Goal: Task Accomplishment & Management: Manage account settings

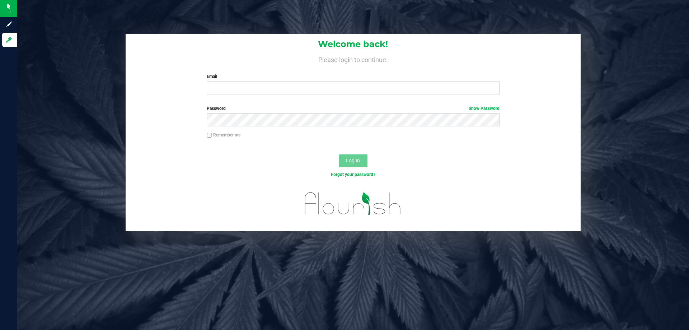
click at [332, 97] on div "Welcome back! Please login to continue. Email Required Please format your email…" at bounding box center [353, 67] width 455 height 66
click at [332, 86] on input "Email" at bounding box center [353, 87] width 292 height 13
type input "[EMAIL_ADDRESS][DOMAIN_NAME]"
click at [339, 154] on button "Log In" at bounding box center [353, 160] width 29 height 13
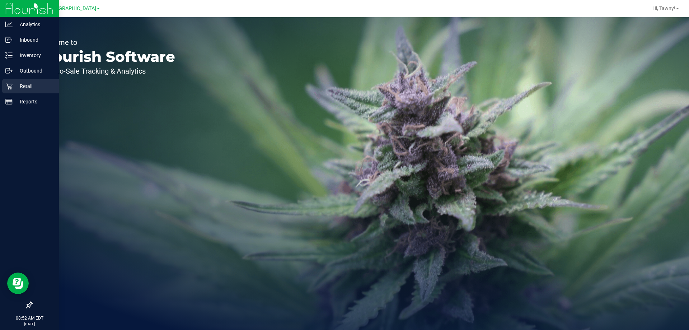
click at [20, 88] on p "Retail" at bounding box center [34, 86] width 43 height 9
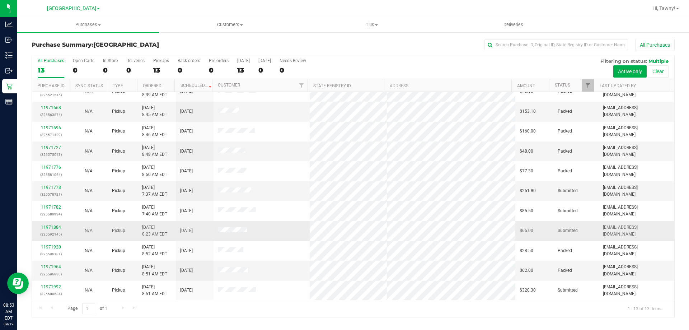
scroll to position [50, 0]
click at [591, 87] on span "Filter" at bounding box center [588, 86] width 6 height 6
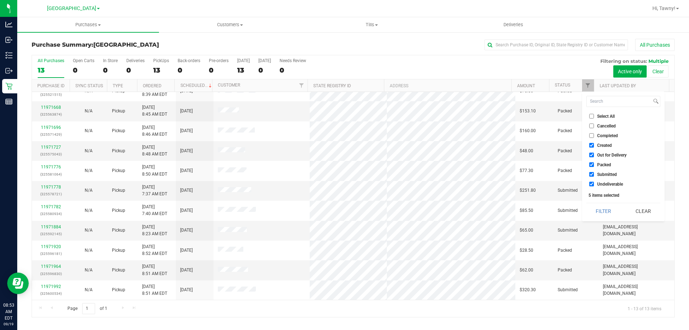
click at [603, 144] on span "Created" at bounding box center [604, 145] width 15 height 4
click at [594, 144] on input "Created" at bounding box center [591, 145] width 5 height 5
checkbox input "false"
click at [601, 155] on span "Out for Delivery" at bounding box center [611, 155] width 29 height 4
click at [594, 155] on input "Out for Delivery" at bounding box center [591, 155] width 5 height 5
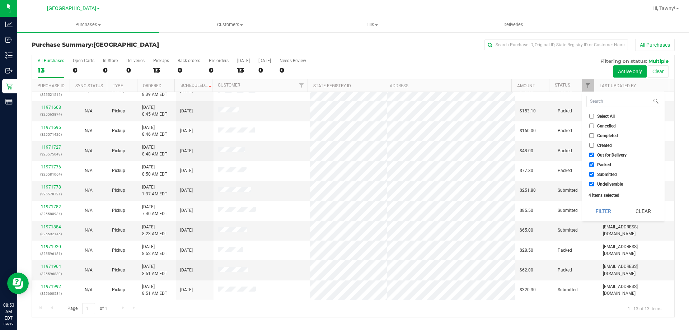
checkbox input "false"
click at [601, 169] on ul "Select All Cancelled Completed Created Out for Delivery Packed Submitted Undeli…" at bounding box center [623, 149] width 74 height 75
click at [603, 166] on span "Packed" at bounding box center [604, 165] width 14 height 4
click at [594, 166] on input "Packed" at bounding box center [591, 164] width 5 height 5
checkbox input "false"
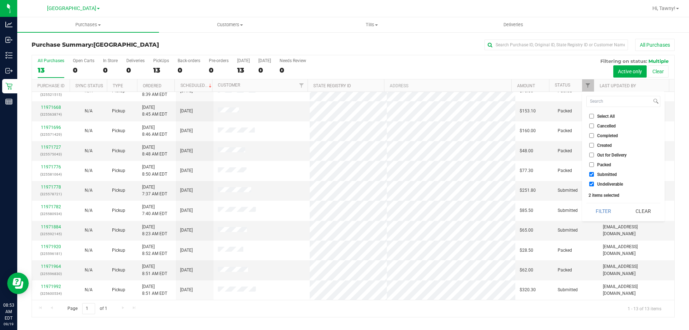
click at [605, 186] on span "Undeliverable" at bounding box center [610, 184] width 26 height 4
click at [594, 186] on input "Undeliverable" at bounding box center [591, 184] width 5 height 5
checkbox input "false"
click at [602, 204] on button "Filter" at bounding box center [603, 211] width 34 height 16
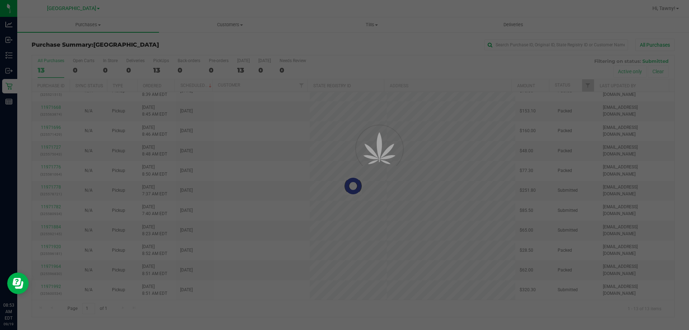
scroll to position [0, 0]
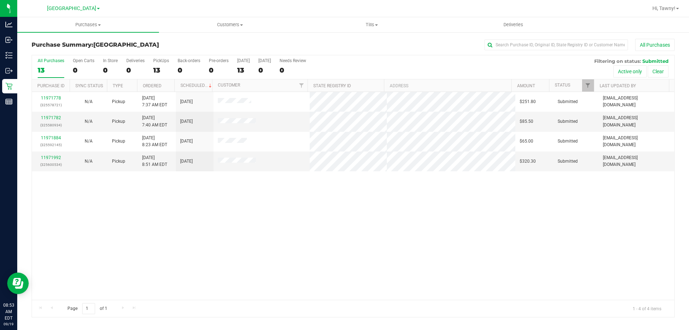
click at [272, 255] on div "11971778 (325578721) N/A Pickup 9/19/2025 7:37 AM EDT 9/19/2025 $251.80 Submitt…" at bounding box center [353, 196] width 642 height 208
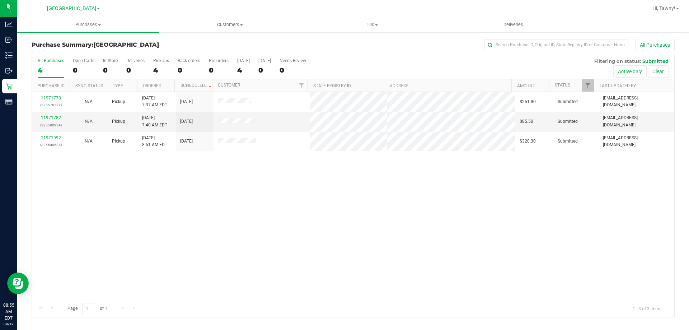
click at [261, 210] on div "11971778 (325578721) N/A Pickup 9/19/2025 7:37 AM EDT 9/19/2025 $251.80 Submitt…" at bounding box center [353, 196] width 642 height 208
click at [397, 254] on div "11971778 (325578721) N/A Pickup 9/19/2025 7:37 AM EDT 9/19/2025 $251.80 Submitt…" at bounding box center [353, 196] width 642 height 208
click at [201, 211] on div "11971778 (325578721) N/A Pickup 9/19/2025 7:37 AM EDT 9/19/2025 $251.80 Submitt…" at bounding box center [353, 196] width 642 height 208
click at [200, 204] on div "11971778 (325578721) N/A Pickup 9/19/2025 7:37 AM EDT 9/19/2025 $251.80 Submitt…" at bounding box center [353, 196] width 642 height 208
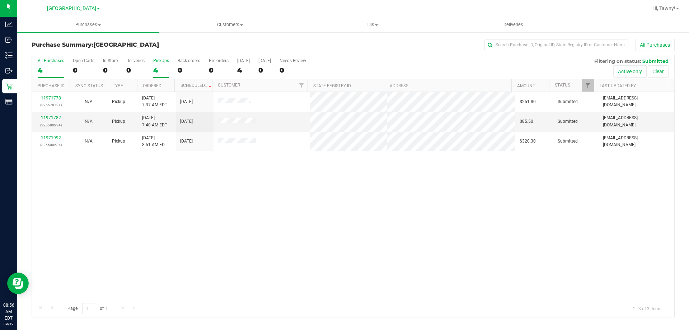
click at [158, 64] on label "PickUps 4" at bounding box center [161, 68] width 16 height 20
click at [0, 0] on input "PickUps 4" at bounding box center [0, 0] width 0 height 0
click at [236, 238] on div "11971778 (325578721) N/A Pickup 9/19/2025 7:37 AM EDT 9/19/2025 $251.80 Submitt…" at bounding box center [353, 196] width 642 height 208
click at [56, 117] on link "11971782" at bounding box center [51, 117] width 20 height 5
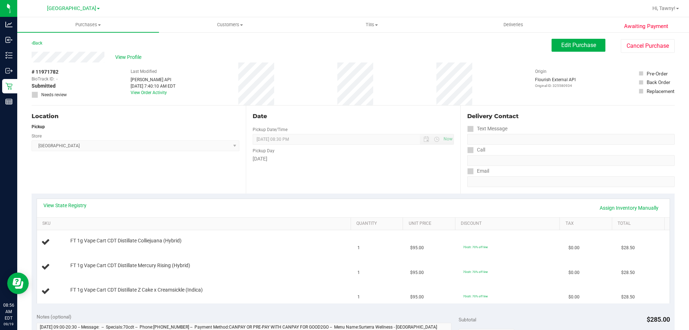
scroll to position [108, 0]
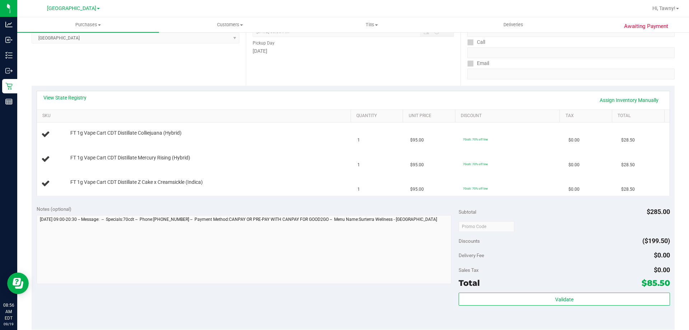
click at [71, 88] on div "View State Registry Assign Inventory Manually SKU Quantity Unit Price Discount …" at bounding box center [353, 143] width 643 height 114
click at [71, 96] on link "View State Registry" at bounding box center [64, 97] width 43 height 7
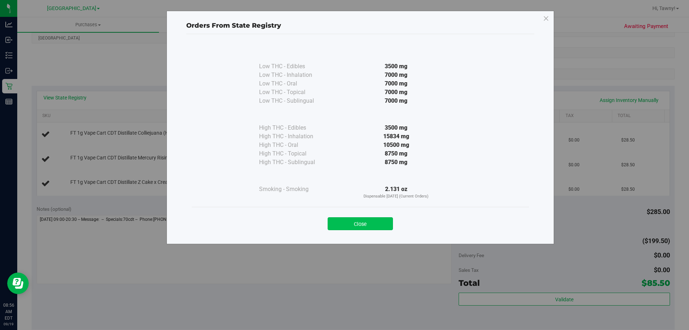
click at [385, 229] on button "Close" at bounding box center [360, 223] width 65 height 13
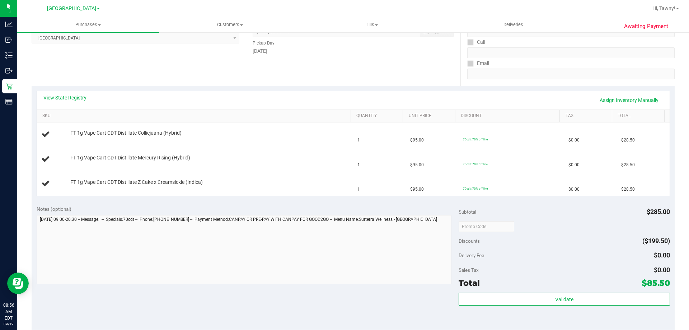
click at [126, 76] on div "Location Pickup Store [GEOGRAPHIC_DATA] WC Select Store [PERSON_NAME][GEOGRAPHI…" at bounding box center [139, 42] width 214 height 88
click at [80, 96] on link "View State Registry" at bounding box center [64, 97] width 43 height 7
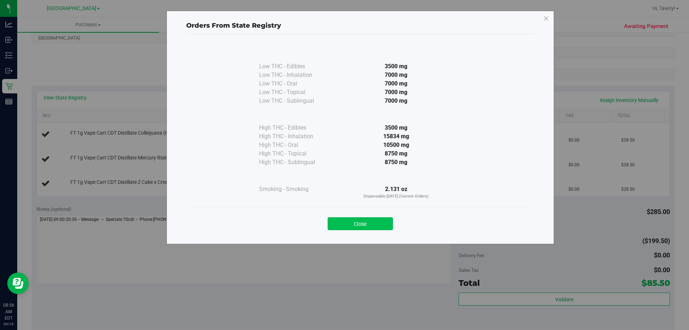
click at [379, 226] on button "Close" at bounding box center [360, 223] width 65 height 13
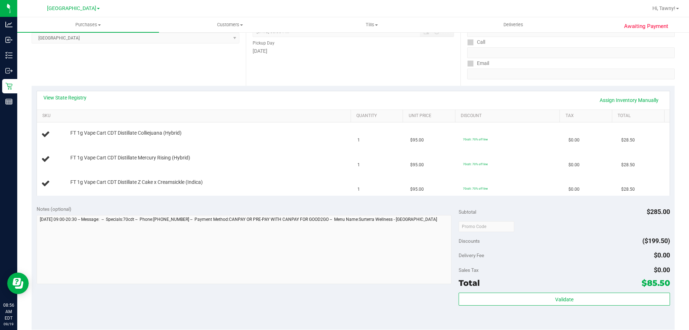
click at [225, 196] on div "View State Registry Assign Inventory Manually SKU Quantity Unit Price Discount …" at bounding box center [353, 143] width 643 height 114
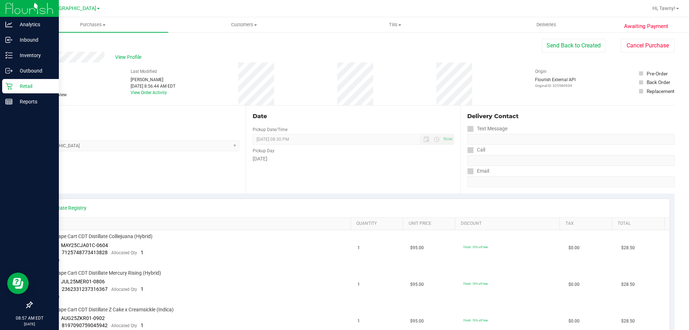
click at [24, 87] on p "Retail" at bounding box center [34, 86] width 43 height 9
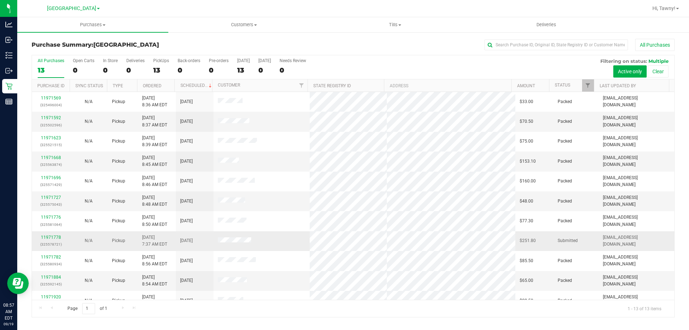
click at [37, 232] on td "11971778 (325578721)" at bounding box center [51, 241] width 38 height 20
click at [52, 241] on p "(325578721)" at bounding box center [50, 244] width 29 height 7
click at [52, 240] on div "11971778 (325578721)" at bounding box center [50, 241] width 29 height 14
click at [53, 236] on link "11971778" at bounding box center [51, 237] width 20 height 5
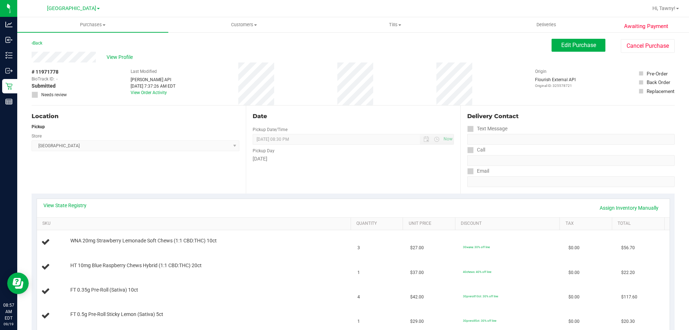
scroll to position [108, 0]
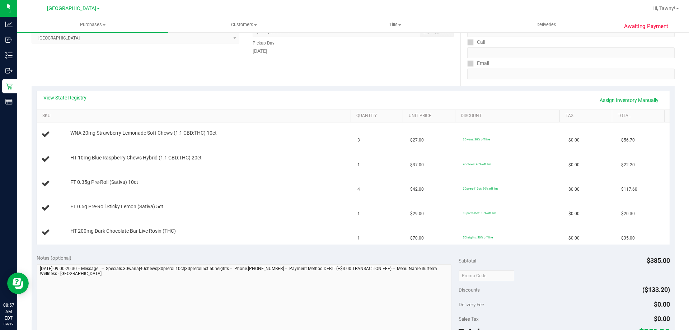
click at [72, 99] on link "View State Registry" at bounding box center [64, 97] width 43 height 7
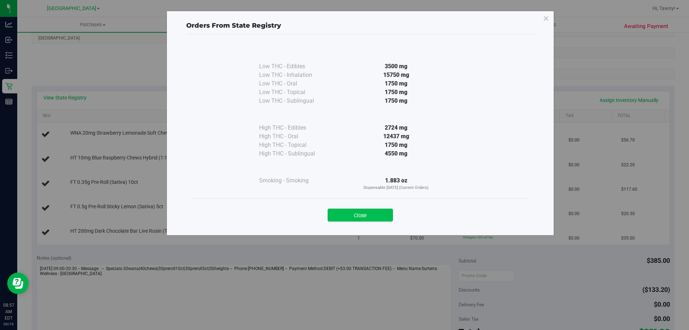
click at [380, 219] on button "Close" at bounding box center [360, 214] width 65 height 13
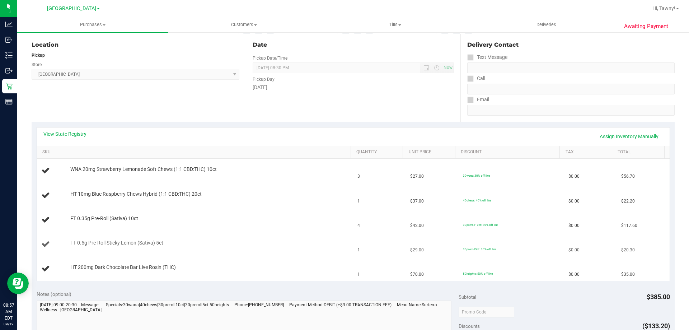
scroll to position [72, 0]
click at [184, 285] on div "View State Registry Assign Inventory Manually SKU Quantity Unit Price Discount …" at bounding box center [353, 204] width 643 height 164
click at [203, 282] on div "View State Registry Assign Inventory Manually SKU Quantity Unit Price Discount …" at bounding box center [353, 204] width 643 height 164
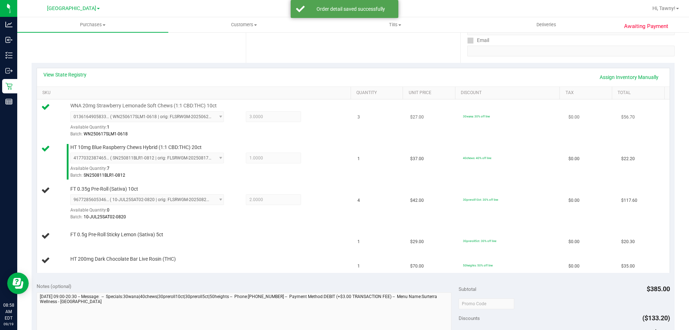
scroll to position [144, 0]
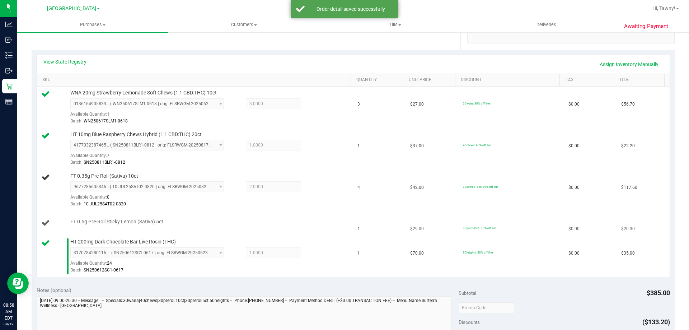
click at [140, 222] on span "FT 0.5g Pre-Roll Sticky Lemon (Sativa) 5ct" at bounding box center [116, 221] width 93 height 7
copy div "FT 0.5g Pre-Roll Sticky Lemon (Sativa) 5ct"
click at [118, 177] on span "FT 0.35g Pre-Roll (Sativa) 10ct" at bounding box center [104, 176] width 68 height 7
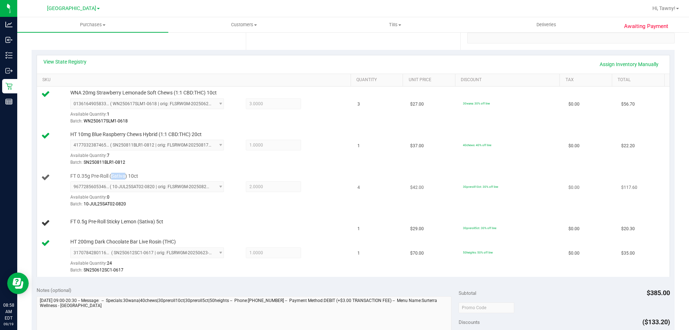
click at [118, 177] on span "FT 0.35g Pre-Roll (Sativa) 10ct" at bounding box center [104, 176] width 68 height 7
copy div "FT 0.35g Pre-Roll (Sativa) 10ct"
click at [323, 232] on td "FT 0.5g Pre-Roll Sticky Lemon (Sativa) 5ct" at bounding box center [195, 223] width 317 height 24
click at [314, 57] on div "View State Registry Assign Inventory Manually" at bounding box center [353, 64] width 633 height 18
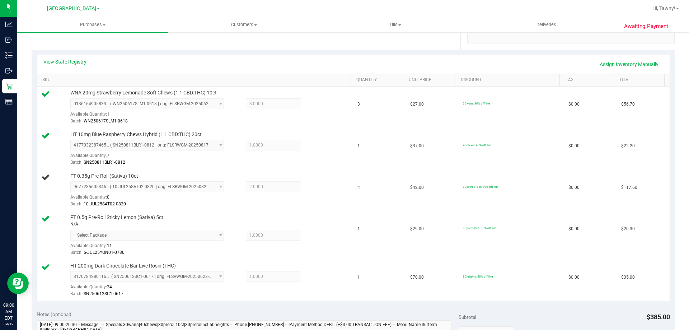
click at [334, 54] on div "View State Registry Assign Inventory Manually SKU Quantity Unit Price Discount …" at bounding box center [353, 178] width 643 height 256
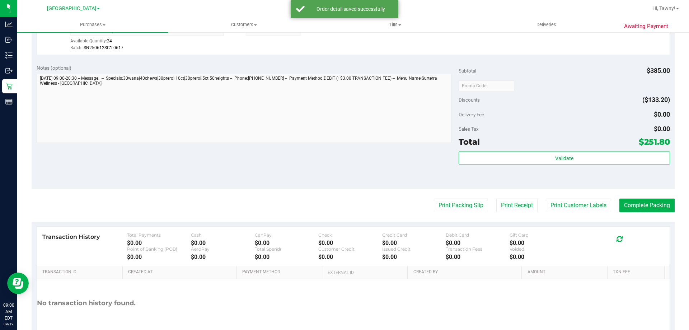
scroll to position [458, 0]
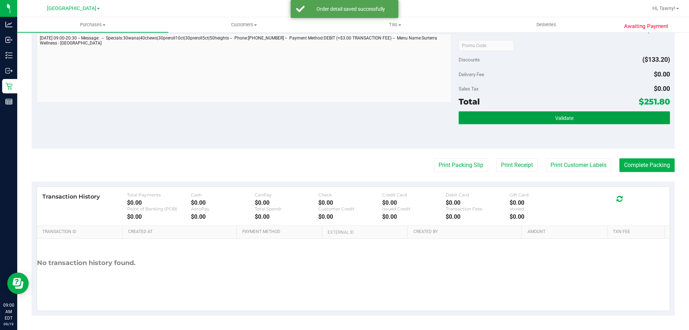
click at [519, 117] on button "Validate" at bounding box center [564, 117] width 211 height 13
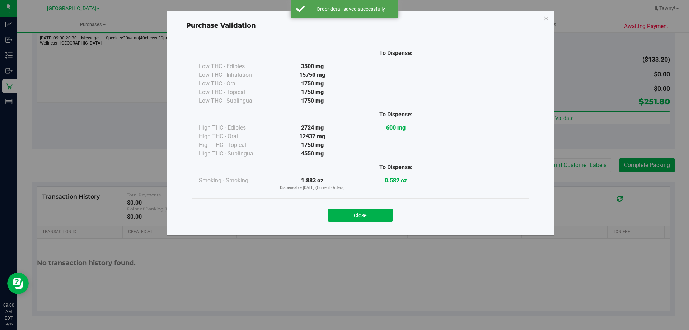
click at [357, 215] on button "Close" at bounding box center [360, 214] width 65 height 13
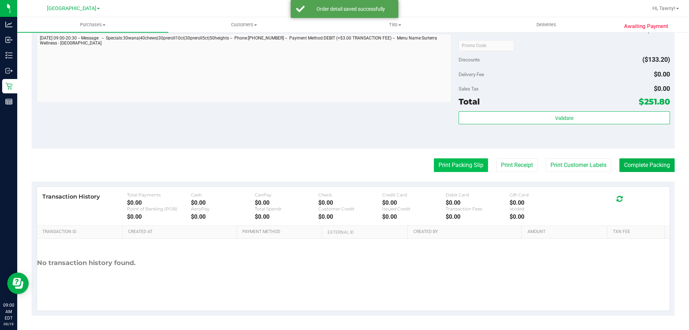
click at [438, 169] on button "Print Packing Slip" at bounding box center [461, 165] width 54 height 14
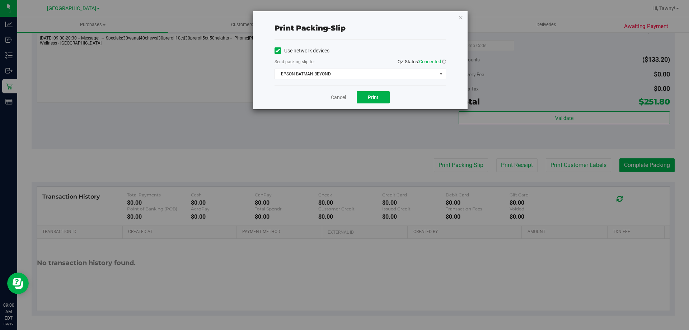
click at [347, 68] on div "Use network devices Send packing-slip to: QZ Status: Connected EPSON-BATMAN-BEY…" at bounding box center [361, 62] width 172 height 34
click at [347, 71] on span "EPSON-BATMAN-BEYOND" at bounding box center [356, 74] width 162 height 10
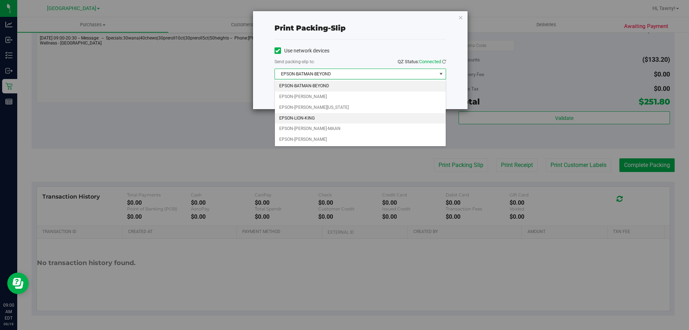
click at [323, 114] on li "EPSON-LION-KING" at bounding box center [360, 118] width 171 height 11
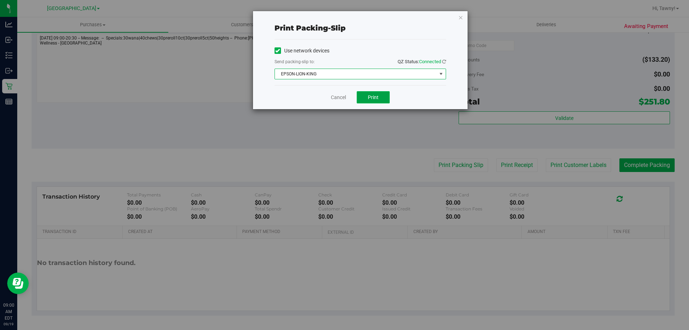
click at [369, 95] on span "Print" at bounding box center [373, 97] width 11 height 6
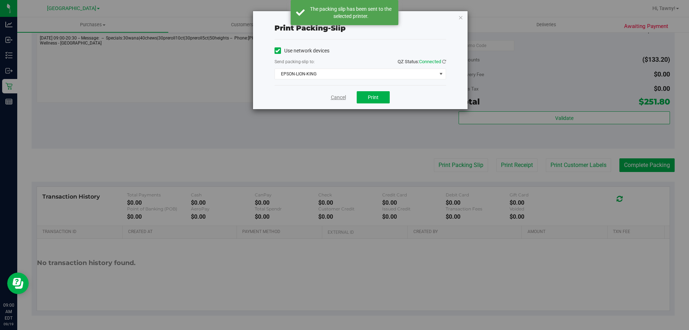
click at [341, 94] on link "Cancel" at bounding box center [338, 98] width 15 height 8
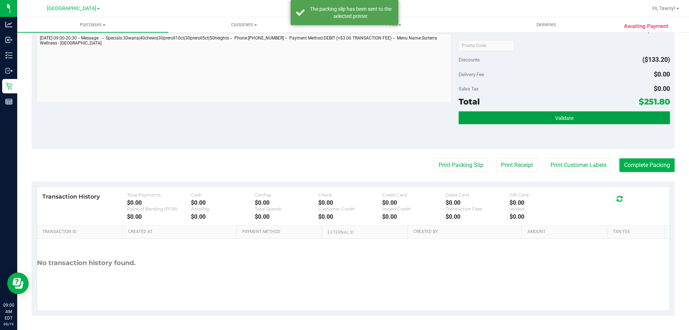
drag, startPoint x: 536, startPoint y: 112, endPoint x: 533, endPoint y: 116, distance: 4.7
click at [536, 113] on button "Validate" at bounding box center [564, 117] width 211 height 13
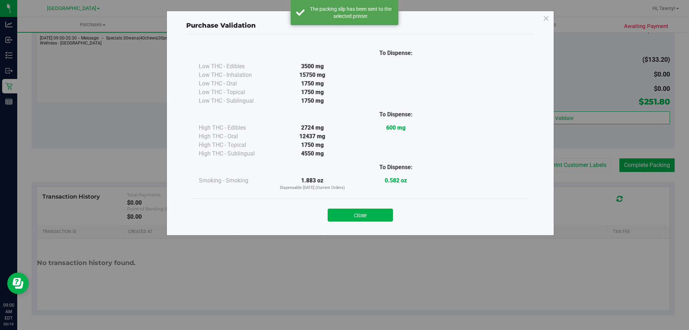
click at [355, 224] on div "Close" at bounding box center [360, 212] width 337 height 29
click at [364, 215] on button "Close" at bounding box center [360, 214] width 65 height 13
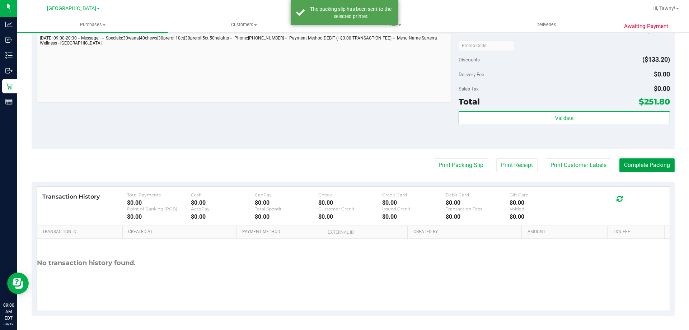
click at [634, 169] on button "Complete Packing" at bounding box center [646, 165] width 55 height 14
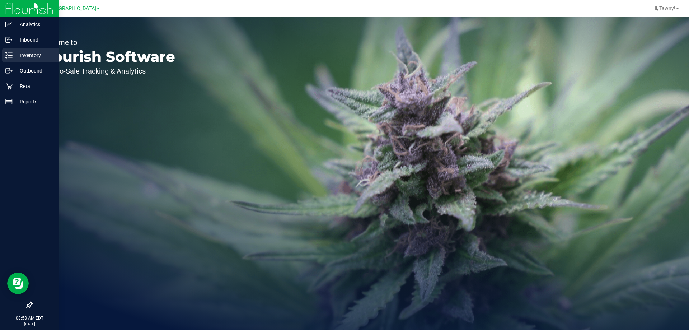
click at [4, 57] on div "Inventory" at bounding box center [30, 55] width 57 height 14
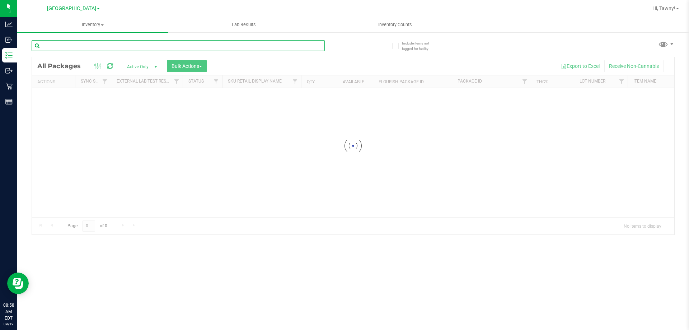
click at [117, 47] on input "text" at bounding box center [178, 45] width 293 height 11
paste input "FT 0.5g Pre-Roll Sticky Lemon (Sativa) 5ct"
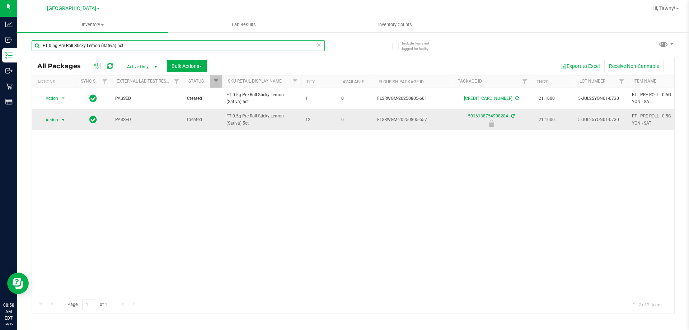
type input "FT 0.5g Pre-Roll Sticky Lemon (Sativa) 5ct"
click at [52, 122] on span "Action" at bounding box center [48, 120] width 19 height 10
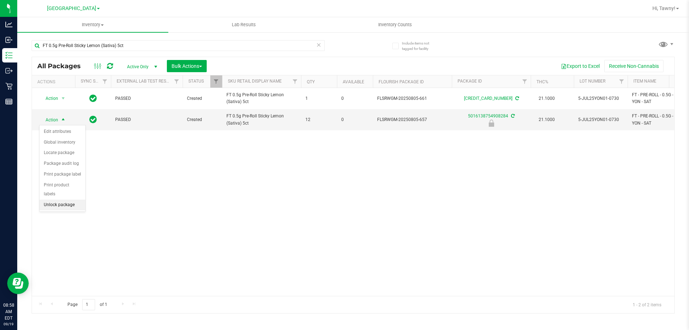
click at [71, 200] on li "Unlock package" at bounding box center [62, 205] width 46 height 11
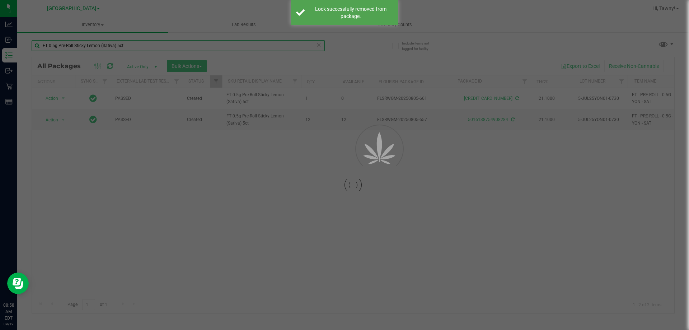
click at [105, 50] on input "FT 0.5g Pre-Roll Sticky Lemon (Sativa) 5ct" at bounding box center [178, 45] width 293 height 11
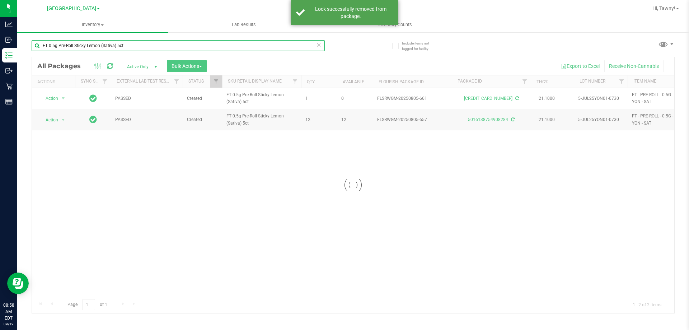
click at [105, 50] on input "FT 0.5g Pre-Roll Sticky Lemon (Sativa) 5ct" at bounding box center [178, 45] width 293 height 11
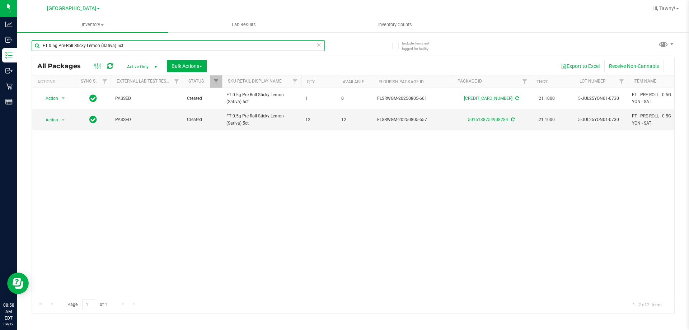
click at [137, 44] on input "FT 0.5g Pre-Roll Sticky Lemon (Sativa) 5ct" at bounding box center [178, 45] width 293 height 11
paste input "35g Pre-Roll (Sativa) 10"
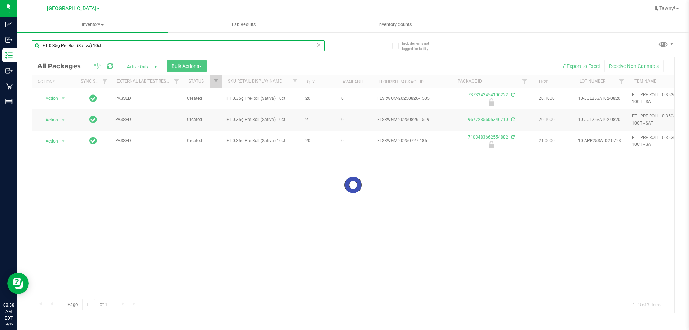
type input "FT 0.35g Pre-Roll (Sativa) 10ct"
click at [207, 197] on div at bounding box center [353, 185] width 642 height 256
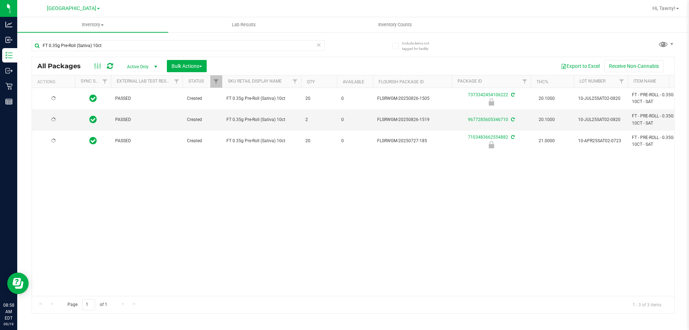
click at [201, 199] on div "PASSED Created FT 0.35g Pre-Roll (Sativa) 10ct 20 0 FLSRWGM-20250826-1505 73733…" at bounding box center [353, 192] width 642 height 208
click at [127, 43] on input "FT 0.35g Pre-Roll (Sativa) 10ct" at bounding box center [178, 45] width 293 height 11
click at [175, 179] on div "Action Action Edit attributes Global inventory Locate package Package audit log…" at bounding box center [353, 192] width 642 height 208
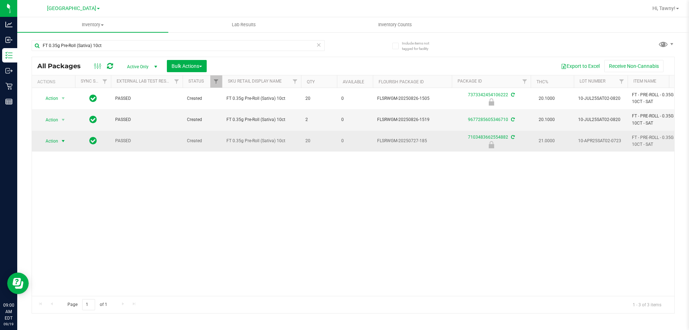
click at [52, 142] on span "Action" at bounding box center [48, 141] width 19 height 10
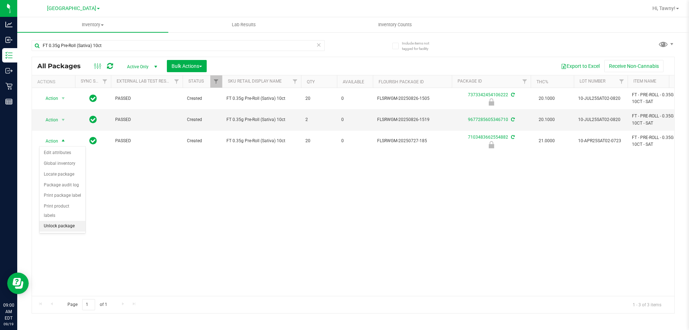
click at [64, 221] on li "Unlock package" at bounding box center [62, 226] width 46 height 11
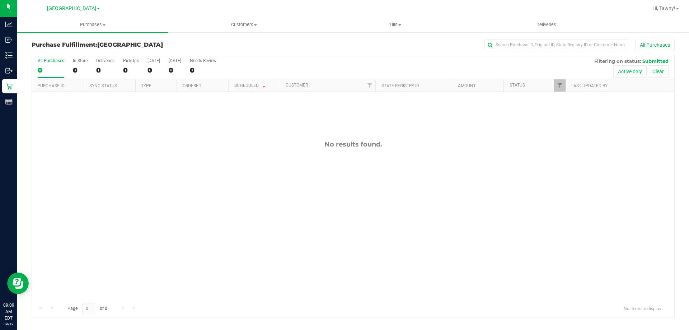
click at [148, 137] on div "No results found." at bounding box center [353, 220] width 642 height 256
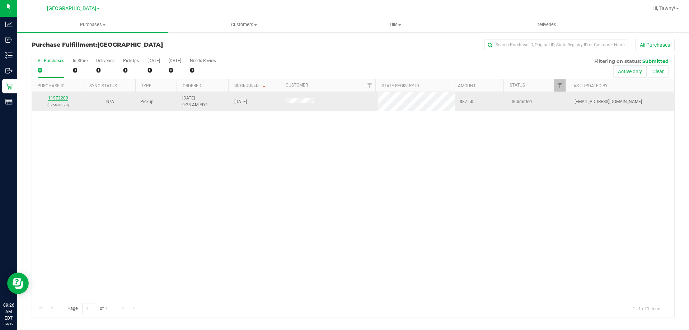
click at [63, 99] on link "11972209" at bounding box center [58, 97] width 20 height 5
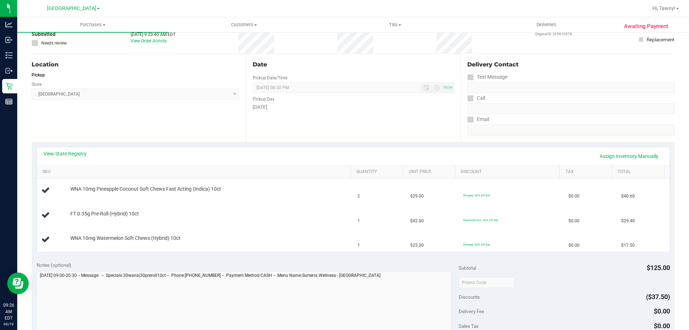
scroll to position [108, 0]
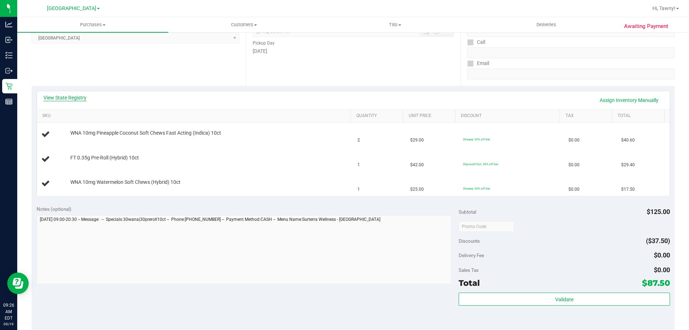
click at [75, 97] on link "View State Registry" at bounding box center [64, 97] width 43 height 7
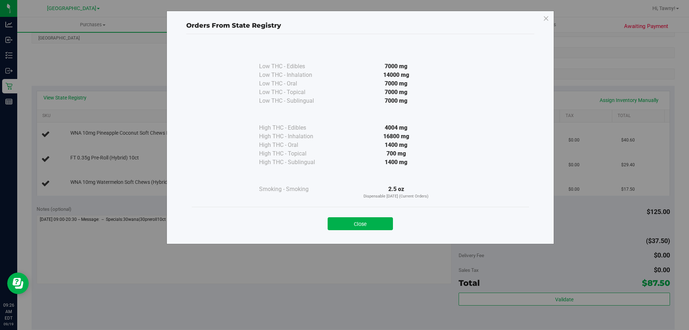
drag, startPoint x: 378, startPoint y: 221, endPoint x: 172, endPoint y: 85, distance: 246.3
click at [377, 221] on button "Close" at bounding box center [360, 223] width 65 height 13
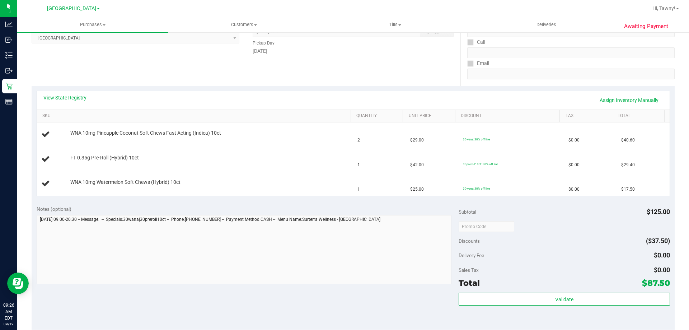
drag, startPoint x: 138, startPoint y: 75, endPoint x: 150, endPoint y: 65, distance: 15.8
click at [138, 76] on div "Location Pickup Store North Palm Beach WC Select Store Bonita Springs WC Boynto…" at bounding box center [139, 42] width 214 height 88
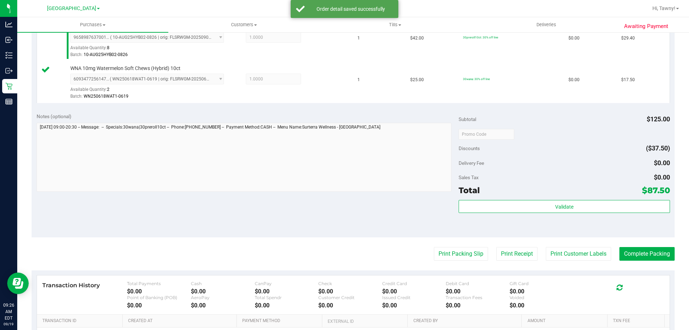
scroll to position [287, 0]
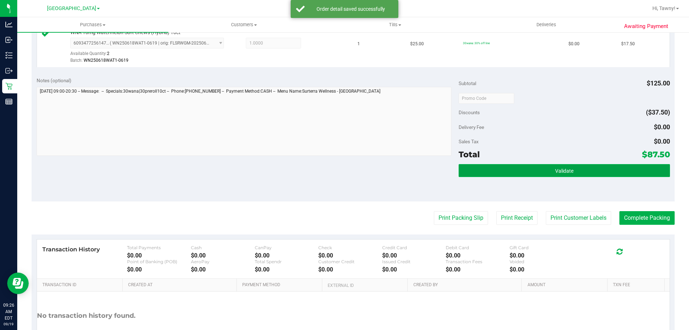
click at [549, 174] on button "Validate" at bounding box center [564, 170] width 211 height 13
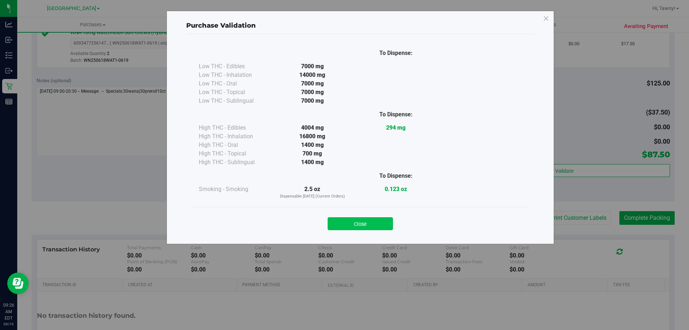
click at [357, 227] on button "Close" at bounding box center [360, 223] width 65 height 13
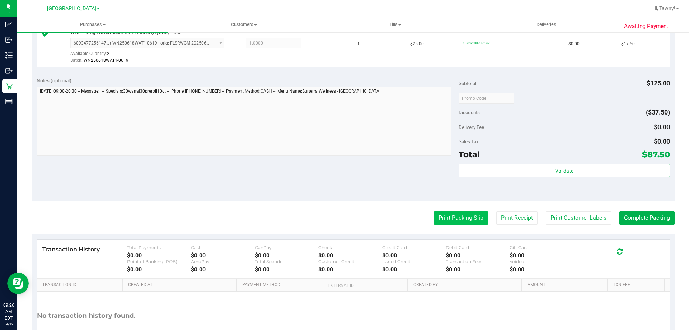
click at [436, 224] on button "Print Packing Slip" at bounding box center [461, 218] width 54 height 14
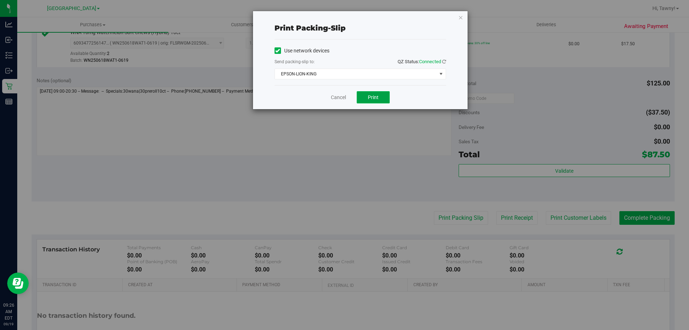
click at [374, 97] on span "Print" at bounding box center [373, 97] width 11 height 6
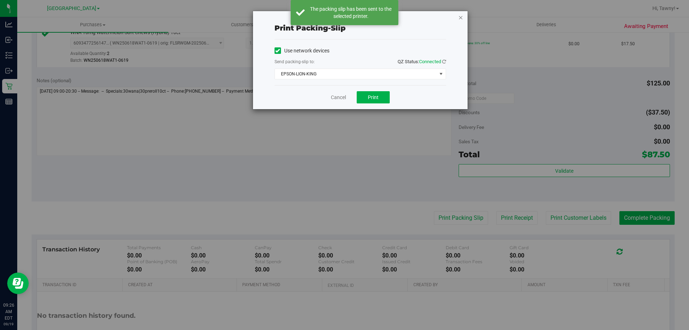
click at [459, 18] on icon "button" at bounding box center [460, 17] width 5 height 9
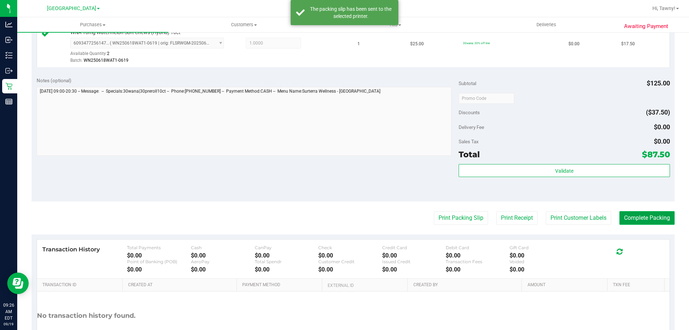
click at [626, 217] on button "Complete Packing" at bounding box center [646, 218] width 55 height 14
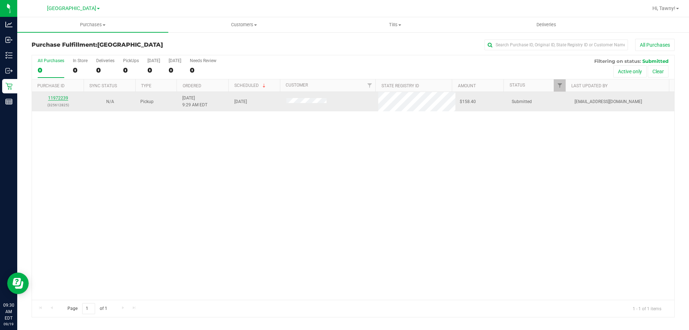
click at [60, 96] on link "11972239" at bounding box center [58, 97] width 20 height 5
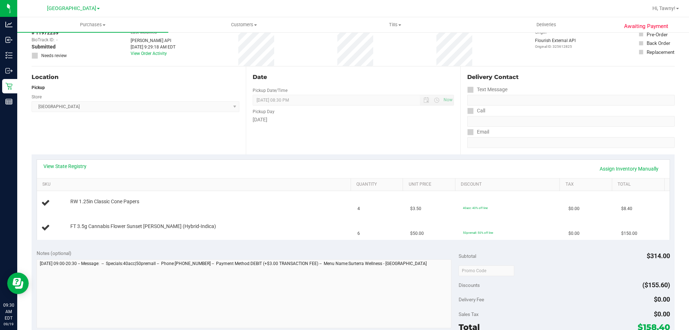
scroll to position [72, 0]
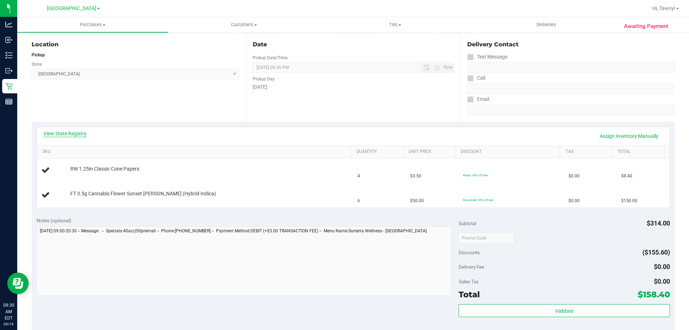
click at [72, 135] on link "View State Registry" at bounding box center [64, 133] width 43 height 7
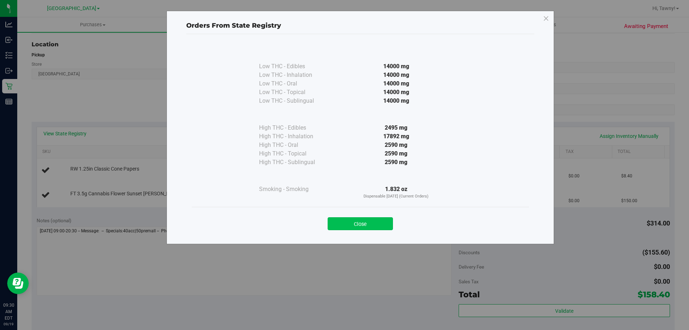
click at [377, 223] on button "Close" at bounding box center [360, 223] width 65 height 13
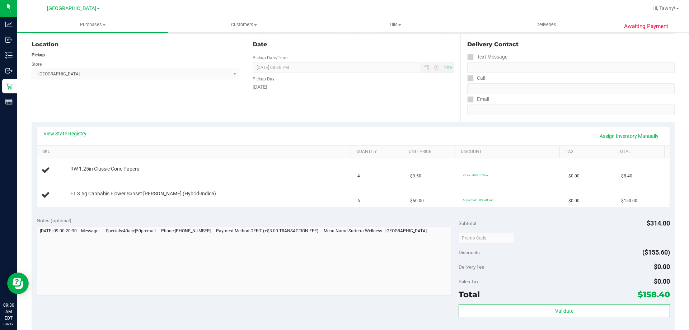
click at [178, 76] on span "North Palm Beach WC Select Store Bonita Springs WC Boynton Beach WC Bradenton W…" at bounding box center [136, 74] width 208 height 11
click at [195, 99] on div "Location Pickup Store North Palm Beach WC Select Store Bonita Springs WC Boynto…" at bounding box center [139, 78] width 214 height 88
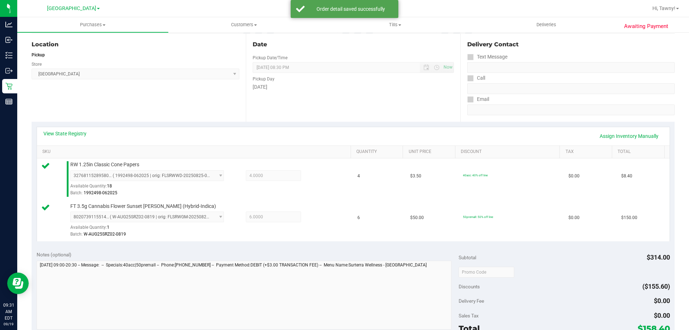
scroll to position [251, 0]
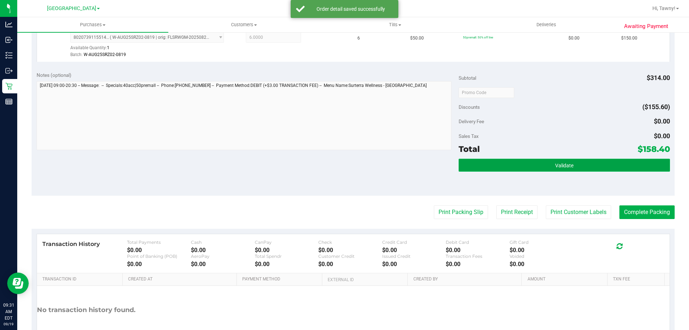
click at [497, 164] on button "Validate" at bounding box center [564, 165] width 211 height 13
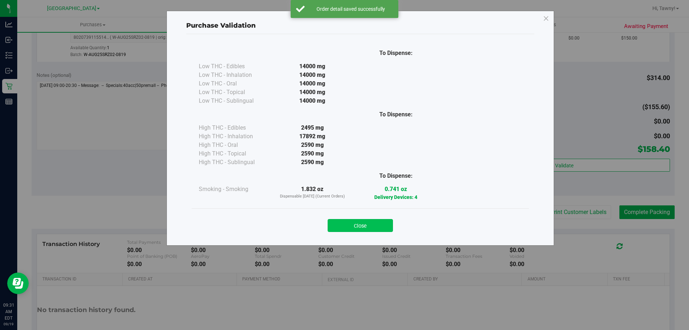
click at [386, 222] on button "Close" at bounding box center [360, 225] width 65 height 13
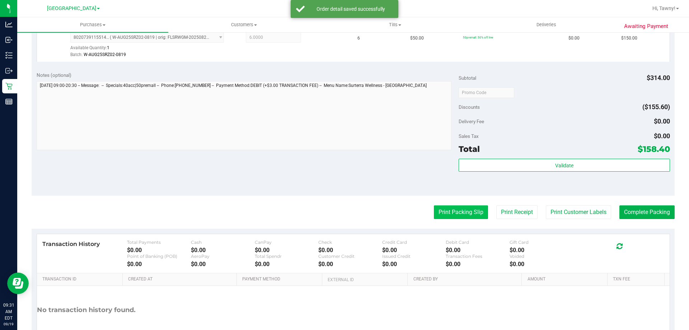
click at [470, 210] on button "Print Packing Slip" at bounding box center [461, 212] width 54 height 14
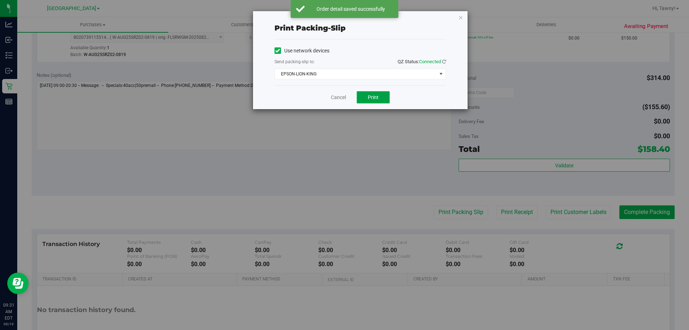
click at [373, 100] on span "Print" at bounding box center [373, 97] width 11 height 6
click at [461, 16] on icon "button" at bounding box center [460, 17] width 5 height 9
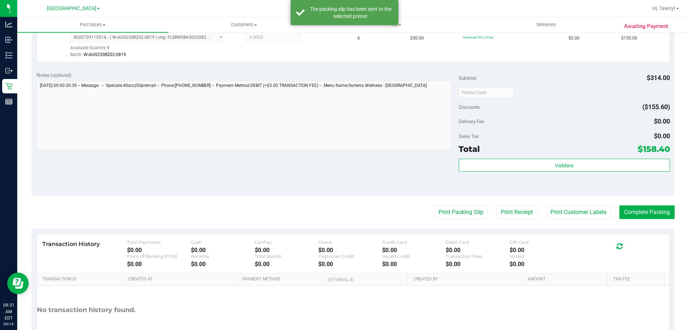
click at [592, 157] on div "Subtotal $314.00 Discounts ($155.60) Delivery Fee $0.00 Sales Tax $0.00 Total $…" at bounding box center [564, 130] width 211 height 119
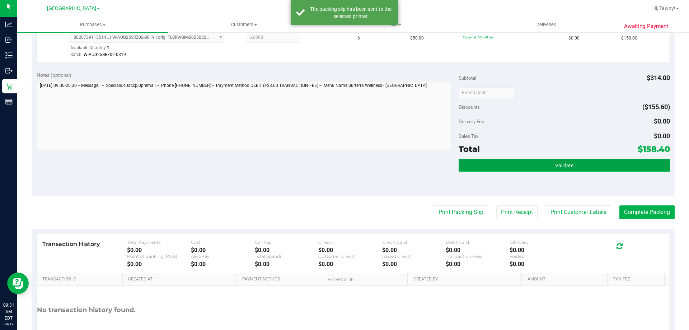
click at [505, 159] on button "Validate" at bounding box center [564, 165] width 211 height 13
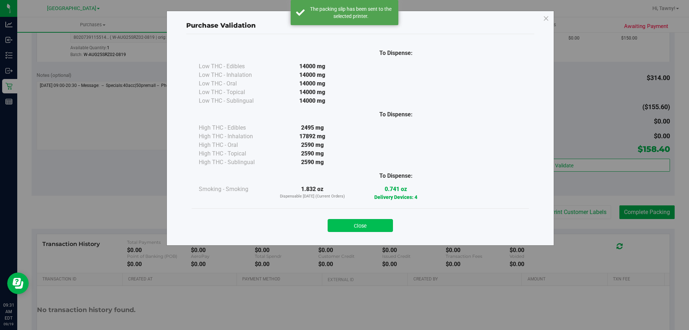
click at [384, 229] on button "Close" at bounding box center [360, 225] width 65 height 13
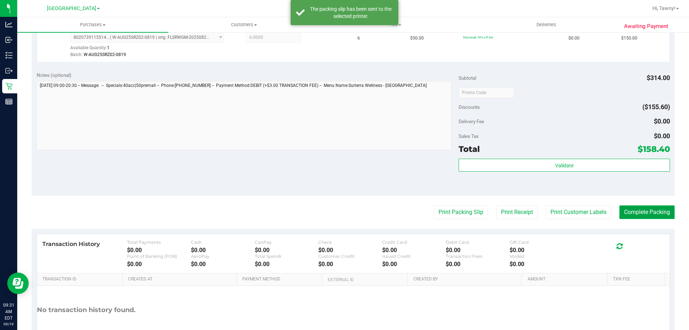
click at [632, 213] on button "Complete Packing" at bounding box center [646, 212] width 55 height 14
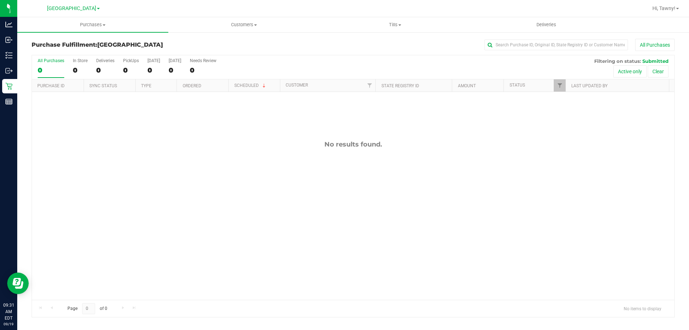
click at [258, 189] on div "No results found." at bounding box center [353, 220] width 642 height 256
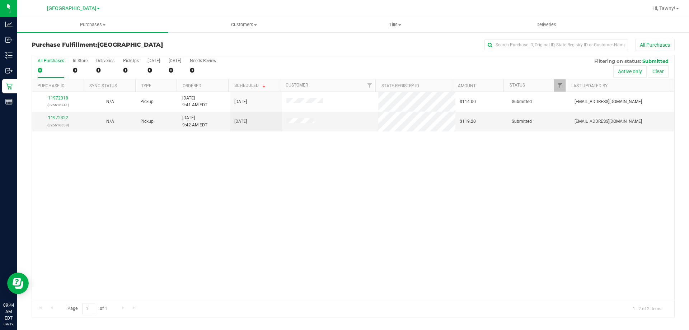
click at [206, 151] on div "11972318 (325616741) N/A Pickup 9/19/2025 9:41 AM EDT 9/19/2025 $114.00 Submitt…" at bounding box center [353, 196] width 642 height 208
click at [64, 118] on link "11972322" at bounding box center [58, 117] width 20 height 5
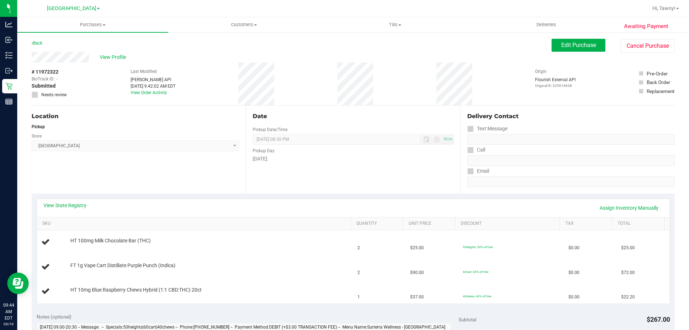
scroll to position [72, 0]
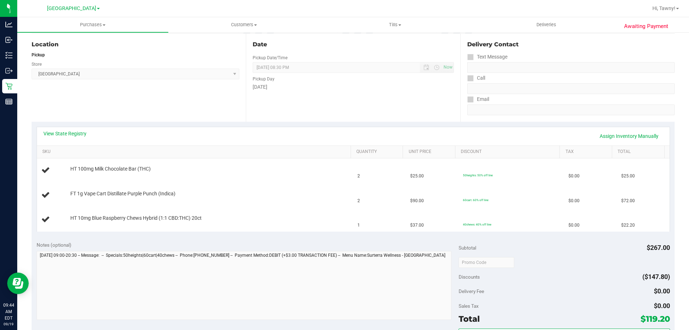
click at [81, 138] on div "View State Registry Assign Inventory Manually" at bounding box center [353, 136] width 620 height 12
click at [84, 128] on div "View State Registry Assign Inventory Manually" at bounding box center [353, 136] width 633 height 18
click at [80, 132] on link "View State Registry" at bounding box center [64, 133] width 43 height 7
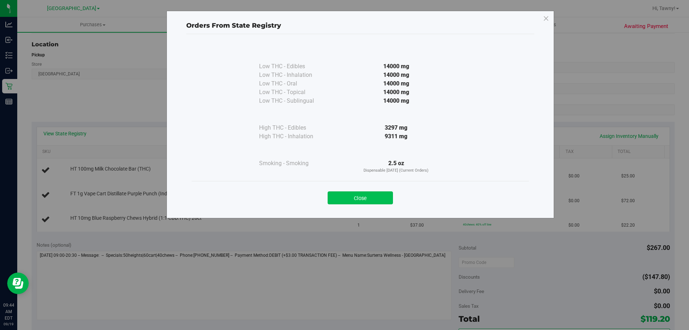
click at [374, 200] on button "Close" at bounding box center [360, 197] width 65 height 13
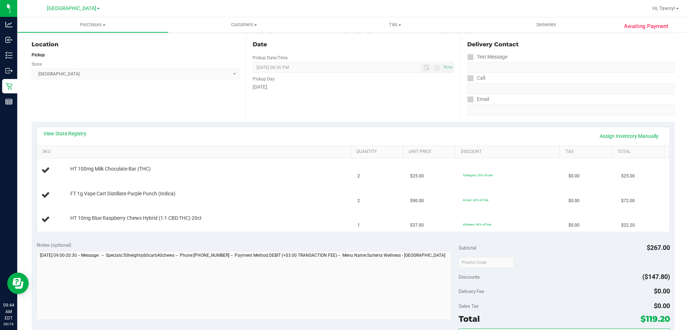
drag, startPoint x: 199, startPoint y: 104, endPoint x: 194, endPoint y: 106, distance: 5.7
click at [199, 104] on div "Location Pickup Store North Palm Beach WC Select Store Bonita Springs WC Boynto…" at bounding box center [139, 78] width 214 height 88
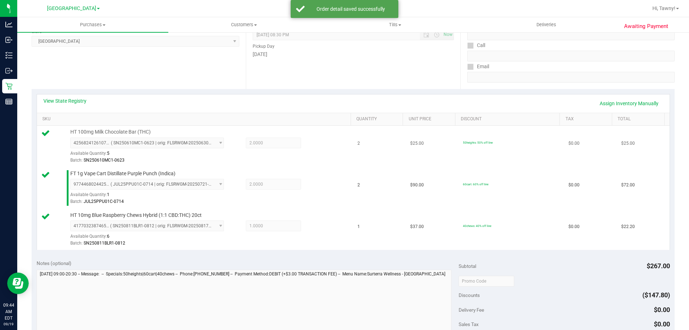
scroll to position [144, 0]
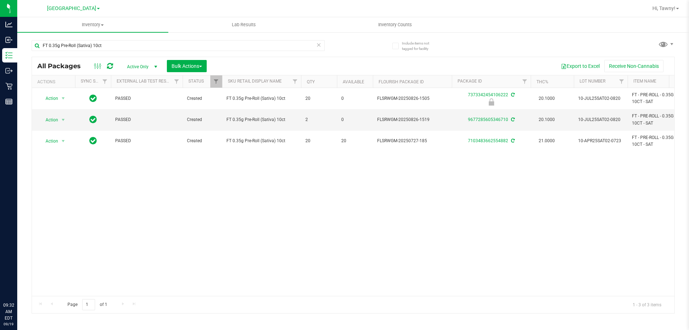
click at [272, 266] on div "Action Action Edit attributes Global inventory Locate package Package audit log…" at bounding box center [353, 192] width 642 height 208
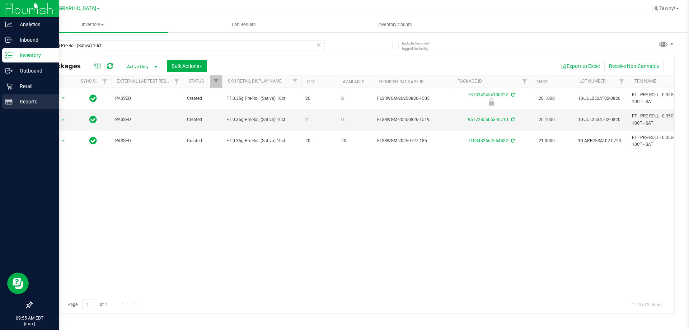
click at [16, 103] on p "Reports" at bounding box center [34, 101] width 43 height 9
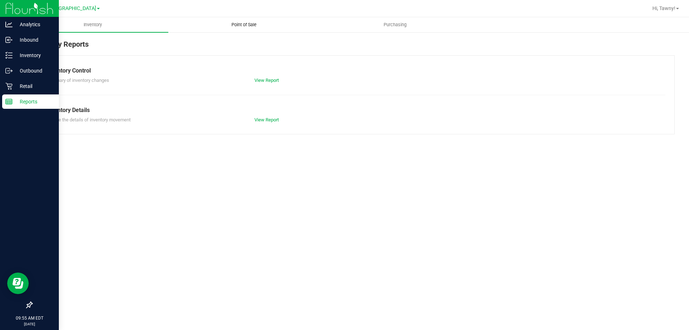
click at [244, 24] on span "Point of Sale" at bounding box center [244, 25] width 44 height 6
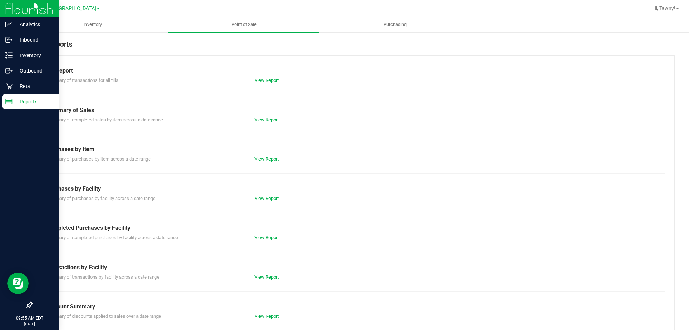
click at [259, 238] on link "View Report" at bounding box center [266, 237] width 24 height 5
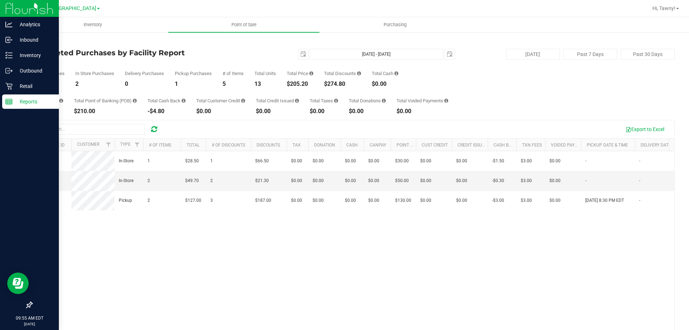
click at [145, 276] on div "11972173 In-Store 1 $28.50 1 $66.50 $0.00 $0.00 $0.00 $0.00 $0.00 $0.00 $0.00 $…" at bounding box center [353, 255] width 642 height 208
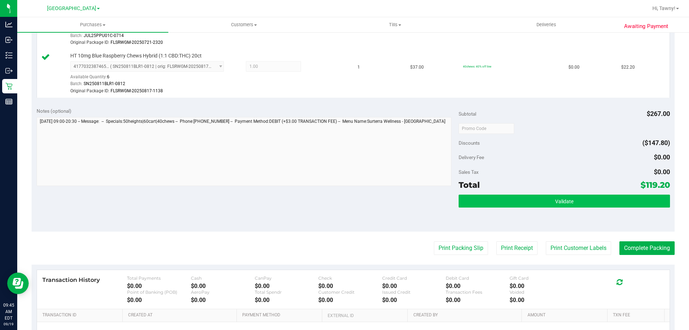
scroll to position [287, 0]
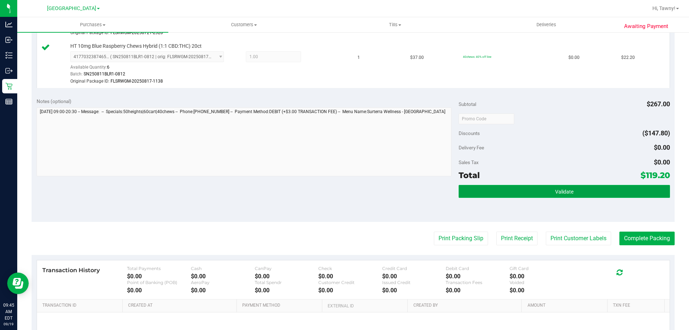
click at [530, 186] on button "Validate" at bounding box center [564, 191] width 211 height 13
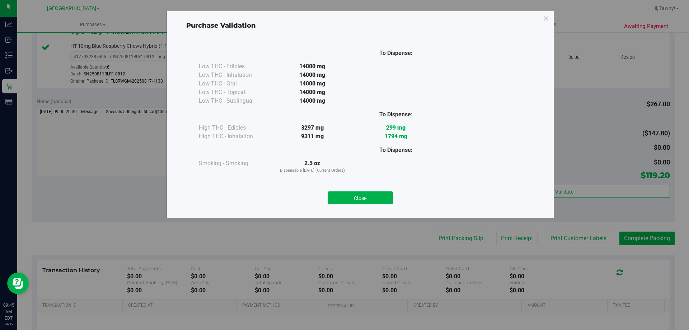
click at [376, 200] on button "Close" at bounding box center [360, 197] width 65 height 13
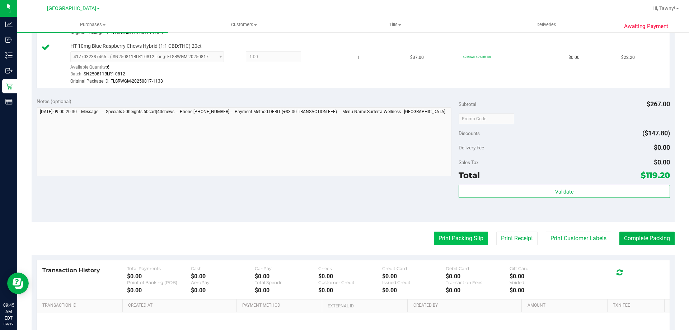
click at [441, 237] on button "Print Packing Slip" at bounding box center [461, 238] width 54 height 14
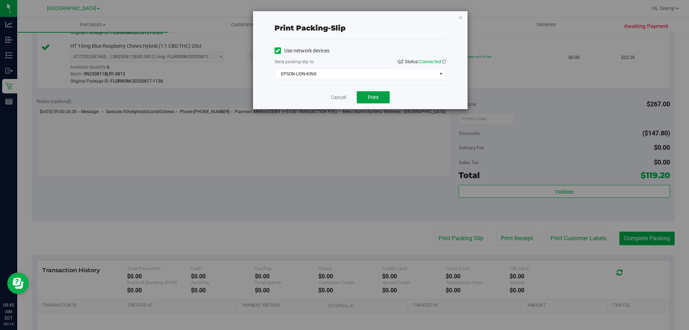
click at [369, 97] on span "Print" at bounding box center [373, 97] width 11 height 6
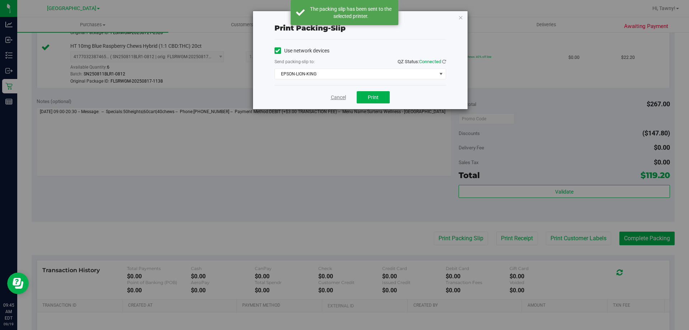
click at [337, 98] on link "Cancel" at bounding box center [338, 98] width 15 height 8
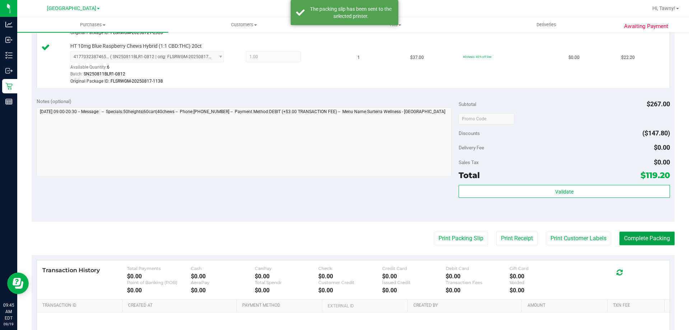
click at [625, 236] on button "Complete Packing" at bounding box center [646, 238] width 55 height 14
click at [580, 202] on div "Validate" at bounding box center [564, 201] width 211 height 32
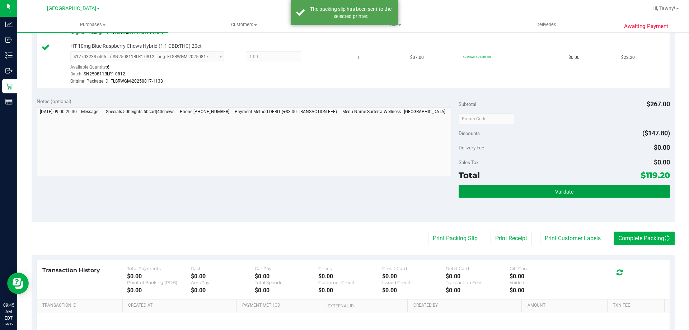
click at [575, 192] on button "Validate" at bounding box center [564, 191] width 211 height 13
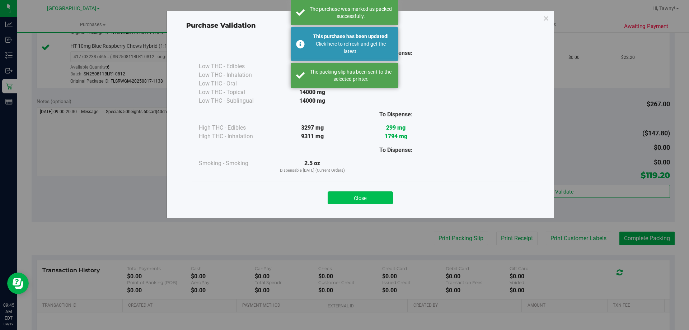
click at [380, 195] on button "Close" at bounding box center [360, 197] width 65 height 13
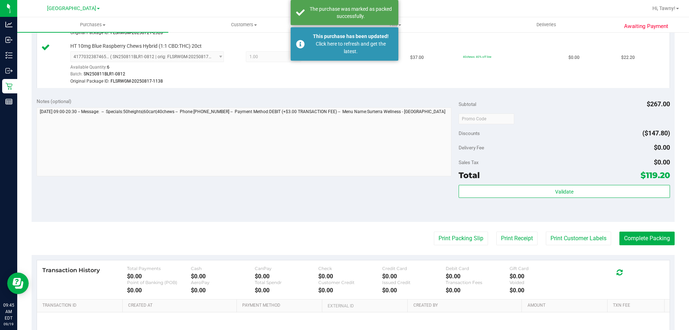
click at [434, 193] on div "Notes (optional) Subtotal $267.00 Discounts ($147.80) Delivery Fee $0.00 Sales …" at bounding box center [353, 157] width 643 height 129
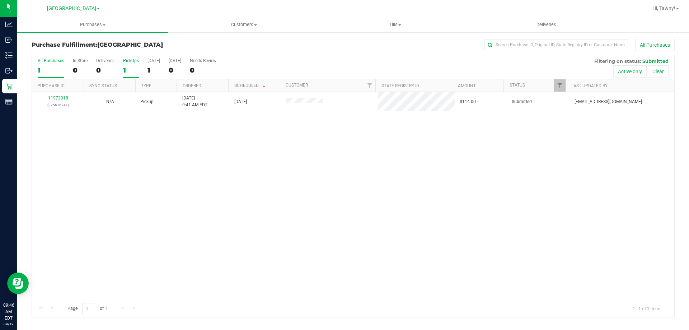
click at [125, 67] on div "All Purchases 1 In Store 0 Deliveries 0 PickUps 1 [DATE] 1 [DATE] 0 Needs Revie…" at bounding box center [353, 186] width 643 height 262
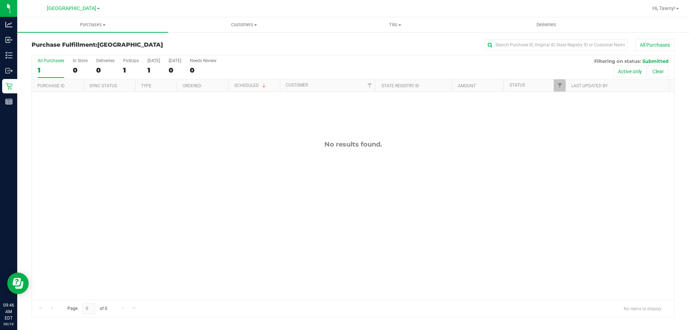
click at [202, 204] on div "No results found." at bounding box center [353, 220] width 642 height 256
click at [203, 248] on div at bounding box center [353, 186] width 642 height 262
click at [134, 61] on div "PickUps" at bounding box center [131, 60] width 16 height 5
click at [0, 0] on input "PickUps 1" at bounding box center [0, 0] width 0 height 0
click at [206, 152] on div "No results found." at bounding box center [353, 220] width 642 height 256
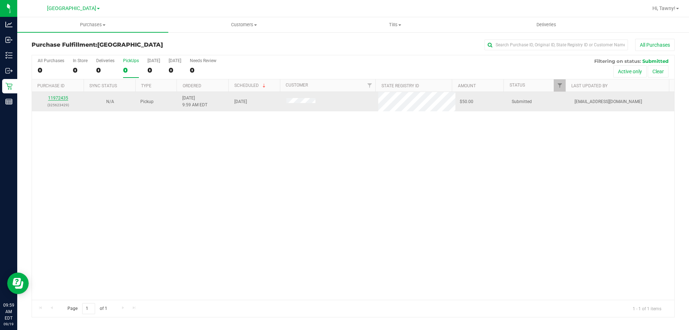
click at [53, 97] on link "11972435" at bounding box center [58, 97] width 20 height 5
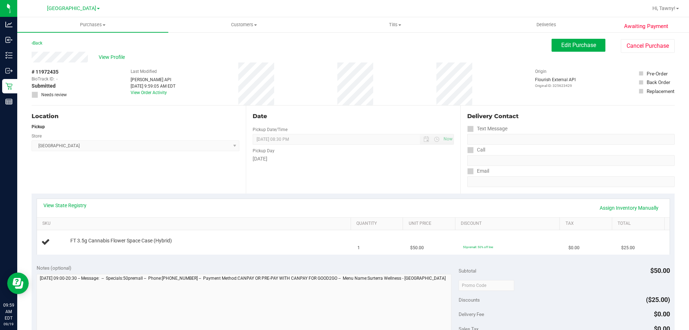
click at [67, 201] on div "View State Registry Assign Inventory Manually" at bounding box center [353, 208] width 633 height 18
click at [84, 204] on link "View State Registry" at bounding box center [64, 205] width 43 height 7
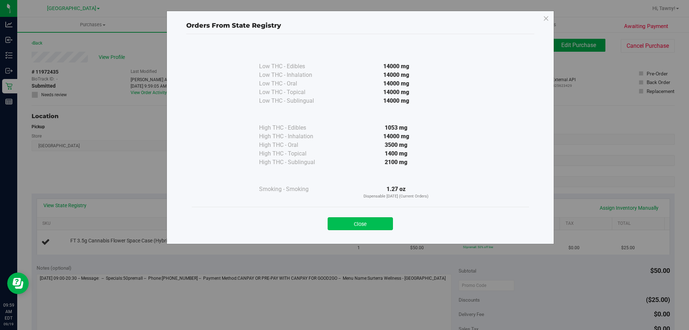
click at [359, 229] on button "Close" at bounding box center [360, 223] width 65 height 13
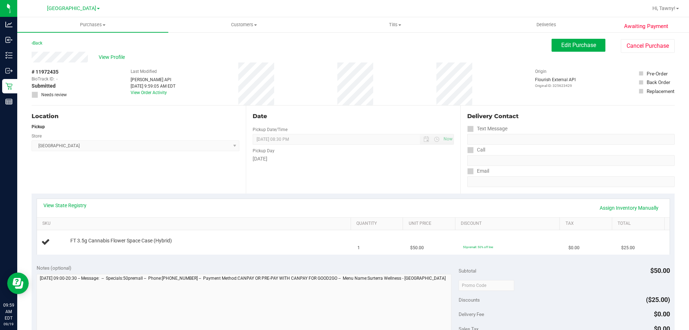
click at [375, 167] on div "Date Pickup Date/Time 09/19/2025 Now 09/19/2025 08:30 PM Now Pickup Day Friday" at bounding box center [353, 150] width 214 height 88
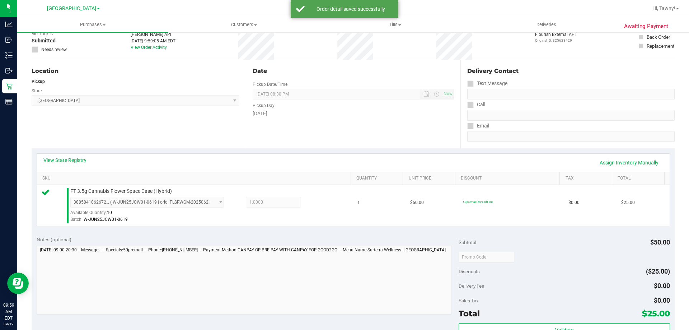
scroll to position [72, 0]
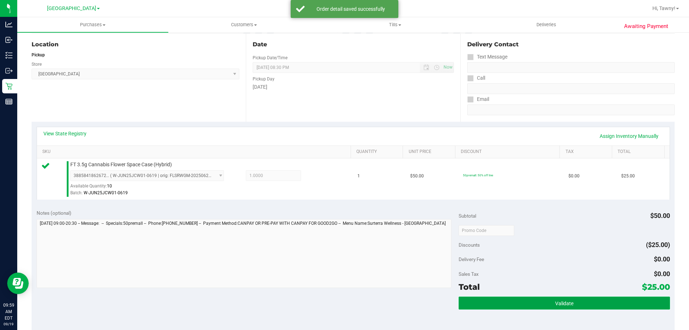
click at [520, 305] on button "Validate" at bounding box center [564, 302] width 211 height 13
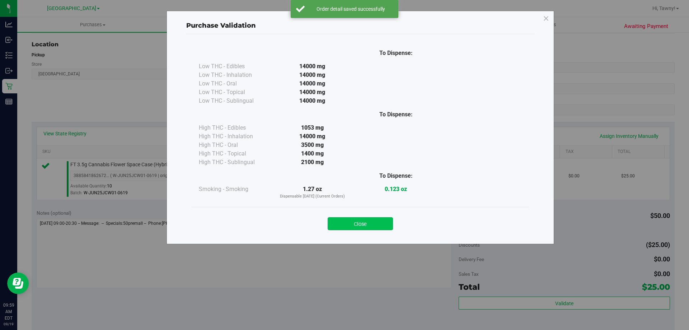
click at [351, 230] on div "Close" at bounding box center [360, 221] width 337 height 29
drag, startPoint x: 356, startPoint y: 220, endPoint x: 421, endPoint y: 229, distance: 65.6
click at [357, 219] on button "Close" at bounding box center [360, 223] width 65 height 13
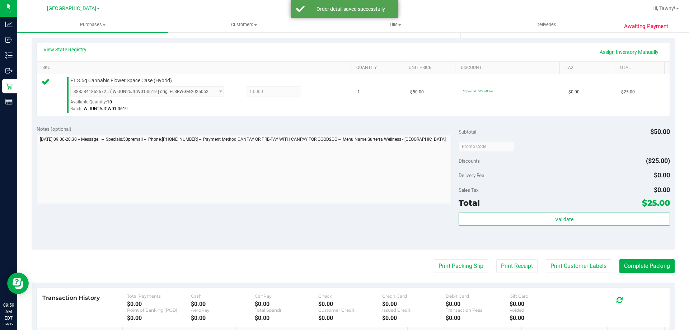
scroll to position [215, 0]
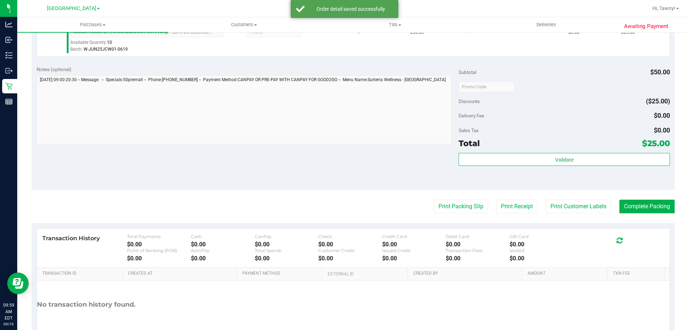
click at [461, 198] on purchase-details "Back Edit Purchase Cancel Purchase View Profile # 11972435 BioTrack ID: - Submi…" at bounding box center [353, 90] width 643 height 534
click at [459, 208] on button "Print Packing Slip" at bounding box center [461, 207] width 54 height 14
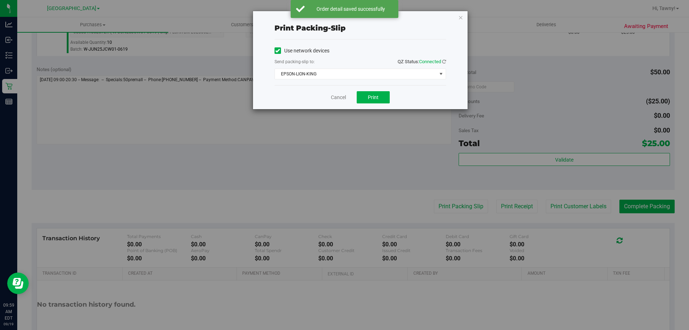
click at [367, 86] on div "Cancel Print" at bounding box center [361, 97] width 172 height 24
click at [364, 95] on button "Print" at bounding box center [373, 97] width 33 height 12
click at [348, 98] on div "Cancel Print" at bounding box center [361, 97] width 172 height 24
click at [338, 97] on link "Cancel" at bounding box center [338, 98] width 15 height 8
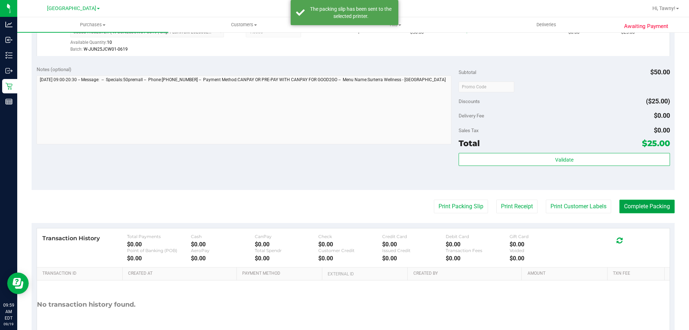
click at [642, 208] on button "Complete Packing" at bounding box center [646, 207] width 55 height 14
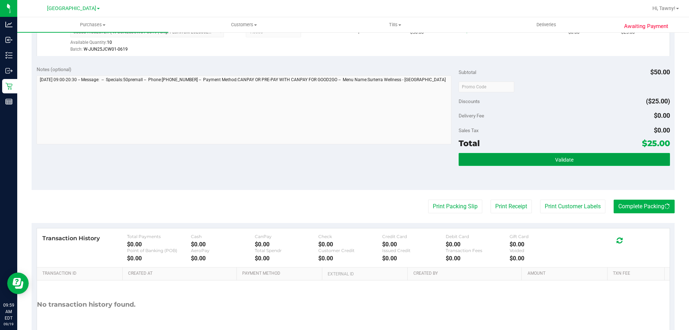
click at [556, 160] on span "Validate" at bounding box center [564, 160] width 18 height 6
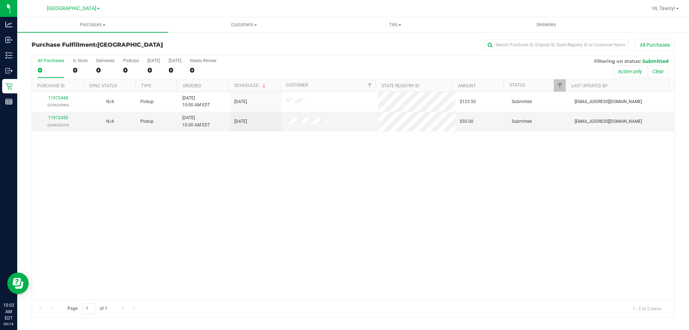
click at [161, 178] on div "11972448 (325624066) N/A Pickup 9/19/2025 10:00 AM EDT 9/19/2025 $123.50 Submit…" at bounding box center [353, 196] width 642 height 208
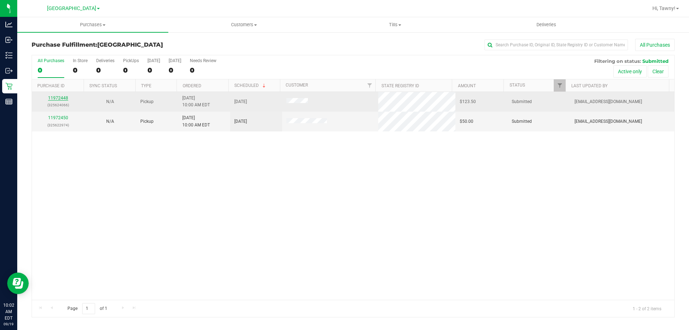
click at [66, 98] on link "11972448" at bounding box center [58, 97] width 20 height 5
click at [58, 98] on link "11972448" at bounding box center [58, 97] width 20 height 5
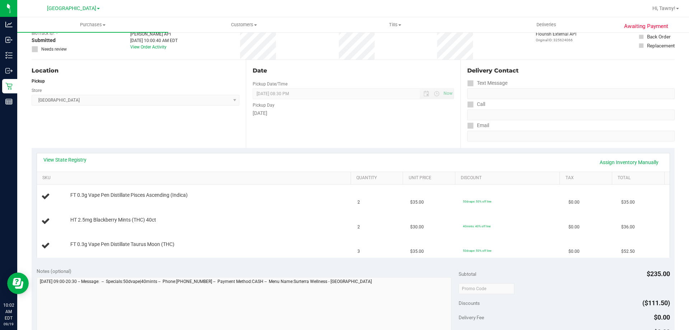
scroll to position [108, 0]
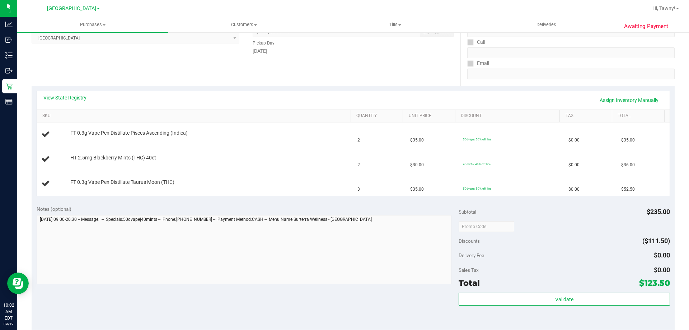
click at [78, 93] on div "View State Registry Assign Inventory Manually" at bounding box center [353, 100] width 633 height 18
click at [79, 100] on link "View State Registry" at bounding box center [64, 97] width 43 height 7
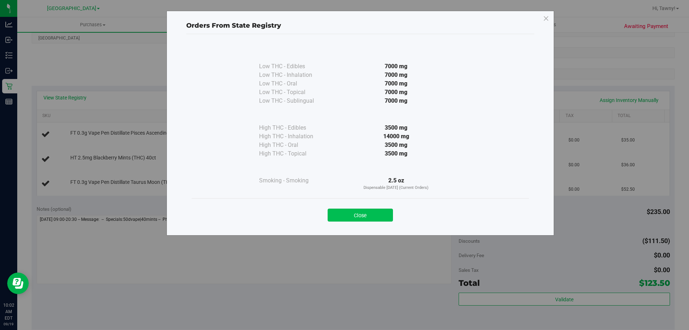
click at [365, 216] on button "Close" at bounding box center [360, 214] width 65 height 13
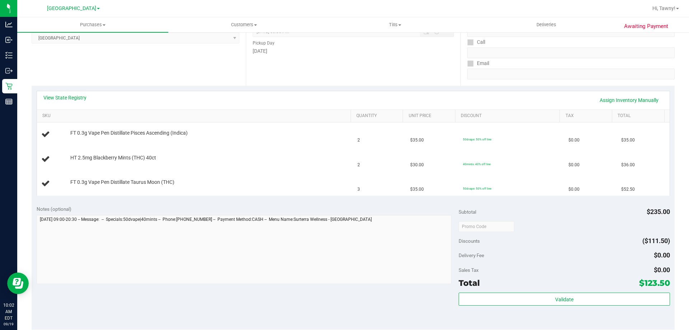
click at [174, 78] on div "Location Pickup Store [GEOGRAPHIC_DATA] WC Select Store [PERSON_NAME][GEOGRAPHI…" at bounding box center [139, 42] width 214 height 88
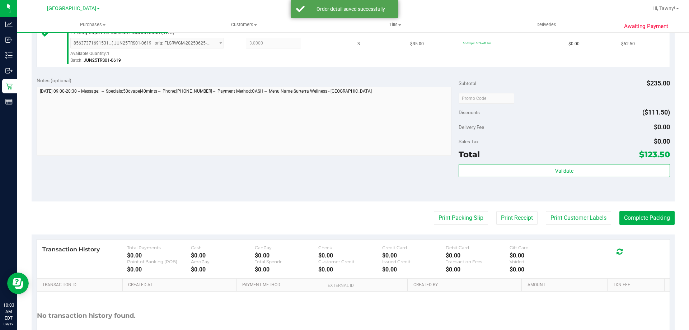
scroll to position [323, 0]
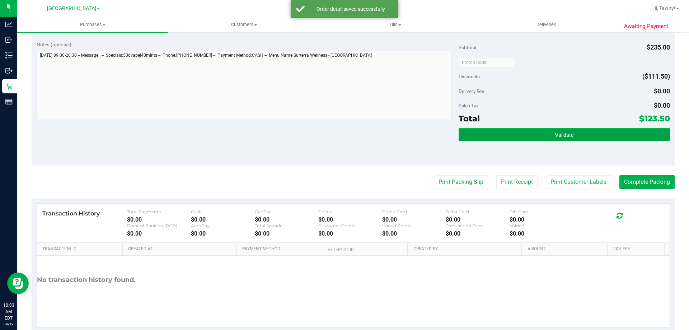
click at [505, 131] on button "Validate" at bounding box center [564, 134] width 211 height 13
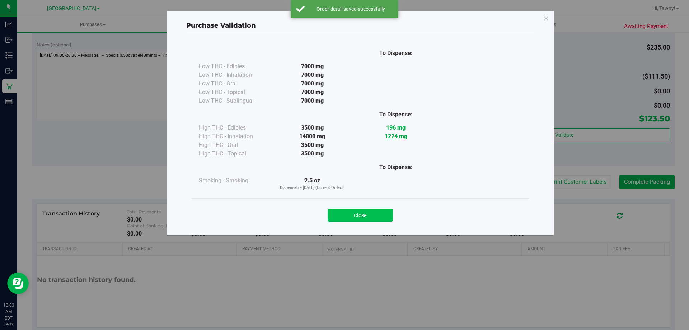
click at [364, 212] on button "Close" at bounding box center [360, 214] width 65 height 13
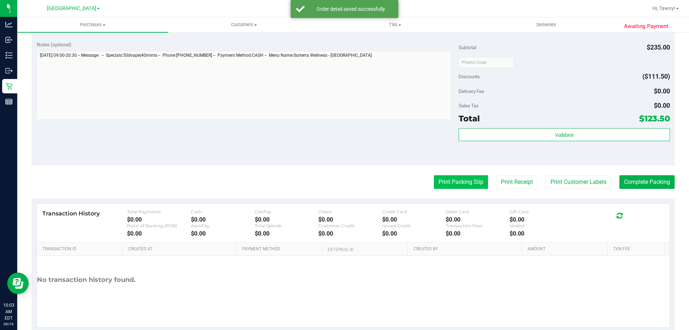
click at [460, 183] on button "Print Packing Slip" at bounding box center [461, 182] width 54 height 14
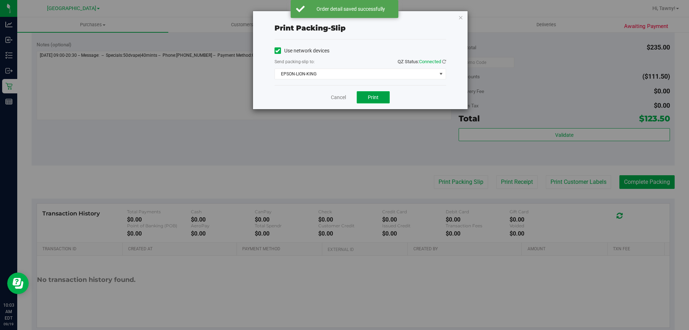
click at [363, 95] on button "Print" at bounding box center [373, 97] width 33 height 12
click at [460, 19] on icon "button" at bounding box center [460, 17] width 5 height 9
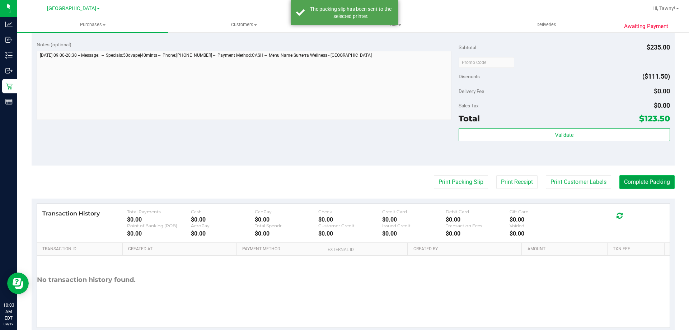
click at [646, 186] on button "Complete Packing" at bounding box center [646, 182] width 55 height 14
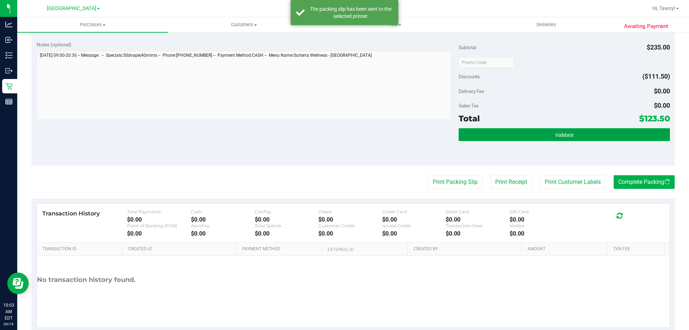
drag, startPoint x: 599, startPoint y: 133, endPoint x: 592, endPoint y: 131, distance: 7.4
click at [598, 132] on button "Validate" at bounding box center [564, 134] width 211 height 13
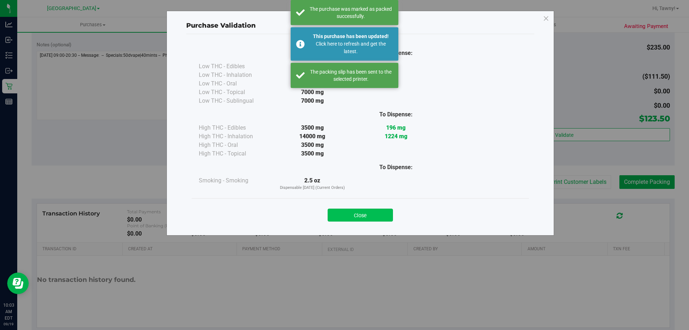
drag, startPoint x: 369, startPoint y: 208, endPoint x: 368, endPoint y: 212, distance: 3.7
click at [367, 212] on div "Close" at bounding box center [360, 213] width 327 height 18
drag, startPoint x: 384, startPoint y: 165, endPoint x: 382, endPoint y: 175, distance: 9.9
click at [384, 167] on div "To Dispense:" at bounding box center [396, 167] width 84 height 9
click at [370, 208] on div "Close" at bounding box center [360, 213] width 327 height 18
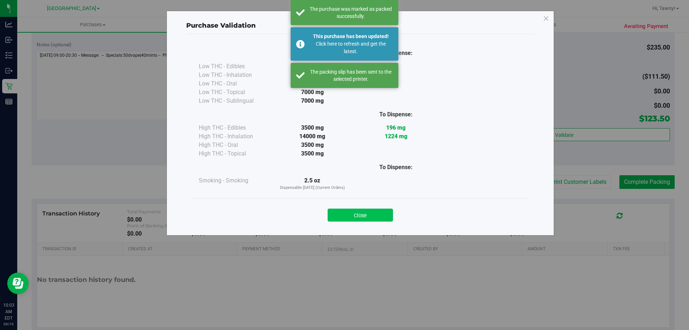
click at [369, 212] on button "Close" at bounding box center [360, 214] width 65 height 13
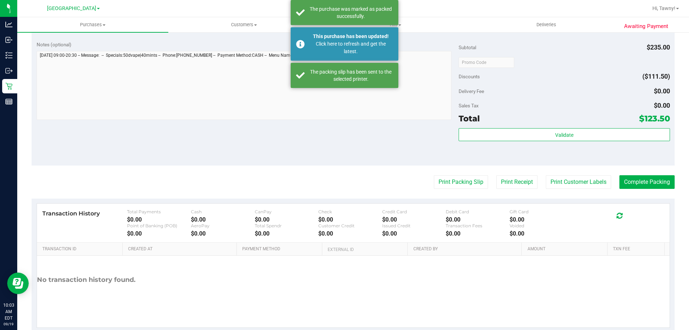
click at [401, 180] on div "Print Packing Slip Print Receipt Print Customer Labels Complete Packing" at bounding box center [353, 182] width 643 height 14
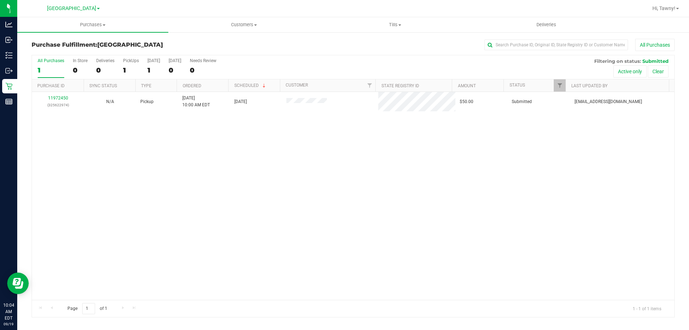
drag, startPoint x: 430, startPoint y: 146, endPoint x: 380, endPoint y: 143, distance: 49.6
click at [430, 145] on div "11972450 (325622974) N/A Pickup 9/19/2025 10:00 AM EDT 9/19/2025 $50.00 Submitt…" at bounding box center [353, 196] width 642 height 208
click at [311, 140] on div "11972450 (325622974) N/A Pickup 9/19/2025 10:00 AM EDT 9/19/2025 $50.00 Submitt…" at bounding box center [353, 196] width 642 height 208
click at [116, 155] on div "No results found." at bounding box center [353, 220] width 642 height 256
drag, startPoint x: 159, startPoint y: 116, endPoint x: 132, endPoint y: 2, distance: 117.1
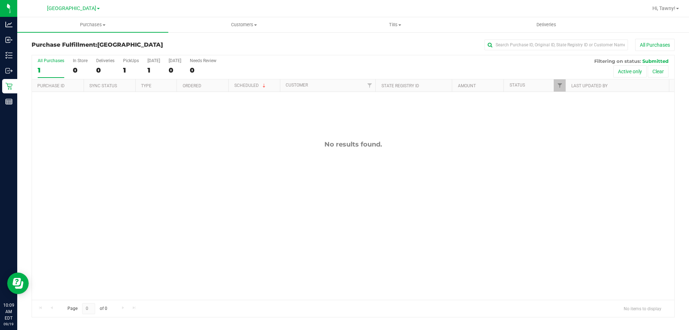
click at [159, 114] on div "No results found." at bounding box center [353, 220] width 642 height 256
click at [124, 72] on div "1" at bounding box center [131, 70] width 16 height 8
click at [0, 0] on input "PickUps 1" at bounding box center [0, 0] width 0 height 0
click at [167, 142] on div "No results found." at bounding box center [353, 220] width 642 height 256
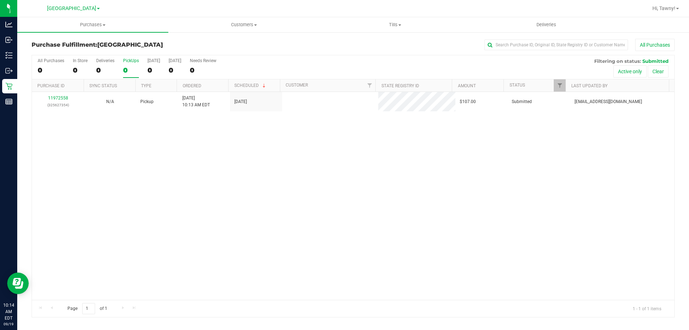
drag, startPoint x: 200, startPoint y: 194, endPoint x: 196, endPoint y: 188, distance: 7.3
click at [200, 193] on div "11972558 (325627354) N/A Pickup 9/19/2025 10:13 AM EDT 9/19/2025 $107.00 Submit…" at bounding box center [353, 196] width 642 height 208
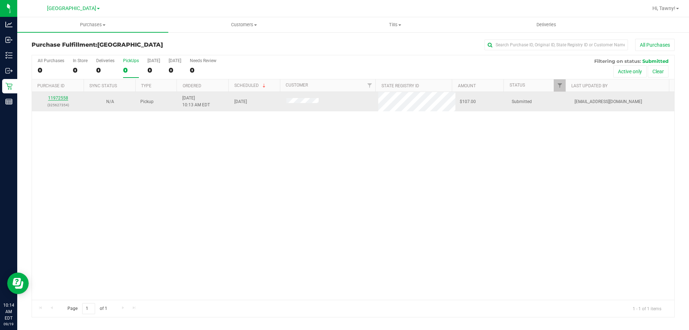
click at [61, 97] on link "11972558" at bounding box center [58, 97] width 20 height 5
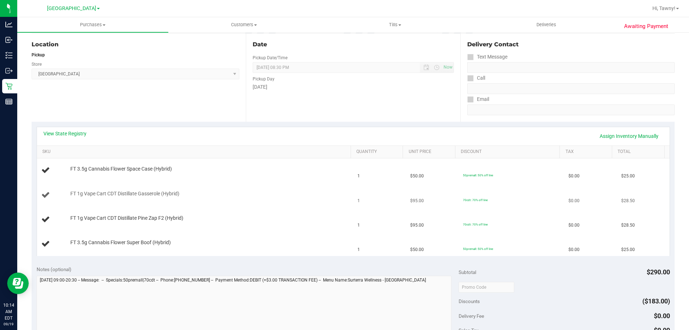
scroll to position [144, 0]
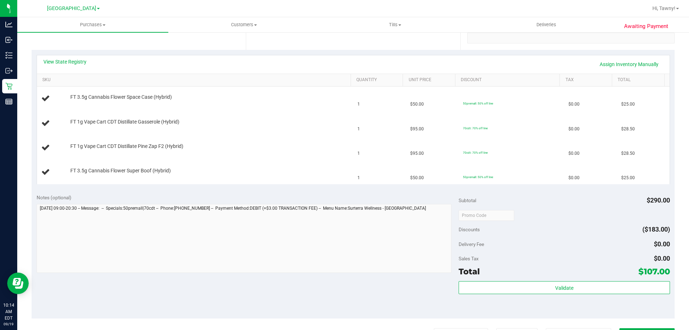
click at [77, 58] on div "View State Registry Assign Inventory Manually" at bounding box center [353, 64] width 633 height 18
click at [68, 59] on link "View State Registry" at bounding box center [64, 61] width 43 height 7
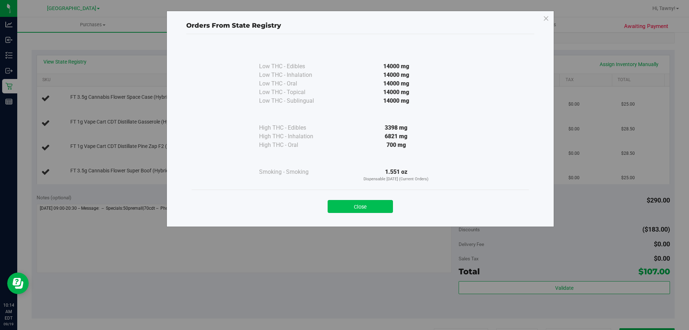
click at [375, 210] on button "Close" at bounding box center [360, 206] width 65 height 13
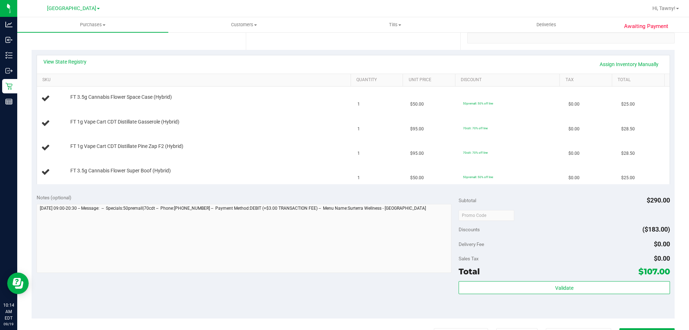
click at [354, 189] on div "Notes (optional) Subtotal $290.00 Discounts ($183.00) Delivery Fee $0.00 Sales …" at bounding box center [353, 253] width 643 height 129
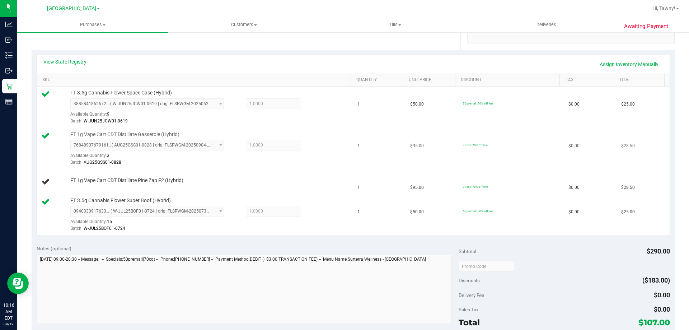
click at [297, 167] on td "FT 1g Vape Cart CDT Distillate Gasserole (Hybrid) 7684890767916156 ( AUG25GSS01…" at bounding box center [195, 149] width 317 height 42
click at [298, 169] on td "FT 1g Vape Cart CDT Distillate Gasserole (Hybrid) 7684890767916156 ( AUG25GSS01…" at bounding box center [195, 149] width 317 height 42
click at [154, 181] on span "FT 1g Vape Cart CDT Distillate Pine Zap F2 (Hybrid)" at bounding box center [126, 180] width 113 height 7
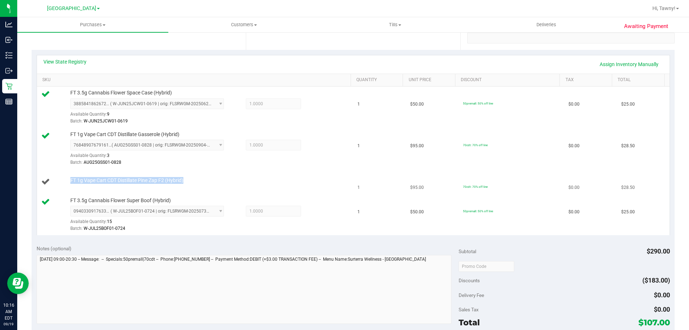
click at [154, 181] on span "FT 1g Vape Cart CDT Distillate Pine Zap F2 (Hybrid)" at bounding box center [126, 180] width 113 height 7
copy div "FT 1g Vape Cart CDT Distillate Pine Zap F2 (Hybrid)"
drag, startPoint x: 263, startPoint y: 177, endPoint x: 257, endPoint y: 175, distance: 6.4
click at [263, 177] on div "FT 1g Vape Cart CDT Distillate Pine Zap F2 (Hybrid)" at bounding box center [207, 180] width 281 height 7
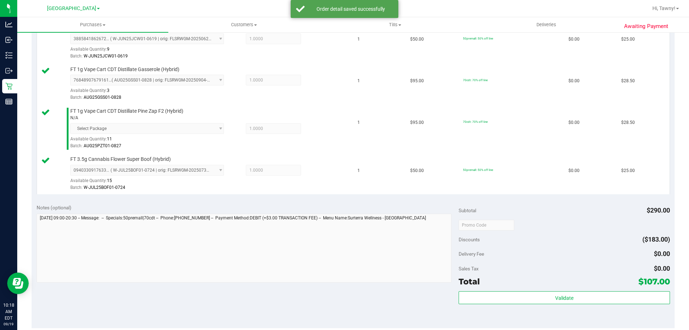
scroll to position [287, 0]
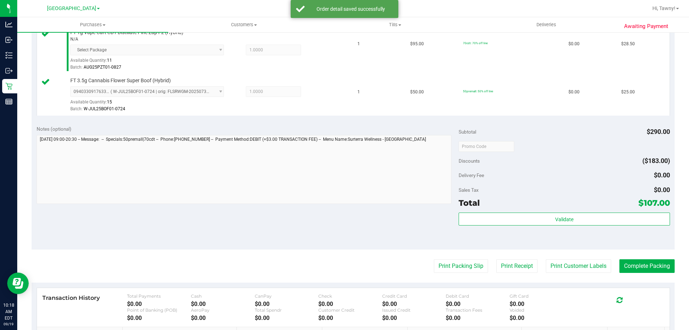
drag, startPoint x: 522, startPoint y: 229, endPoint x: 522, endPoint y: 224, distance: 4.4
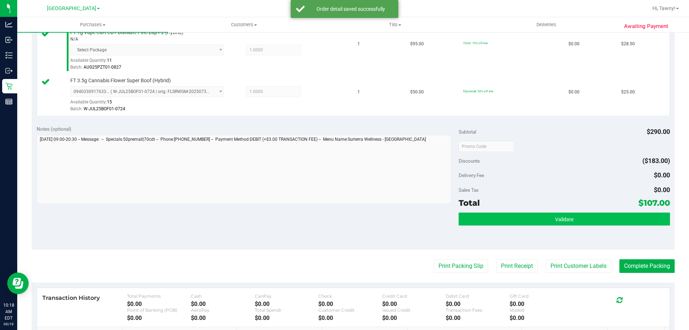
click at [522, 228] on div "Validate" at bounding box center [564, 228] width 211 height 32
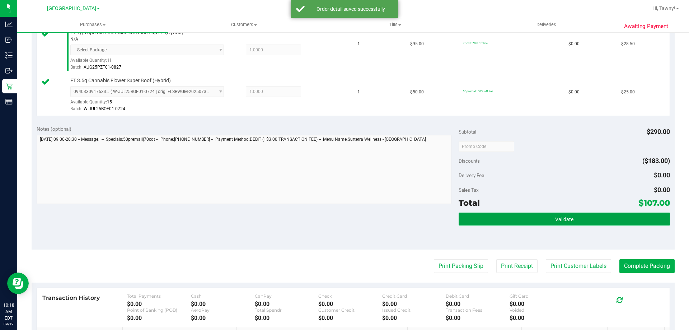
click at [522, 224] on button "Validate" at bounding box center [564, 218] width 211 height 13
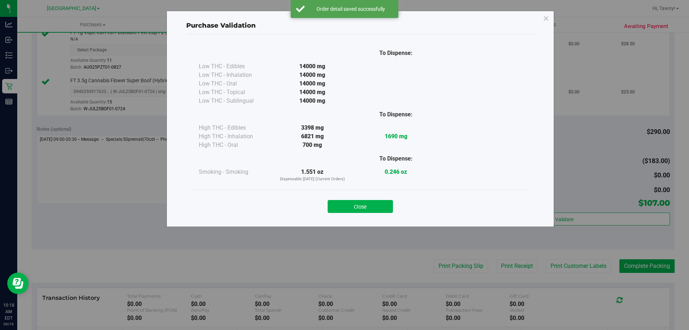
drag, startPoint x: 373, startPoint y: 210, endPoint x: 384, endPoint y: 216, distance: 12.7
click at [373, 210] on button "Close" at bounding box center [360, 206] width 65 height 13
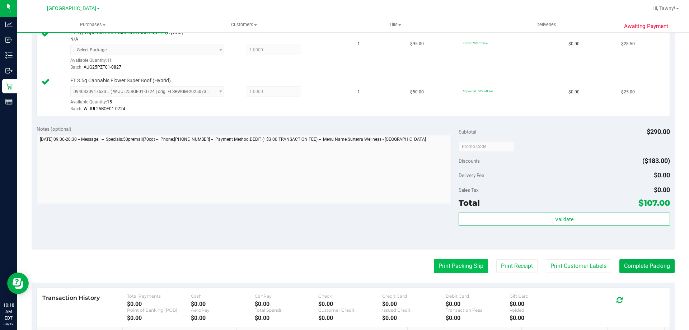
click at [441, 264] on button "Print Packing Slip" at bounding box center [461, 266] width 54 height 14
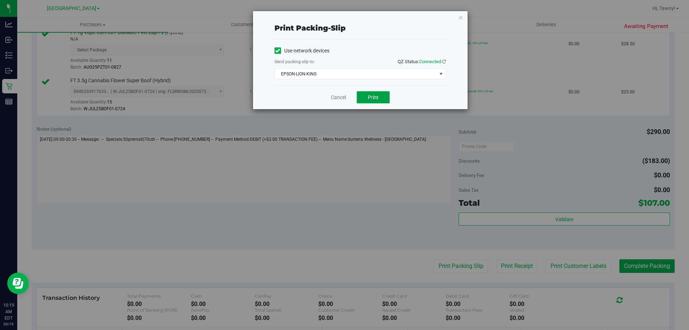
click at [375, 99] on span "Print" at bounding box center [373, 97] width 11 height 6
click at [338, 98] on link "Cancel" at bounding box center [338, 98] width 15 height 8
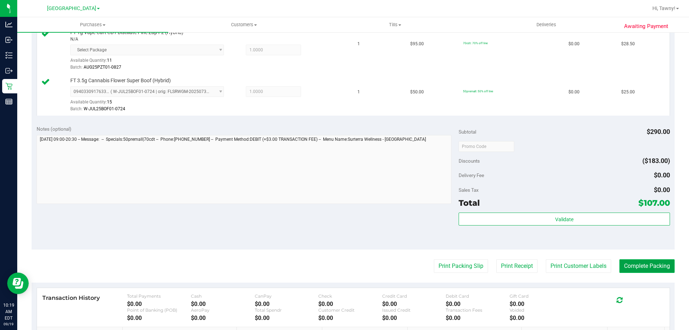
click at [634, 271] on button "Complete Packing" at bounding box center [646, 266] width 55 height 14
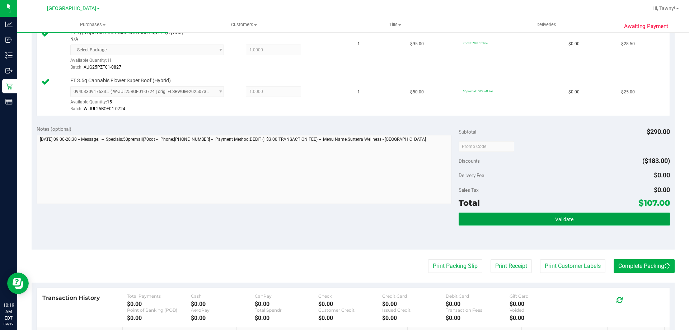
click at [586, 219] on button "Validate" at bounding box center [564, 218] width 211 height 13
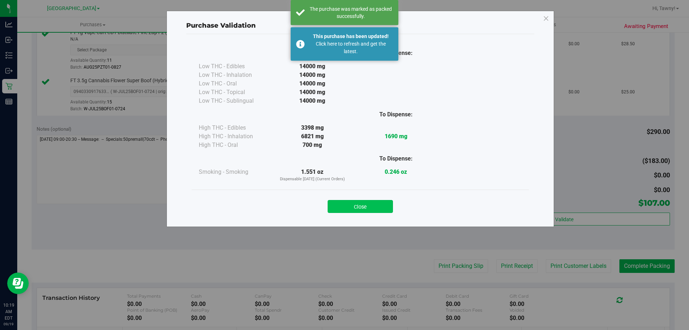
click at [369, 208] on button "Close" at bounding box center [360, 206] width 65 height 13
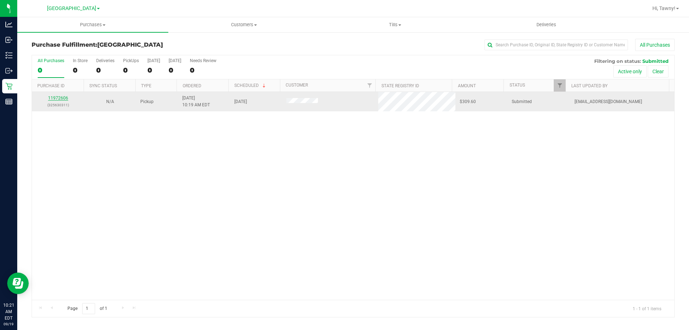
click at [55, 98] on link "11972606" at bounding box center [58, 97] width 20 height 5
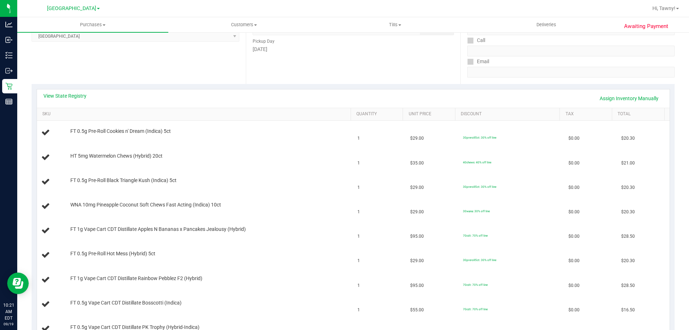
scroll to position [72, 0]
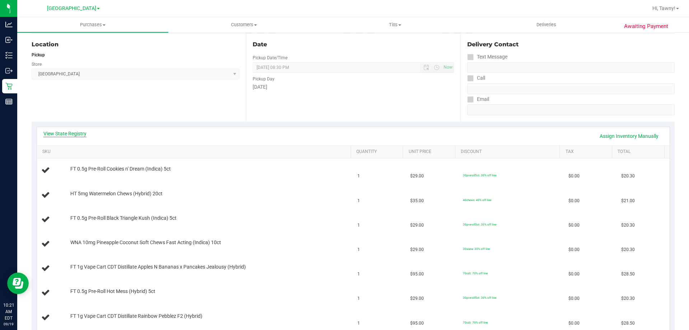
click at [68, 135] on link "View State Registry" at bounding box center [64, 133] width 43 height 7
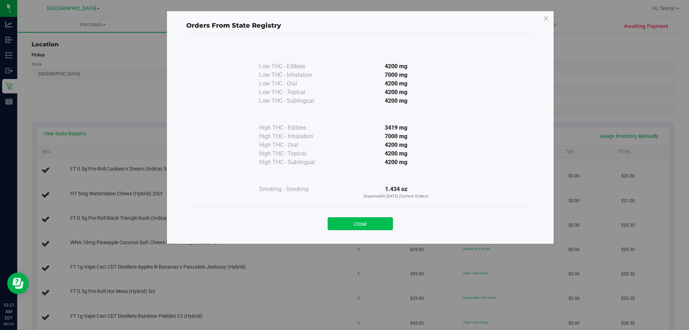
click at [376, 225] on button "Close" at bounding box center [360, 223] width 65 height 13
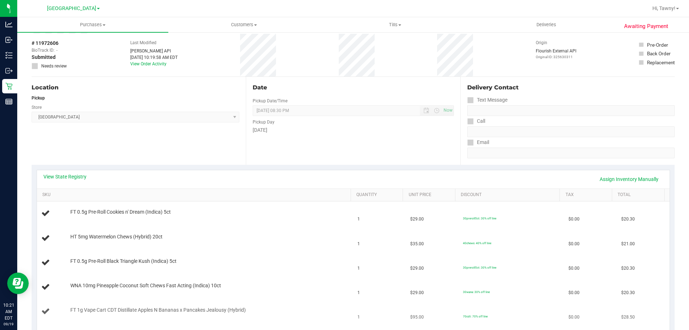
scroll to position [0, 0]
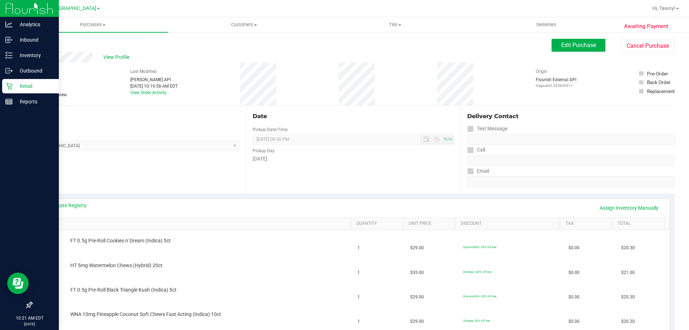
click at [6, 89] on icon at bounding box center [8, 86] width 7 height 7
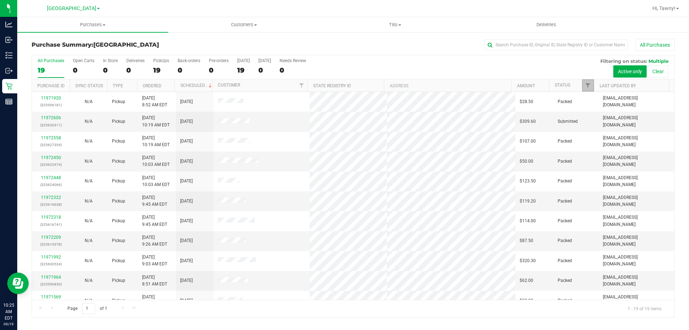
click at [585, 86] on link "Filter" at bounding box center [588, 85] width 12 height 12
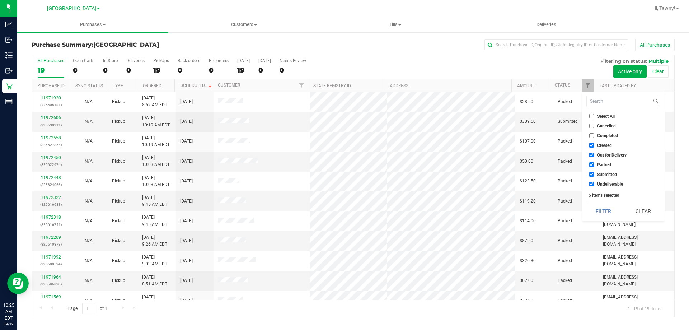
click at [600, 146] on span "Created" at bounding box center [604, 145] width 15 height 4
click at [594, 146] on input "Created" at bounding box center [591, 145] width 5 height 5
checkbox input "false"
click at [600, 158] on li "Out for Delivery" at bounding box center [623, 155] width 74 height 8
click at [601, 167] on li "Packed" at bounding box center [623, 165] width 74 height 8
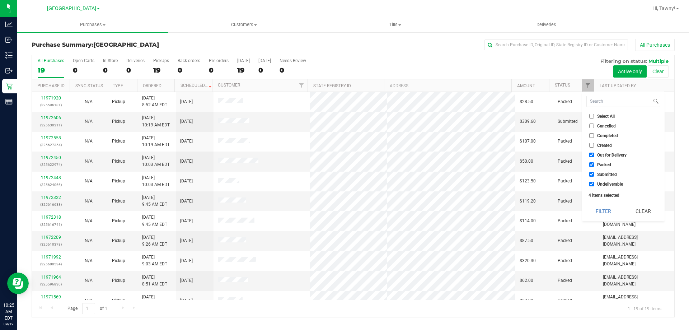
click at [606, 154] on span "Out for Delivery" at bounding box center [611, 155] width 29 height 4
click at [594, 154] on input "Out for Delivery" at bounding box center [591, 155] width 5 height 5
checkbox input "false"
click at [602, 163] on span "Packed" at bounding box center [604, 165] width 14 height 4
click at [594, 163] on input "Packed" at bounding box center [591, 164] width 5 height 5
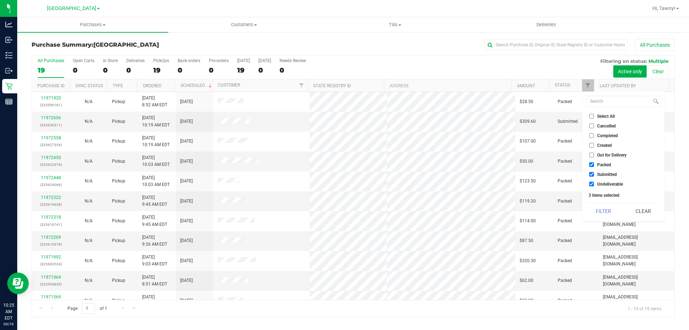
checkbox input "false"
click at [604, 183] on span "Undeliverable" at bounding box center [610, 184] width 26 height 4
click at [594, 183] on input "Undeliverable" at bounding box center [591, 184] width 5 height 5
checkbox input "false"
click at [597, 212] on button "Filter" at bounding box center [603, 211] width 34 height 16
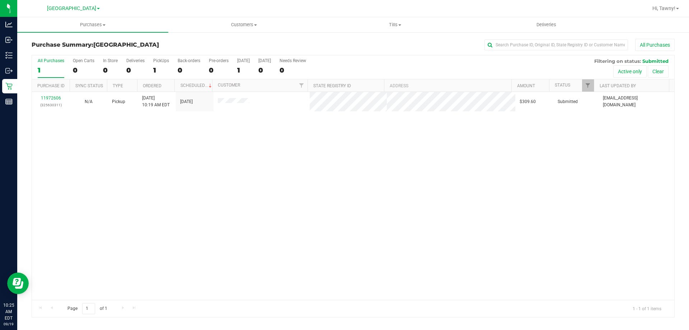
click at [197, 156] on div "11972606 (325630311) N/A Pickup 9/19/2025 10:19 AM EDT 9/19/2025 $309.60 Submit…" at bounding box center [353, 196] width 642 height 208
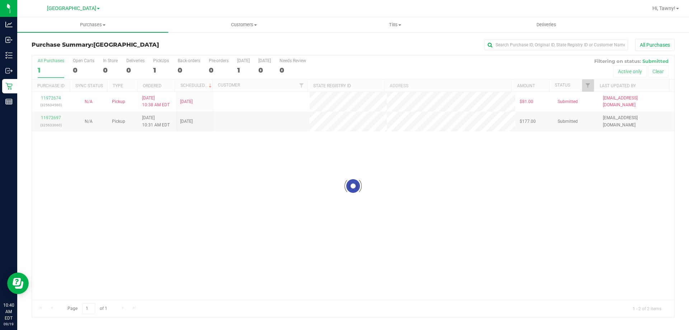
click at [145, 164] on div "Loading... 11972674 (325634560) N/A Pickup 9/19/2025 10:38 AM EDT 9/19/2025 $81…" at bounding box center [353, 196] width 642 height 208
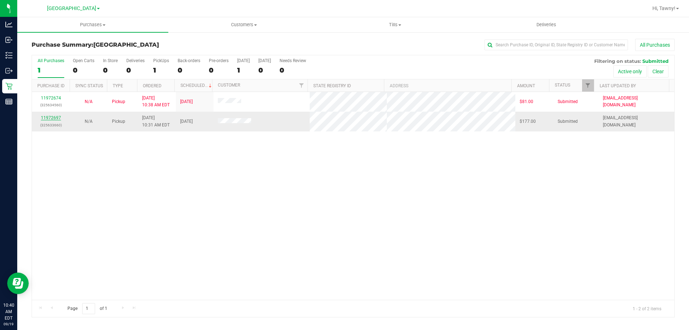
click at [54, 116] on link "11972697" at bounding box center [51, 117] width 20 height 5
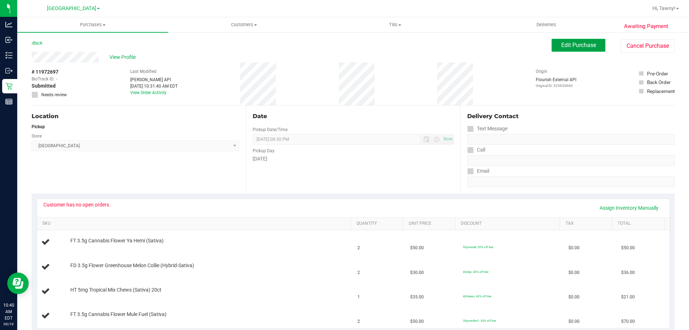
click at [563, 47] on span "Edit Purchase" at bounding box center [578, 45] width 35 height 7
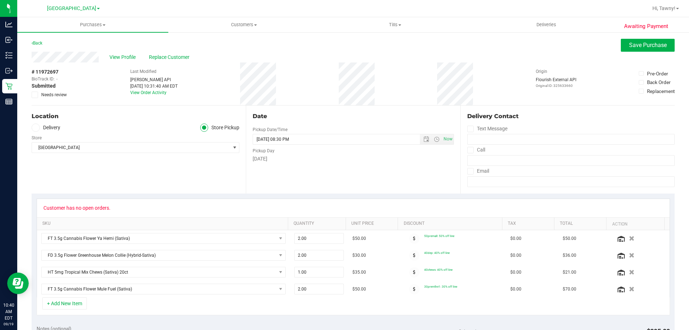
click at [65, 97] on span "Needs review" at bounding box center [53, 95] width 25 height 6
click at [0, 0] on input "Needs review" at bounding box center [0, 0] width 0 height 0
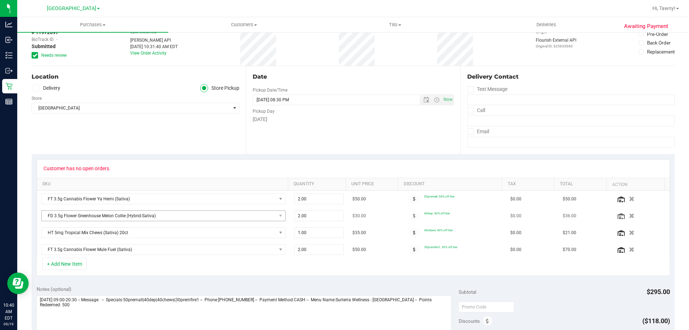
scroll to position [108, 0]
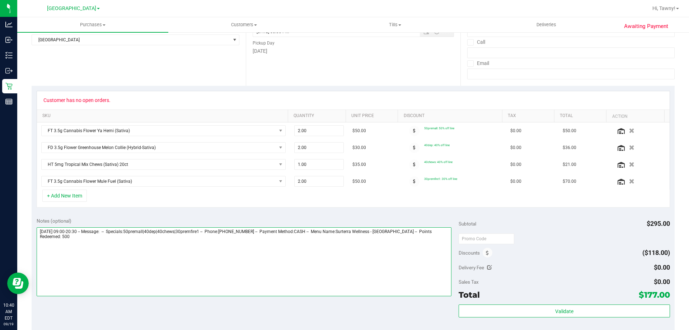
click at [155, 244] on textarea at bounding box center [244, 261] width 415 height 69
type textarea "Friday 09/19/2025 09:00-20:30 -- Message: -- Specials:50premall|40dep|40chews|3…"
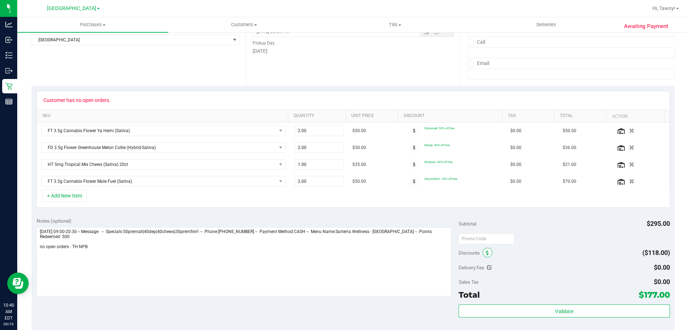
click at [483, 249] on span at bounding box center [488, 253] width 10 height 10
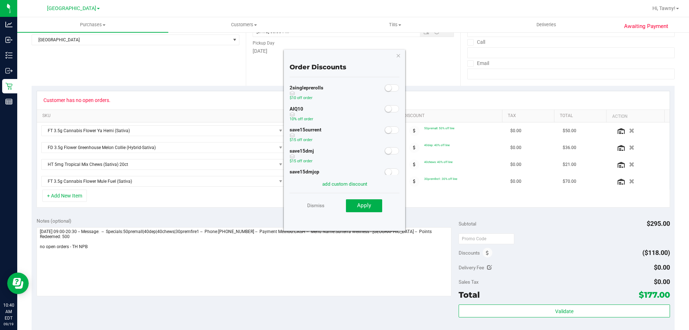
click at [385, 107] on small at bounding box center [388, 109] width 6 height 6
click at [369, 215] on div "Dismiss Apply" at bounding box center [345, 205] width 110 height 25
click at [370, 208] on span "Apply" at bounding box center [364, 205] width 14 height 6
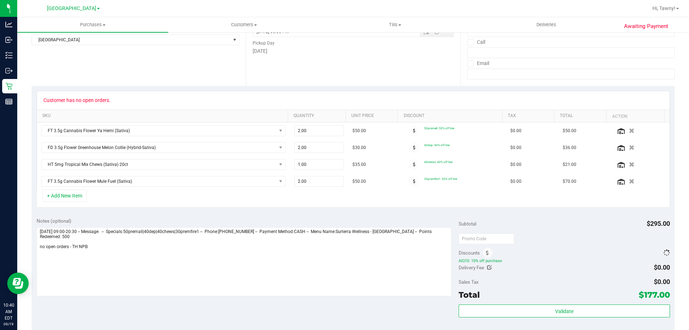
click at [583, 248] on div "Discounts" at bounding box center [564, 252] width 211 height 13
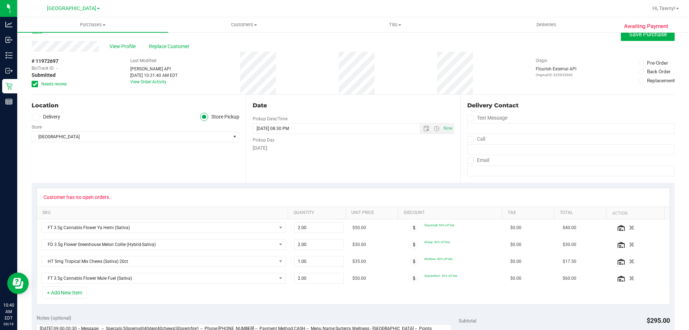
scroll to position [0, 0]
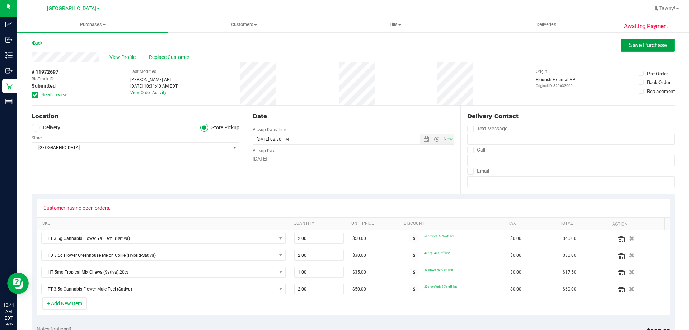
click at [632, 42] on span "Save Purchase" at bounding box center [648, 45] width 38 height 7
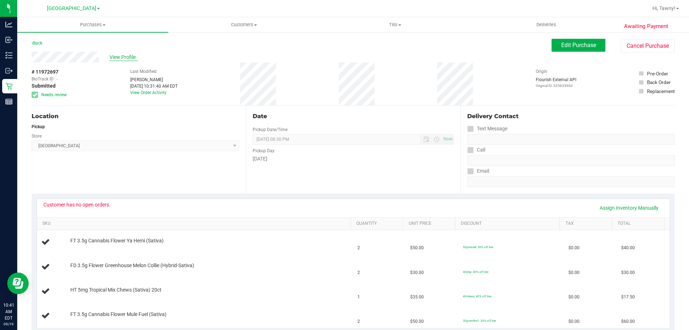
click at [124, 58] on span "View Profile" at bounding box center [123, 57] width 29 height 8
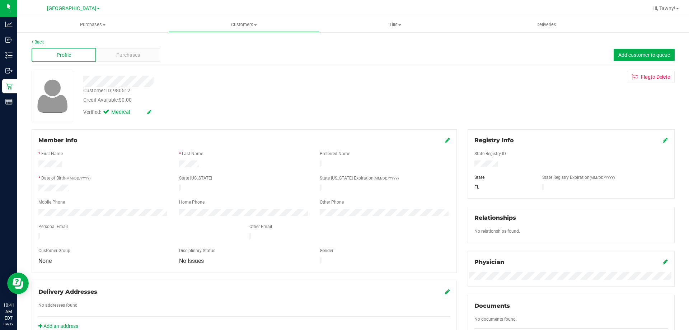
click at [126, 90] on div "Customer ID: 980512" at bounding box center [106, 91] width 47 height 8
copy div "980512"
click at [169, 71] on div at bounding box center [241, 79] width 327 height 16
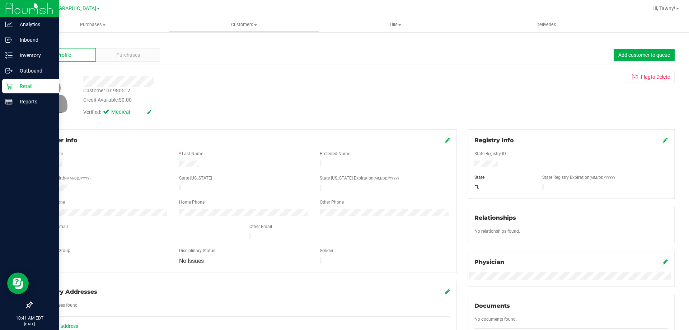
click at [4, 88] on div "Retail" at bounding box center [30, 86] width 57 height 14
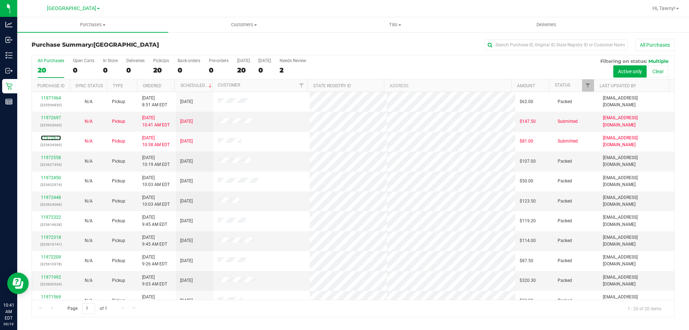
click at [53, 137] on link "11972674" at bounding box center [51, 137] width 20 height 5
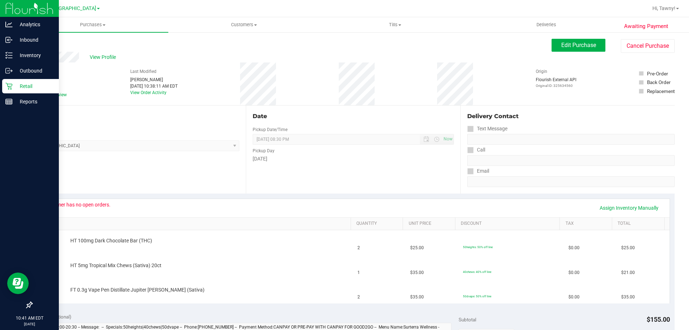
click at [6, 85] on icon at bounding box center [8, 86] width 7 height 7
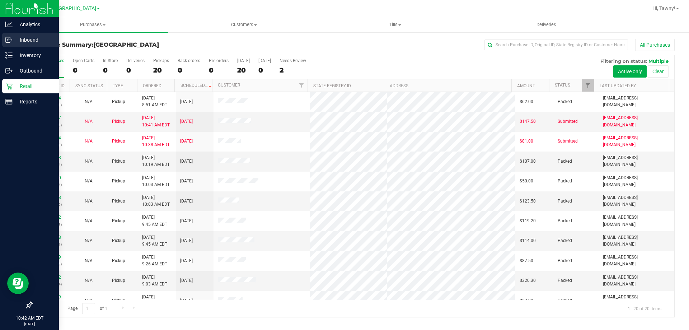
click at [11, 42] on icon at bounding box center [8, 39] width 7 height 7
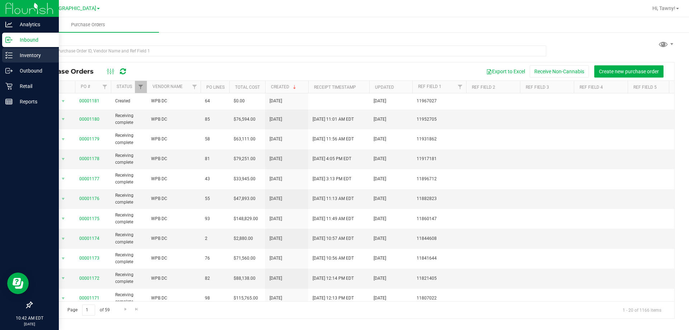
click at [17, 60] on div "Inventory" at bounding box center [30, 55] width 57 height 14
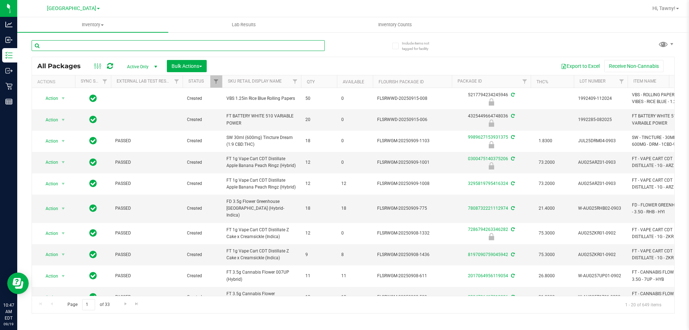
click at [102, 44] on input "text" at bounding box center [178, 45] width 293 height 11
type input "proxy"
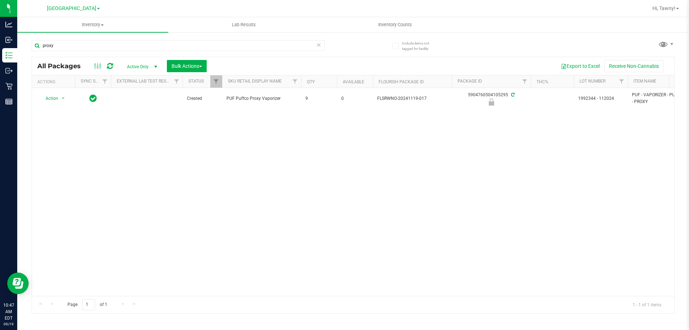
drag, startPoint x: 262, startPoint y: 294, endPoint x: 324, endPoint y: 296, distance: 62.8
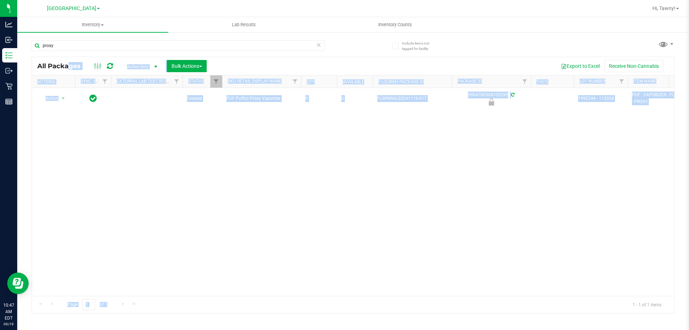
click at [411, 255] on div "Action Action Edit attributes Global inventory Locate package Package audit log…" at bounding box center [353, 192] width 642 height 208
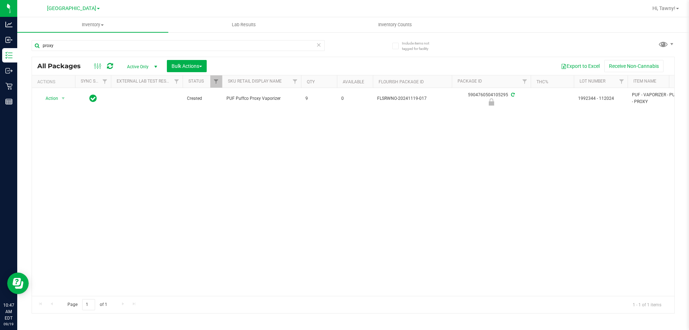
click at [191, 209] on div "Action Action Edit attributes Global inventory Locate package Package audit log…" at bounding box center [353, 192] width 642 height 208
click at [155, 174] on div "Action Action Edit attributes Global inventory Locate package Package audit log…" at bounding box center [353, 192] width 642 height 208
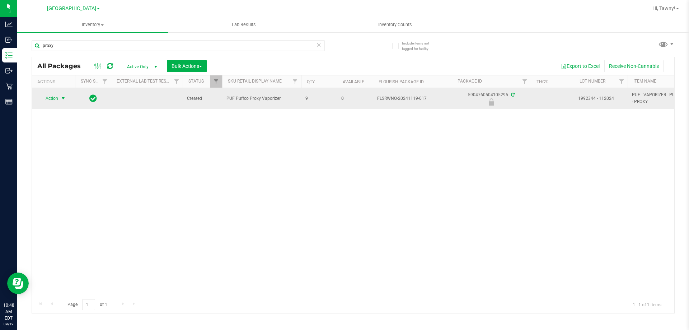
click at [59, 95] on span "select" at bounding box center [63, 98] width 9 height 10
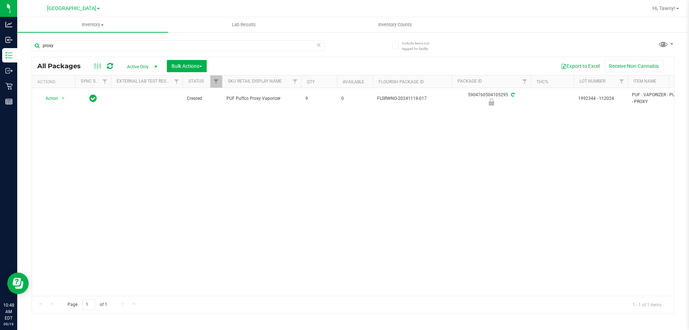
click at [337, 189] on div "Action Action Edit attributes Global inventory Locate package Package audit log…" at bounding box center [353, 192] width 642 height 208
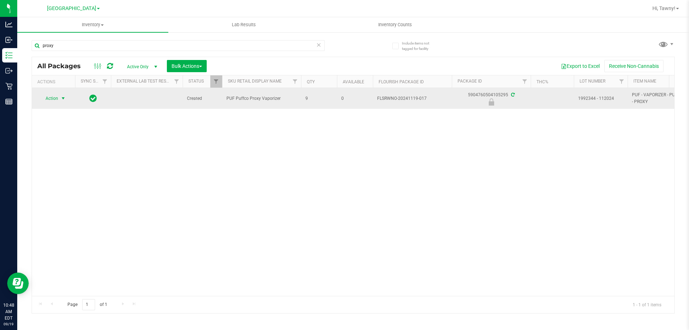
click at [64, 101] on span "select" at bounding box center [63, 98] width 6 height 6
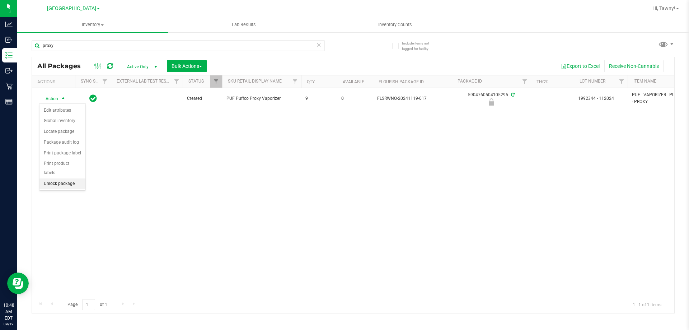
click at [65, 178] on li "Unlock package" at bounding box center [62, 183] width 46 height 11
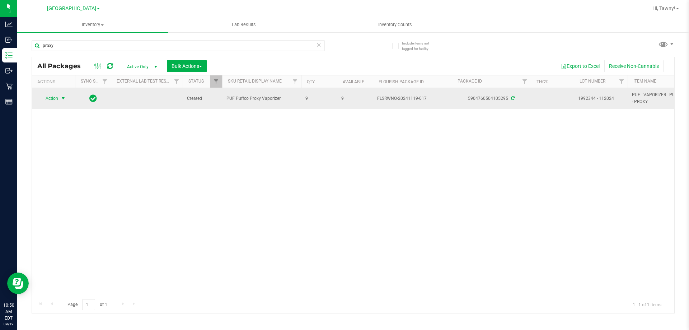
click at [62, 98] on span "select" at bounding box center [63, 98] width 6 height 6
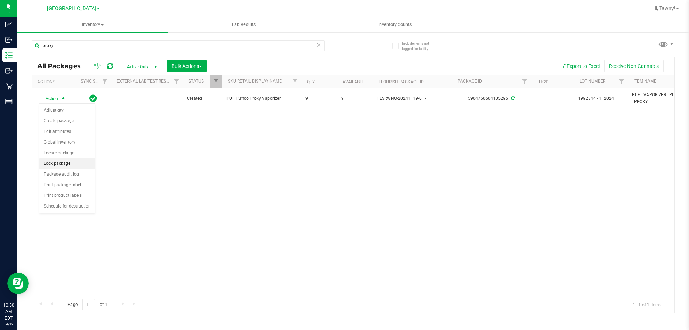
click at [64, 160] on li "Lock package" at bounding box center [67, 163] width 56 height 11
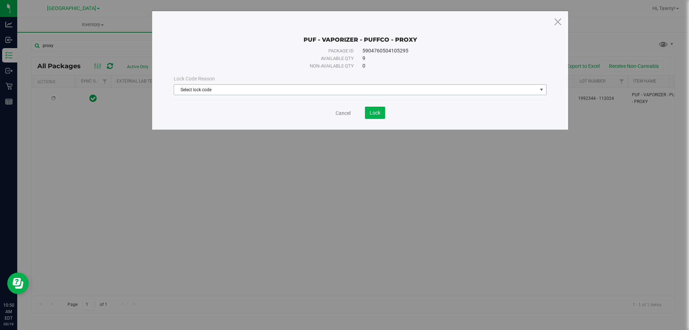
click at [221, 85] on span "Select lock code" at bounding box center [355, 90] width 363 height 10
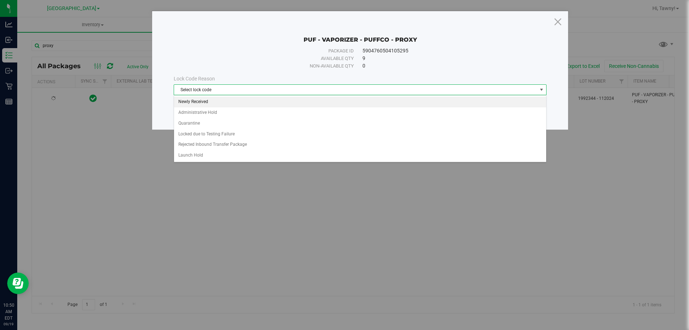
click at [211, 99] on li "Newly Received" at bounding box center [360, 102] width 372 height 11
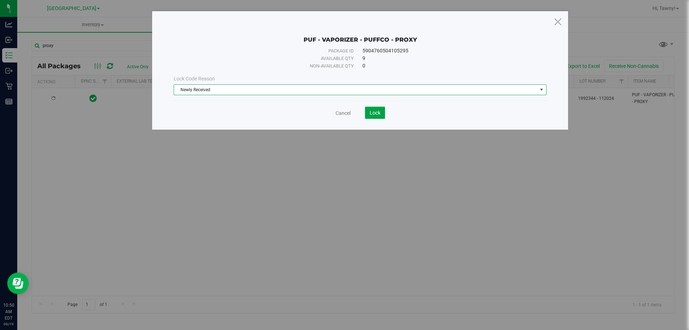
click at [369, 109] on button "Lock" at bounding box center [375, 113] width 20 height 12
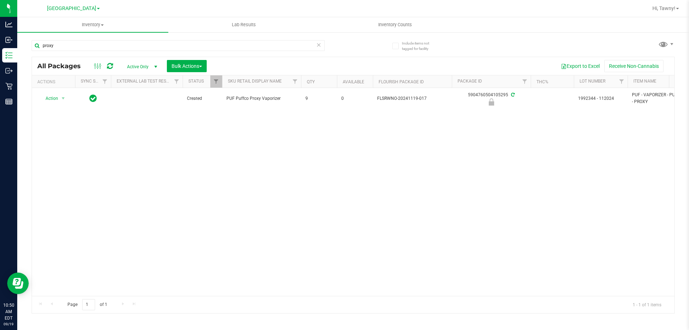
click at [121, 217] on div "Action Action Edit attributes Global inventory Locate package Package audit log…" at bounding box center [353, 192] width 642 height 208
click at [119, 47] on input "proxy" at bounding box center [178, 45] width 293 height 11
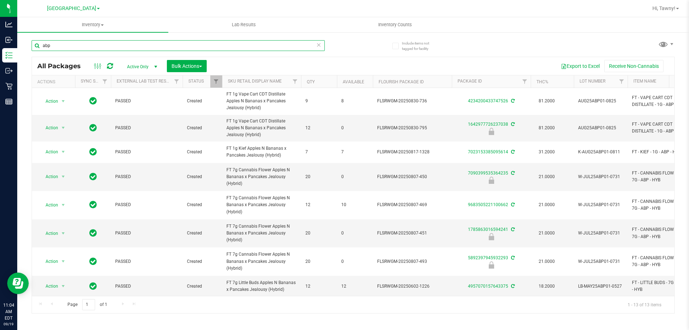
click at [85, 42] on input "abp" at bounding box center [178, 45] width 293 height 11
type input "lmz"
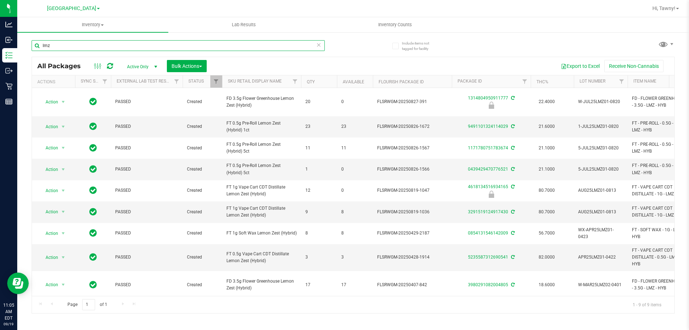
click at [61, 47] on input "lmz" at bounding box center [178, 45] width 293 height 11
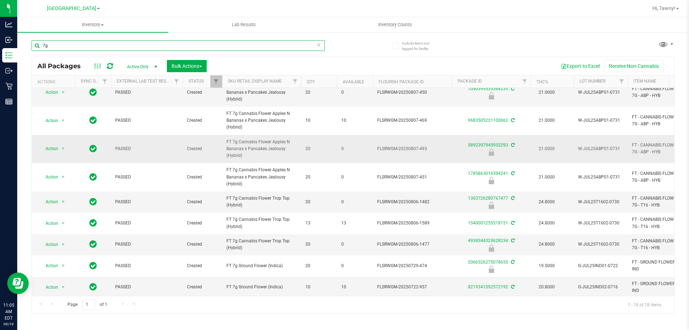
scroll to position [72, 0]
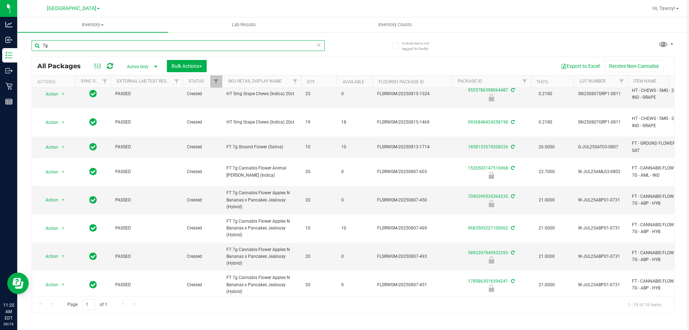
click at [134, 42] on input "7g" at bounding box center [178, 45] width 293 height 11
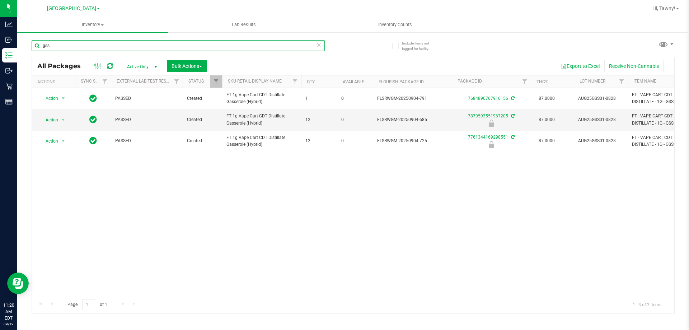
type input "gss"
click at [192, 199] on div "Action Action Adjust qty Create package Edit attributes Global inventory Locate…" at bounding box center [353, 192] width 642 height 208
click at [53, 42] on input "gss" at bounding box center [178, 45] width 293 height 11
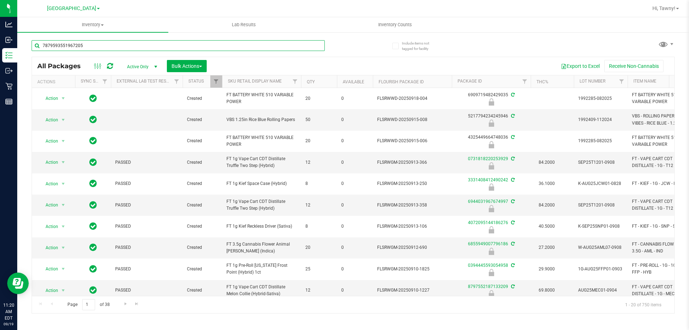
type input "7879593551967205"
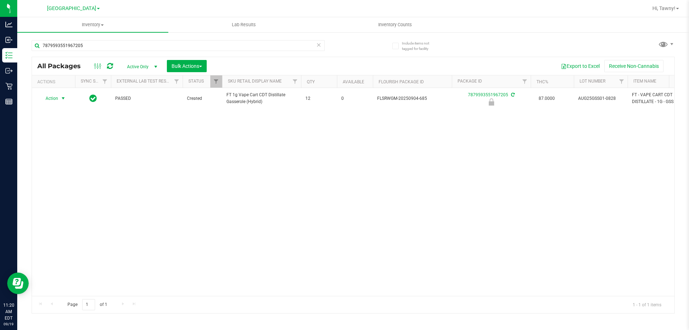
click at [61, 98] on span "select" at bounding box center [63, 98] width 6 height 6
click at [56, 178] on li "Unlock package" at bounding box center [62, 183] width 46 height 11
click at [142, 42] on input "7879593551967205" at bounding box center [178, 45] width 293 height 11
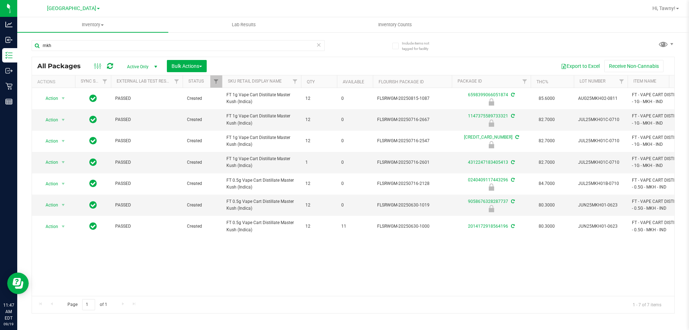
click at [302, 265] on div "Action Action Edit attributes Global inventory Locate package Package audit log…" at bounding box center [353, 192] width 642 height 208
click at [281, 276] on div "Action Action Edit attributes Global inventory Locate package Package audit log…" at bounding box center [353, 192] width 642 height 208
click at [120, 48] on input "mkh" at bounding box center [178, 45] width 293 height 11
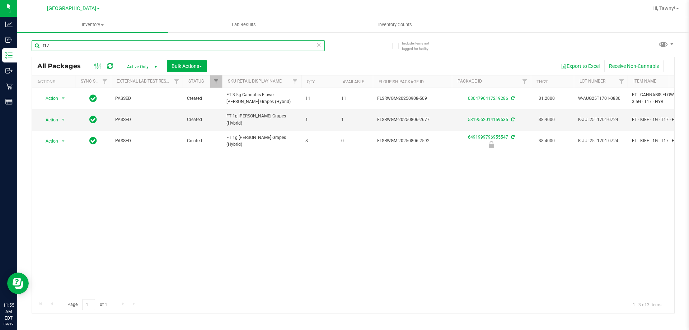
click at [114, 43] on input "t17" at bounding box center [178, 45] width 293 height 11
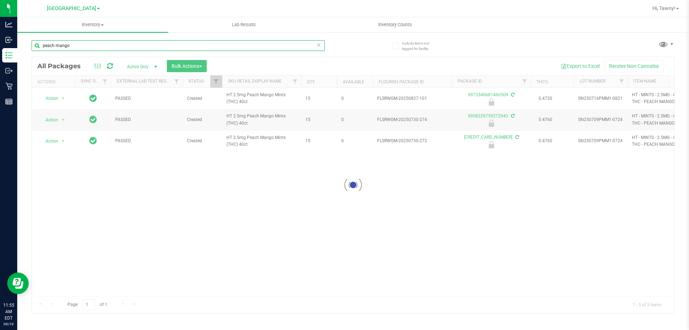
click at [114, 43] on input "peach mango" at bounding box center [178, 45] width 293 height 11
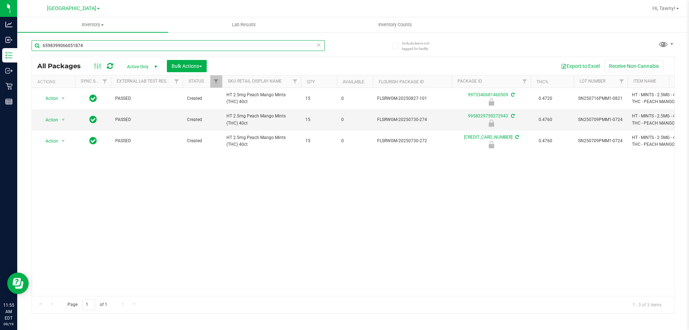
type input "6598399066051874"
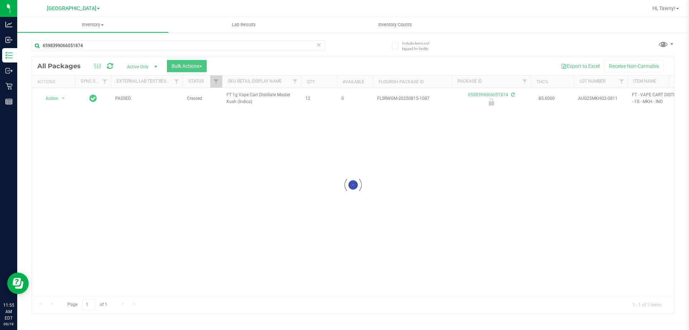
click at [57, 100] on div at bounding box center [353, 185] width 642 height 256
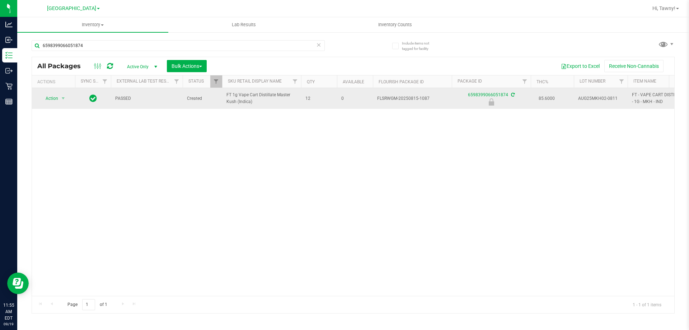
click at [59, 97] on span "select" at bounding box center [63, 98] width 9 height 10
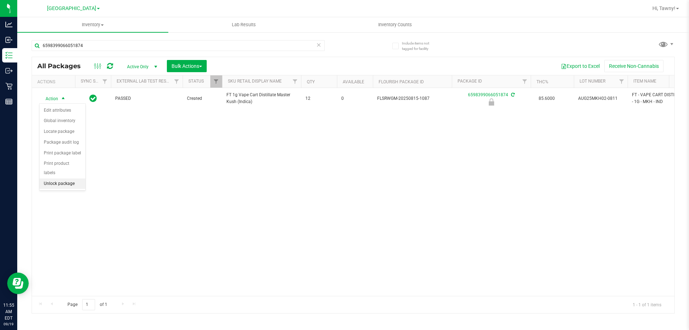
click at [66, 178] on li "Unlock package" at bounding box center [62, 183] width 46 height 11
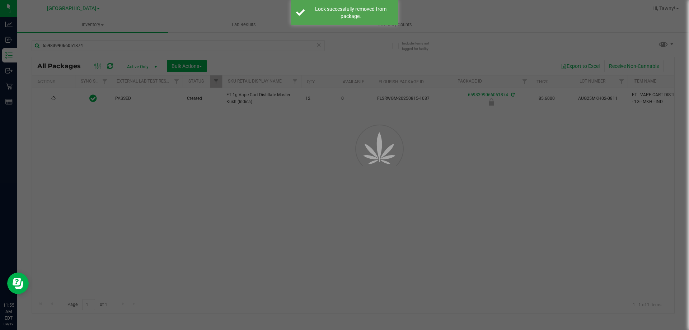
click at [97, 43] on div at bounding box center [344, 165] width 689 height 330
click at [97, 43] on input "6598399066051874" at bounding box center [178, 45] width 293 height 11
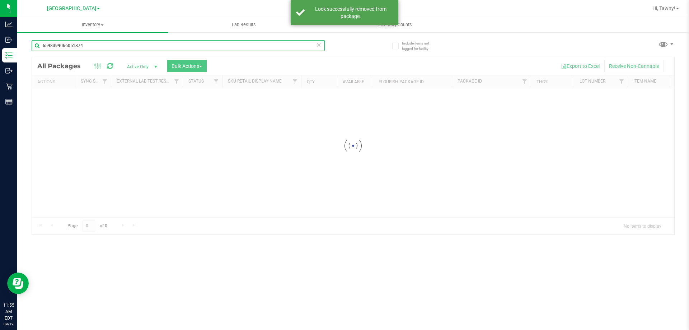
click at [97, 43] on input "6598399066051874" at bounding box center [178, 45] width 293 height 11
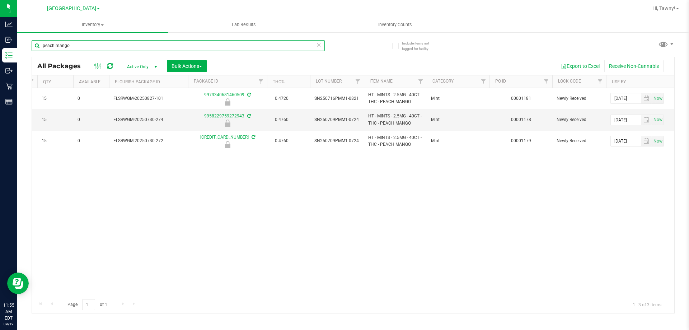
scroll to position [0, 329]
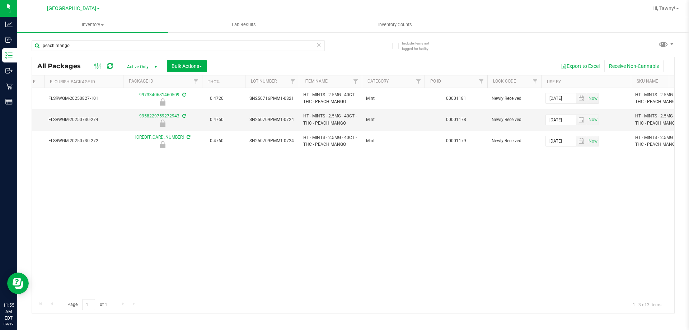
click at [450, 245] on div "Action Action Edit attributes Global inventory Locate package Package audit log…" at bounding box center [353, 192] width 642 height 208
click at [77, 49] on input "peach mango" at bounding box center [178, 45] width 293 height 11
type input "6994138603560379"
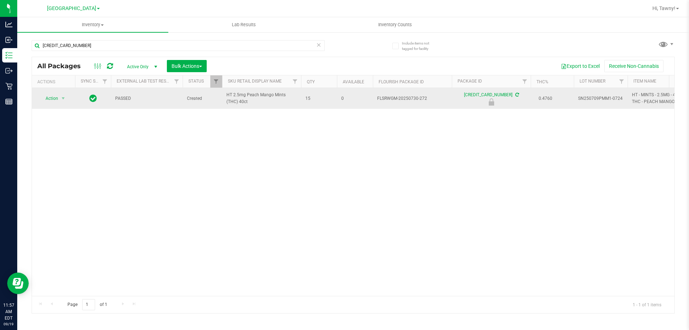
click at [52, 98] on span "Action" at bounding box center [48, 98] width 19 height 10
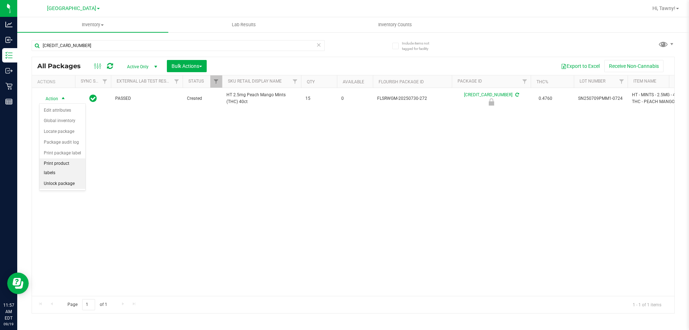
drag, startPoint x: 61, startPoint y: 165, endPoint x: 58, endPoint y: 170, distance: 5.5
click at [58, 170] on ul "Edit attributes Global inventory Locate package Package audit log Print package…" at bounding box center [62, 147] width 46 height 84
click at [58, 178] on li "Unlock package" at bounding box center [62, 183] width 46 height 11
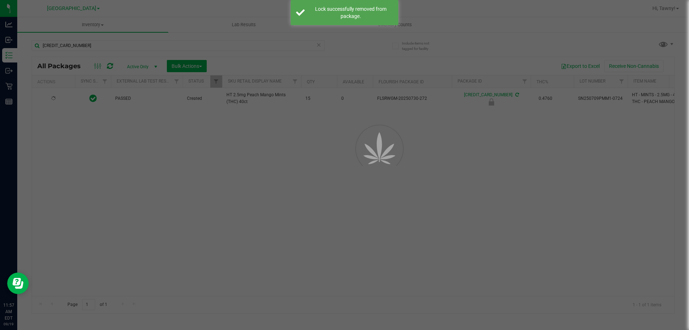
click at [249, 200] on div at bounding box center [344, 165] width 689 height 330
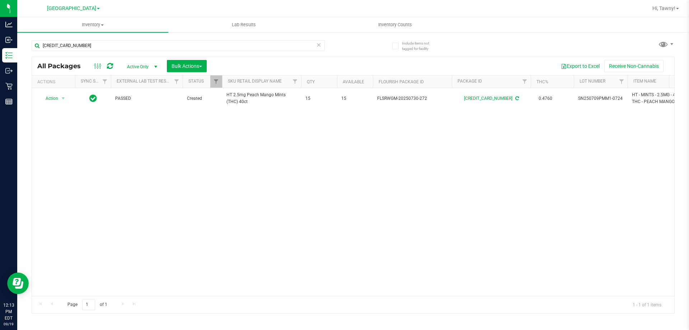
click at [252, 200] on div "Action Action Adjust qty Create package Edit attributes Global inventory Locate…" at bounding box center [353, 192] width 642 height 208
click at [227, 189] on div "Action Action Adjust qty Create package Edit attributes Global inventory Locate…" at bounding box center [353, 192] width 642 height 208
click at [224, 193] on div "Action Action Adjust qty Create package Edit attributes Global inventory Locate…" at bounding box center [353, 192] width 642 height 208
click at [107, 49] on input "6994138603560379" at bounding box center [178, 45] width 293 height 11
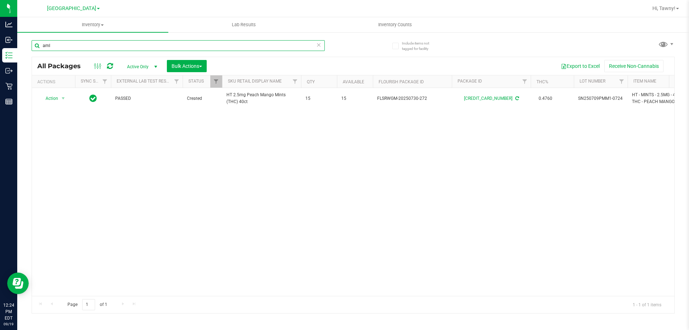
type input "aml"
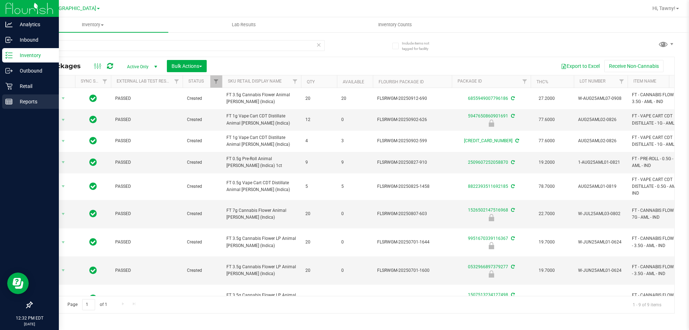
click at [1, 104] on link "Reports" at bounding box center [29, 101] width 59 height 15
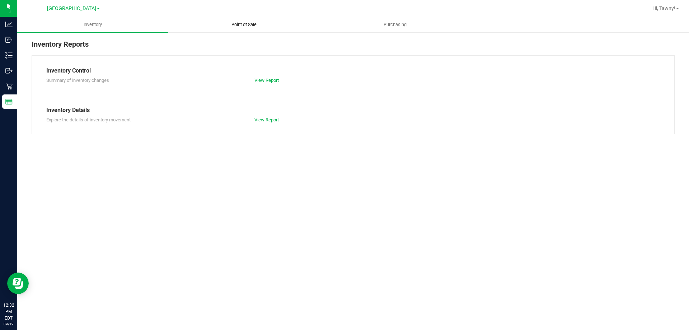
click at [236, 24] on span "Point of Sale" at bounding box center [244, 25] width 44 height 6
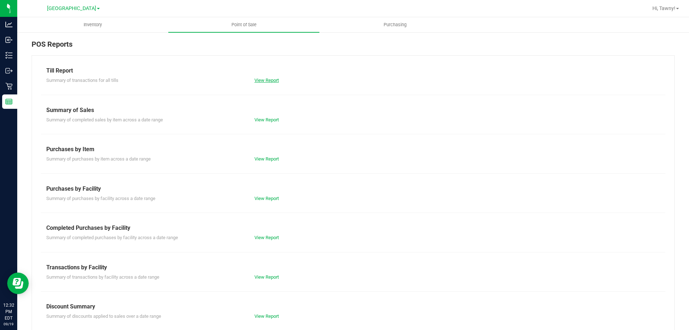
drag, startPoint x: 258, startPoint y: 74, endPoint x: 261, endPoint y: 82, distance: 8.6
click at [259, 79] on div "Till Report Summary of transactions for all tills View Report" at bounding box center [353, 75] width 614 height 18
click at [261, 82] on link "View Report" at bounding box center [266, 80] width 24 height 5
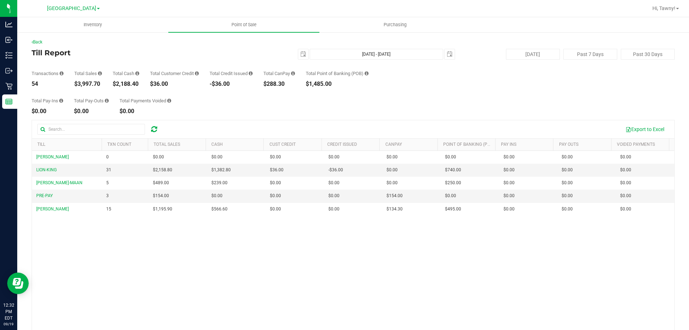
click at [193, 246] on div "GWEN-STEFANI 0 $0.00 $0.00 $0.00 $0.00 $0.00 $0.00 $0.00 $0.00 $0.00 $0.00 $0.0…" at bounding box center [353, 255] width 642 height 208
click at [235, 25] on span "Point of Sale" at bounding box center [244, 25] width 44 height 6
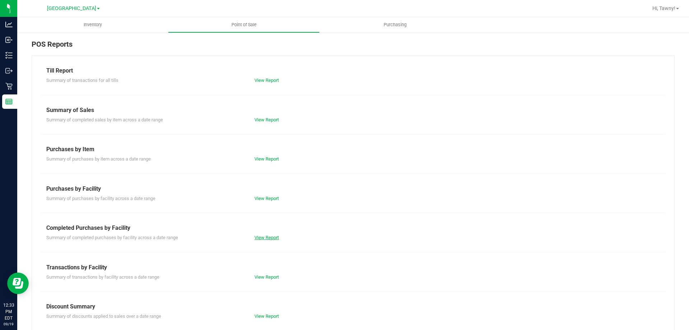
click at [269, 238] on link "View Report" at bounding box center [266, 237] width 24 height 5
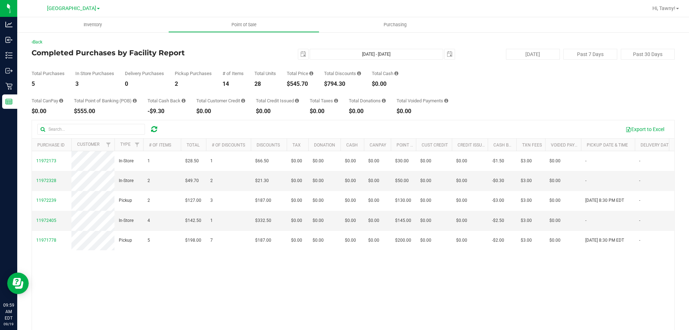
click at [116, 292] on div "11972173 In-Store 1 $28.50 1 $66.50 $0.00 $0.00 $0.00 $0.00 $0.00 $0.00 $0.00 $…" at bounding box center [353, 255] width 642 height 208
click at [19, 54] on div "Back Completed Purchases by Facility Report [DATE] [DATE] - [DATE] [DATE] [DATE…" at bounding box center [353, 208] width 672 height 352
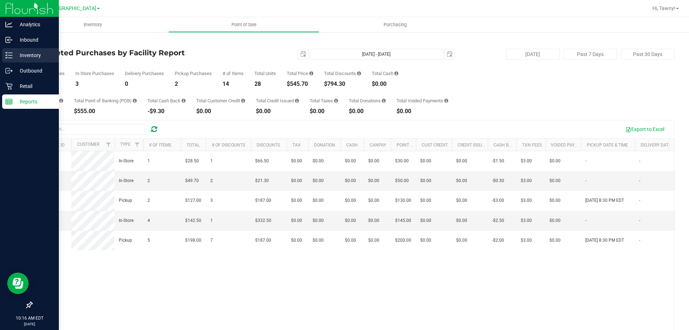
click at [0, 58] on link "Inventory" at bounding box center [29, 55] width 59 height 15
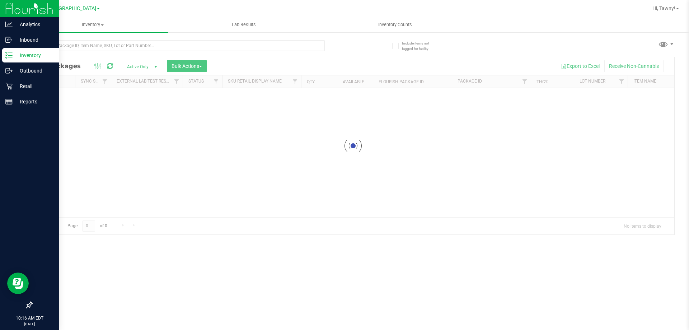
click at [135, 54] on div at bounding box center [178, 48] width 293 height 17
click at [148, 50] on input "text" at bounding box center [178, 45] width 293 height 11
paste input "FT 1g Vape Cart CDT Distillate Pine Zap F2 (Hybrid)"
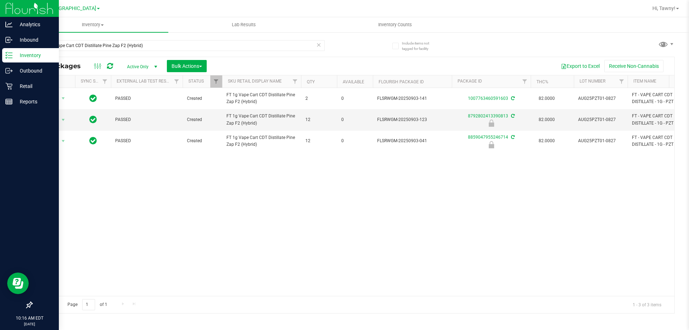
click at [188, 178] on div "Action Action Adjust qty Create package Edit attributes Global inventory Locate…" at bounding box center [353, 192] width 642 height 208
click at [138, 44] on input "FT 1g Vape Cart CDT Distillate Pine Zap F2 (Hybrid)" at bounding box center [178, 45] width 293 height 11
type input "8792802413390813"
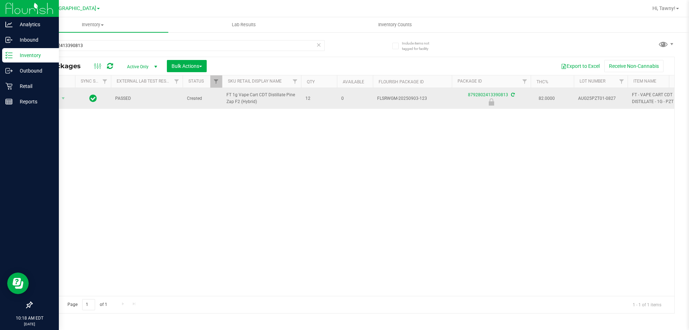
click at [56, 100] on span "Action" at bounding box center [48, 98] width 19 height 10
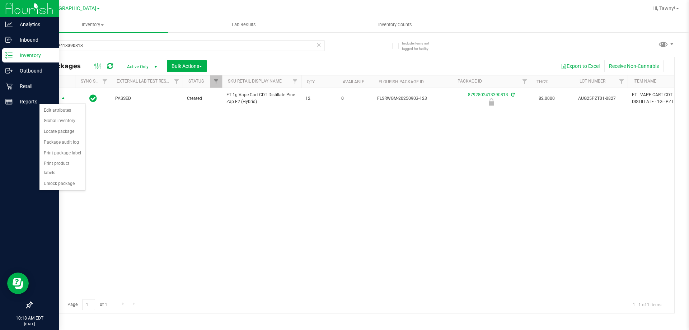
click at [57, 180] on div "Action Edit attributes Global inventory Locate package Package audit log Print …" at bounding box center [62, 146] width 47 height 87
click at [60, 178] on li "Unlock package" at bounding box center [62, 183] width 46 height 11
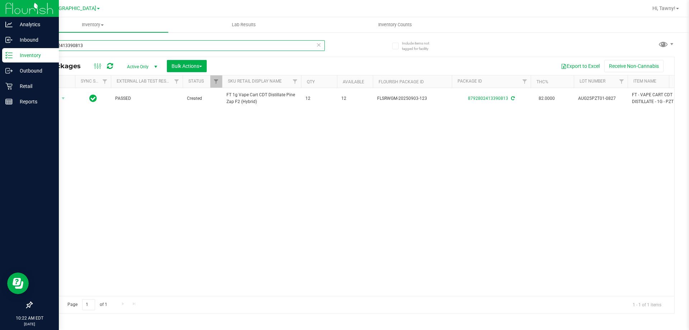
click at [112, 46] on input "8792802413390813" at bounding box center [178, 45] width 293 height 11
type input "aml"
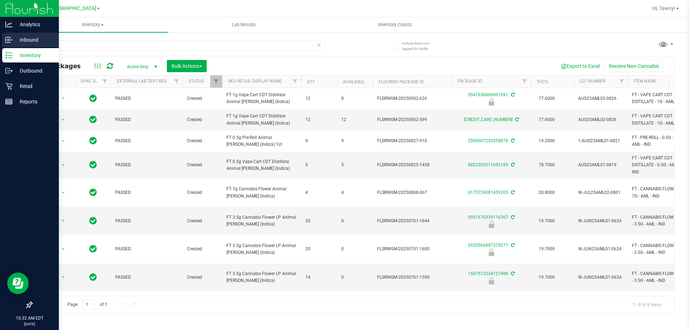
click at [13, 38] on p "Inbound" at bounding box center [34, 40] width 43 height 9
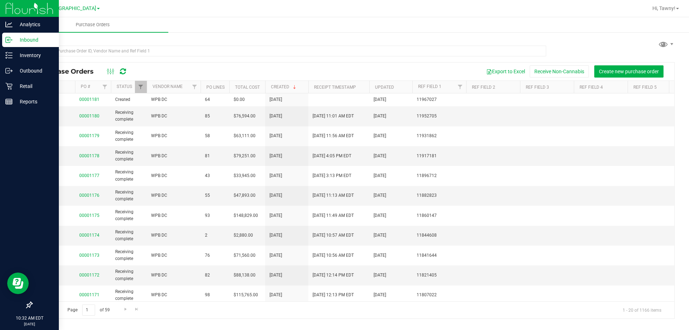
click at [94, 101] on link "00001181" at bounding box center [89, 99] width 20 height 5
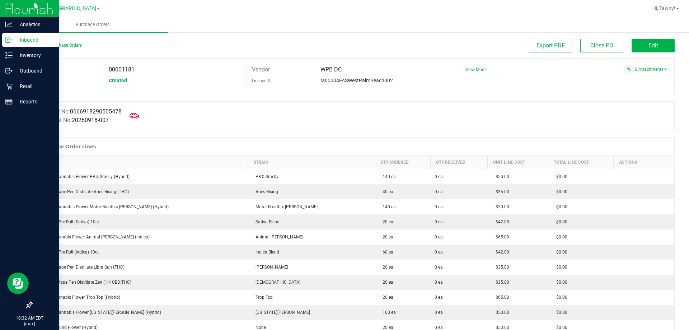
click at [133, 115] on icon at bounding box center [134, 115] width 9 height 5
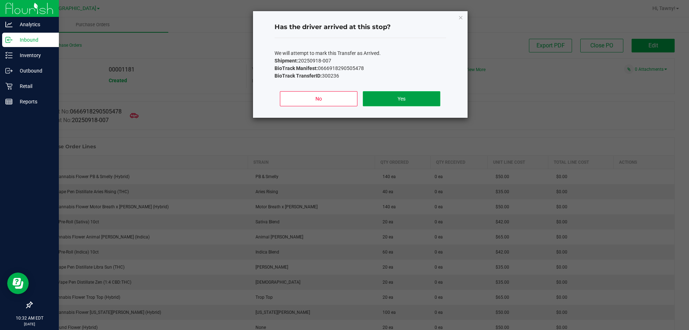
click at [384, 99] on button "Yes" at bounding box center [401, 98] width 77 height 15
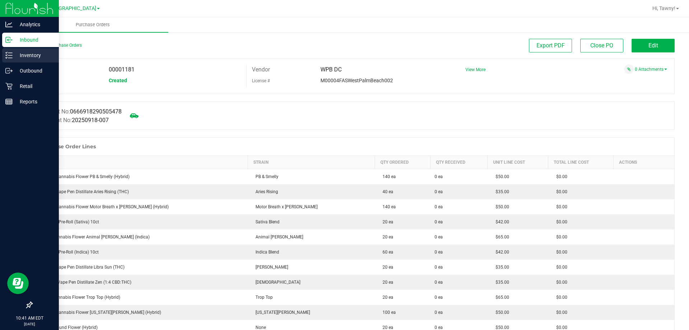
click at [29, 56] on p "Inventory" at bounding box center [34, 55] width 43 height 9
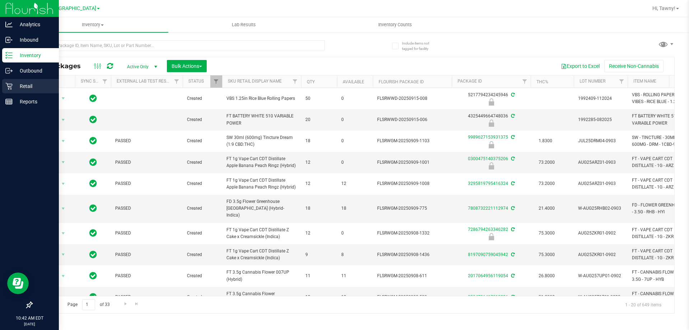
click at [20, 88] on p "Retail" at bounding box center [34, 86] width 43 height 9
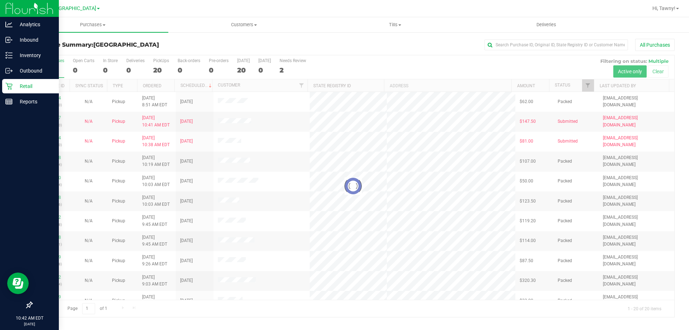
click at [589, 83] on div at bounding box center [353, 186] width 642 height 262
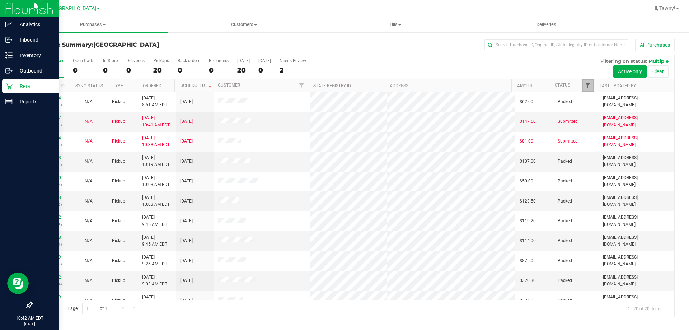
click at [590, 83] on span "Filter" at bounding box center [588, 86] width 6 height 6
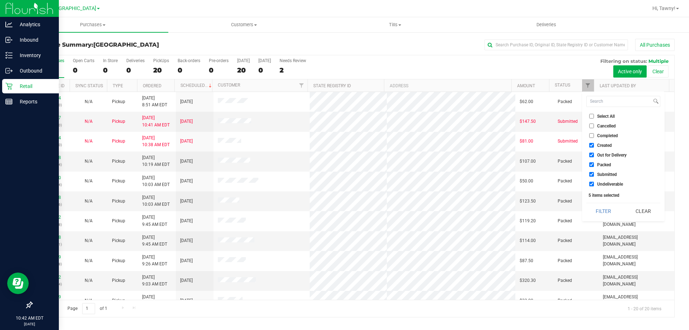
drag, startPoint x: 605, startPoint y: 145, endPoint x: 601, endPoint y: 155, distance: 10.9
click at [605, 145] on span "Created" at bounding box center [604, 145] width 15 height 4
click at [594, 145] on input "Created" at bounding box center [591, 145] width 5 height 5
checkbox input "false"
click at [600, 156] on span "Out for Delivery" at bounding box center [611, 155] width 29 height 4
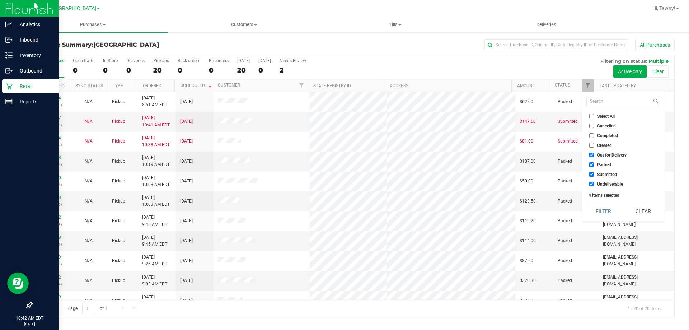
click at [594, 156] on input "Out for Delivery" at bounding box center [591, 155] width 5 height 5
checkbox input "false"
click at [598, 164] on span "Packed" at bounding box center [604, 165] width 14 height 4
click at [594, 164] on input "Packed" at bounding box center [591, 164] width 5 height 5
checkbox input "false"
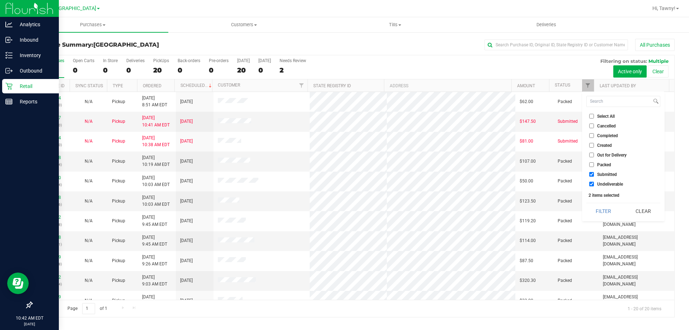
click at [601, 182] on span "Undeliverable" at bounding box center [610, 184] width 26 height 4
click at [594, 182] on input "Undeliverable" at bounding box center [591, 184] width 5 height 5
checkbox input "false"
click at [604, 203] on button "Filter" at bounding box center [603, 211] width 34 height 16
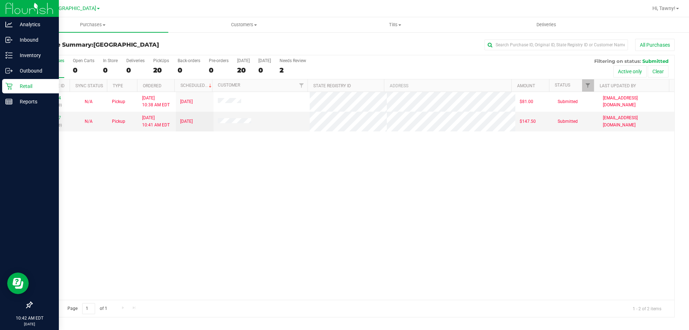
click at [261, 181] on div "11972674 (325634560) N/A Pickup 9/19/2025 10:38 AM EDT 9/19/2025 $81.00 Submitt…" at bounding box center [353, 196] width 642 height 208
click at [364, 165] on div "11972674 (325634560) N/A Pickup 9/19/2025 10:38 AM EDT 9/19/2025 $81.00 Submitt…" at bounding box center [353, 196] width 642 height 208
click at [184, 168] on div "11972674 (325634560) N/A Pickup 9/19/2025 10:38 AM EDT 9/19/2025 $81.00 Submitt…" at bounding box center [353, 196] width 642 height 208
click at [189, 203] on div "11972674 (325634560) N/A Pickup 9/19/2025 10:38 AM EDT 9/19/2025 $81.00 Submitt…" at bounding box center [353, 196] width 642 height 208
click at [121, 225] on div "11972674 (325634560) N/A Pickup 9/19/2025 10:38 AM EDT 9/19/2025 $81.00 Submitt…" at bounding box center [353, 196] width 642 height 208
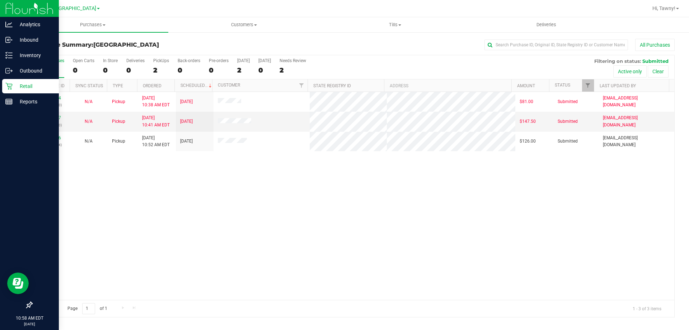
click at [373, 205] on div "11972674 (325634560) N/A Pickup 9/19/2025 10:38 AM EDT 9/19/2025 $81.00 Submitt…" at bounding box center [353, 196] width 642 height 208
click at [180, 195] on div "11972674 (325634560) N/A Pickup 9/19/2025 10:38 AM EDT 9/19/2025 $81.00 Submitt…" at bounding box center [353, 196] width 642 height 208
click at [179, 208] on div "11972674 (325634560) N/A Pickup 9/19/2025 10:38 AM EDT 9/19/2025 $81.00 Submitt…" at bounding box center [353, 196] width 642 height 208
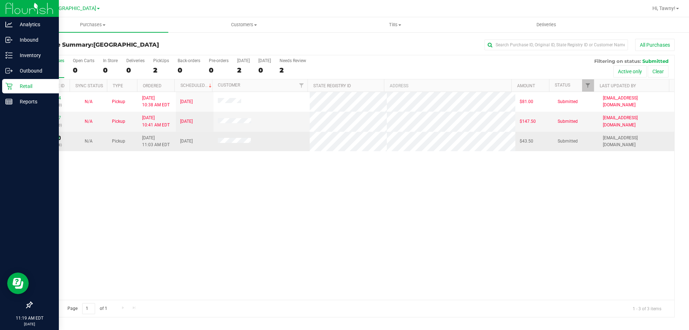
click at [55, 140] on link "11972976" at bounding box center [51, 137] width 20 height 5
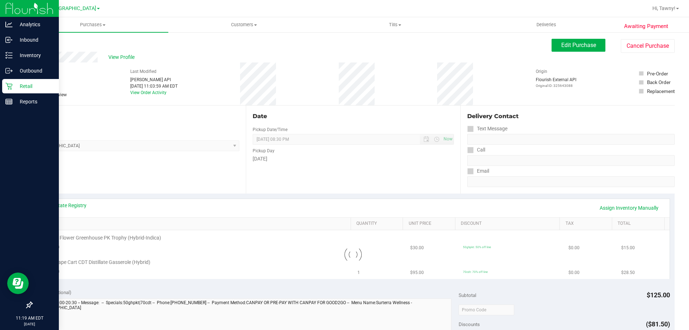
click at [115, 159] on div "Location Pickup Store North Palm Beach WC Select Store Bonita Springs WC Boynto…" at bounding box center [139, 150] width 214 height 88
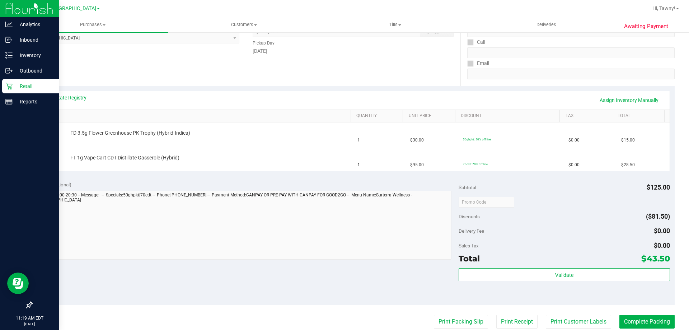
click at [83, 97] on link "View State Registry" at bounding box center [64, 97] width 43 height 7
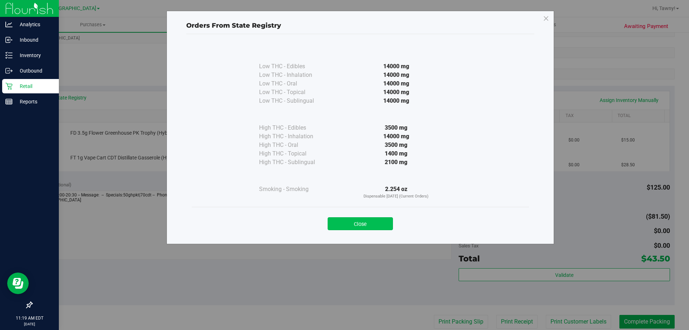
click at [367, 223] on button "Close" at bounding box center [360, 223] width 65 height 13
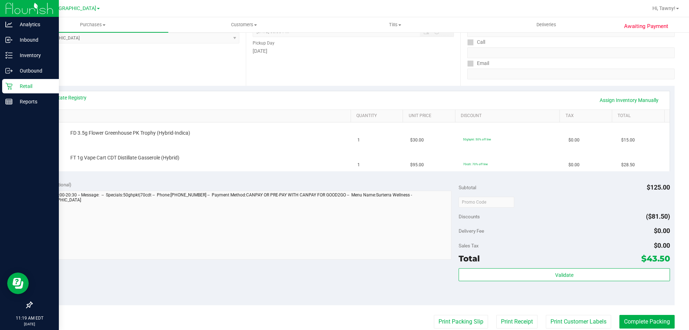
click at [136, 77] on div "Location Pickup Store North Palm Beach WC Select Store Bonita Springs WC Boynto…" at bounding box center [139, 42] width 214 height 88
click at [255, 160] on div "FT 1g Vape Cart CDT Distillate Gasserole (Hybrid)" at bounding box center [207, 157] width 281 height 7
click at [133, 93] on div "View State Registry Assign Inventory Manually" at bounding box center [353, 100] width 633 height 18
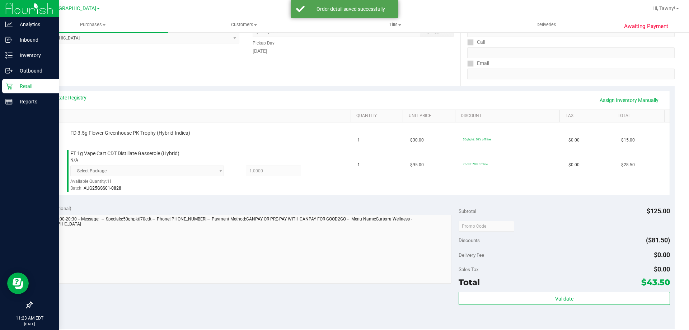
click at [182, 92] on div "View State Registry Assign Inventory Manually" at bounding box center [353, 100] width 633 height 18
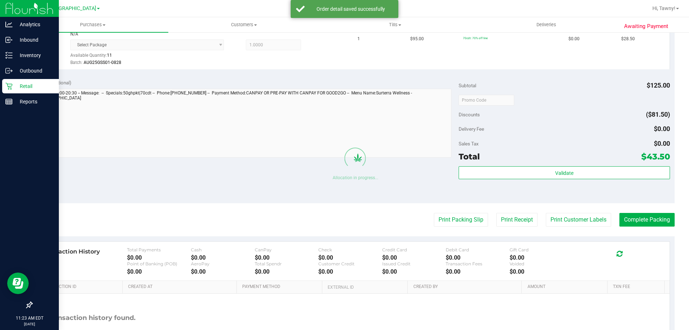
scroll to position [287, 0]
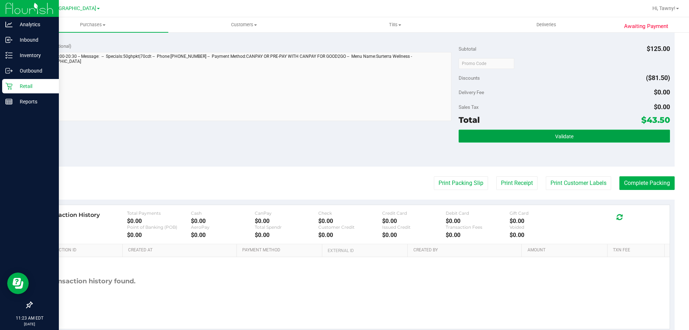
click at [544, 141] on button "Validate" at bounding box center [564, 136] width 211 height 13
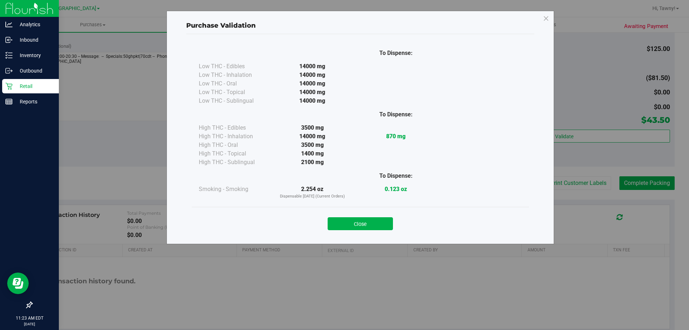
drag, startPoint x: 353, startPoint y: 229, endPoint x: 369, endPoint y: 216, distance: 20.6
click at [353, 228] on button "Close" at bounding box center [360, 223] width 65 height 13
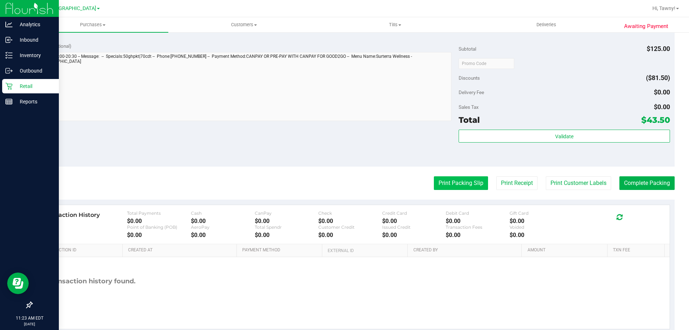
click at [462, 187] on button "Print Packing Slip" at bounding box center [461, 183] width 54 height 14
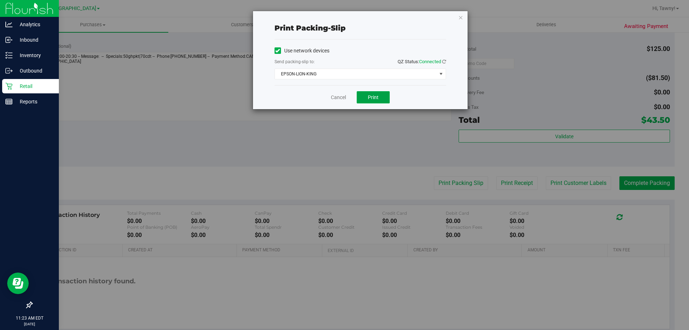
drag, startPoint x: 370, startPoint y: 98, endPoint x: 506, endPoint y: 104, distance: 136.5
click at [370, 98] on span "Print" at bounding box center [373, 97] width 11 height 6
click at [333, 99] on link "Cancel" at bounding box center [338, 98] width 15 height 8
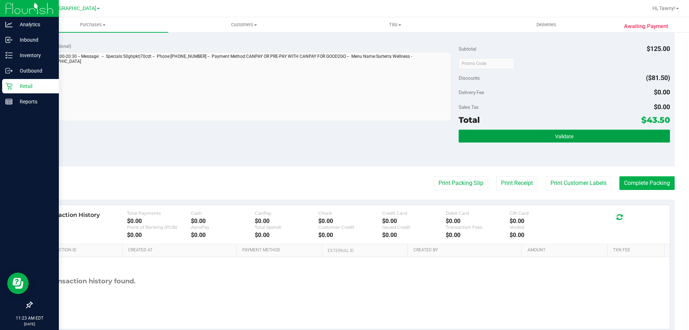
click at [546, 132] on button "Validate" at bounding box center [564, 136] width 211 height 13
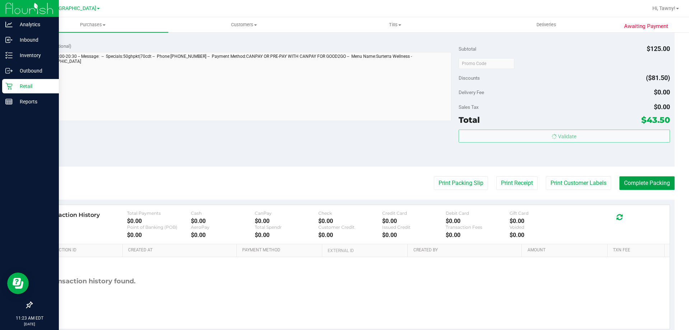
click at [637, 182] on button "Complete Packing" at bounding box center [646, 183] width 55 height 14
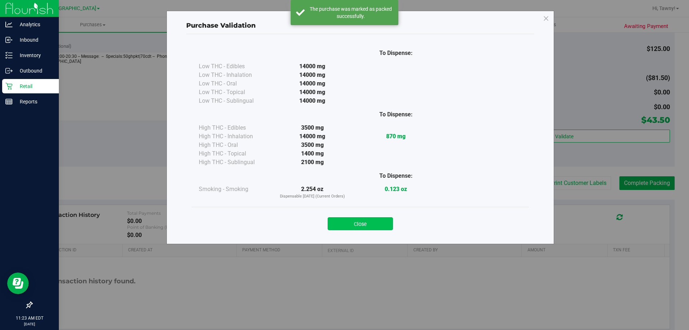
click at [370, 225] on button "Close" at bounding box center [360, 223] width 65 height 13
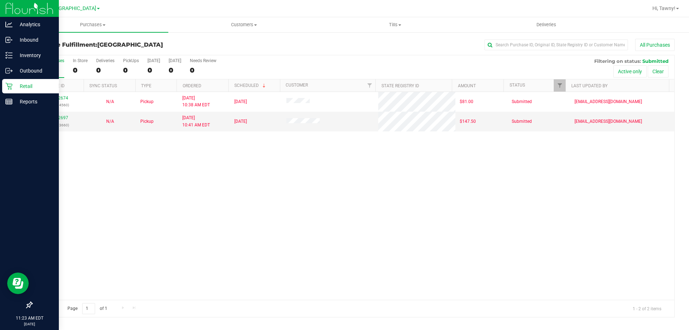
drag, startPoint x: 154, startPoint y: 174, endPoint x: 195, endPoint y: 135, distance: 56.1
click at [154, 173] on div "11972674 (325634560) N/A Pickup 9/19/2025 10:38 AM EDT 9/19/2025 $81.00 Submitt…" at bounding box center [353, 196] width 642 height 208
click at [194, 183] on div "11972674 (325634560) N/A Pickup 9/19/2025 10:38 AM EDT 9/19/2025 $81.00 Submitt…" at bounding box center [353, 196] width 642 height 208
click at [149, 234] on div "11972674 (325634560) N/A Pickup 9/19/2025 10:38 AM EDT 9/19/2025 $81.00 Submitt…" at bounding box center [353, 196] width 642 height 208
click at [57, 119] on link "11972697" at bounding box center [58, 117] width 20 height 5
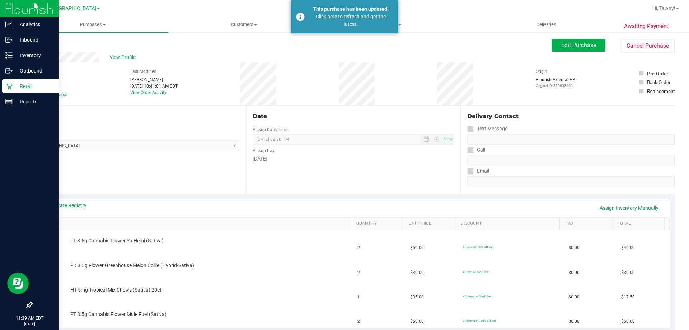
click at [205, 181] on div "Location Pickup Store North Palm Beach WC Select Store Bonita Springs WC Boynto…" at bounding box center [139, 150] width 214 height 88
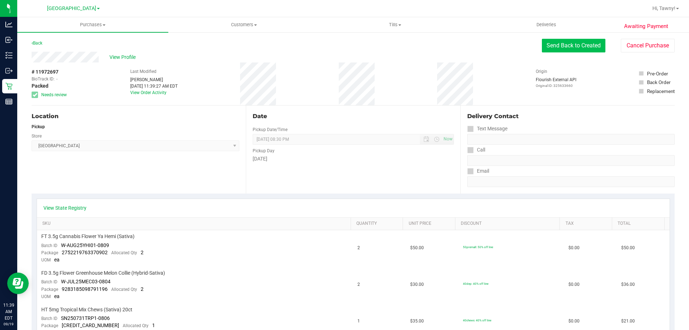
click at [564, 42] on button "Send Back to Created" at bounding box center [574, 46] width 64 height 14
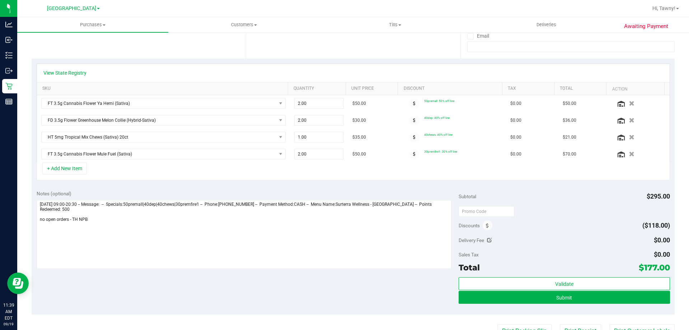
scroll to position [179, 0]
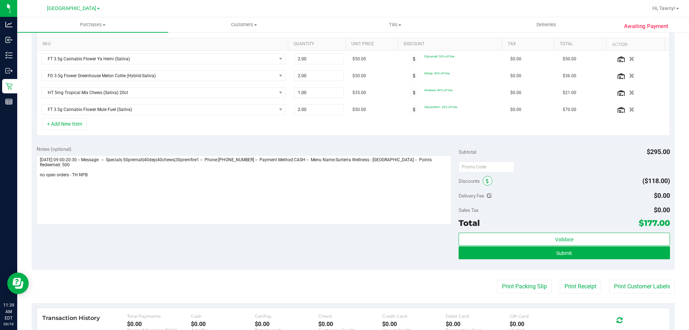
click at [483, 180] on span at bounding box center [488, 181] width 10 height 10
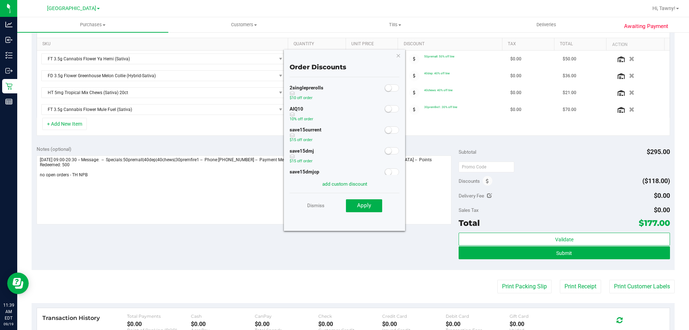
click at [386, 110] on span at bounding box center [392, 108] width 14 height 7
click at [370, 205] on span "Apply" at bounding box center [364, 205] width 14 height 6
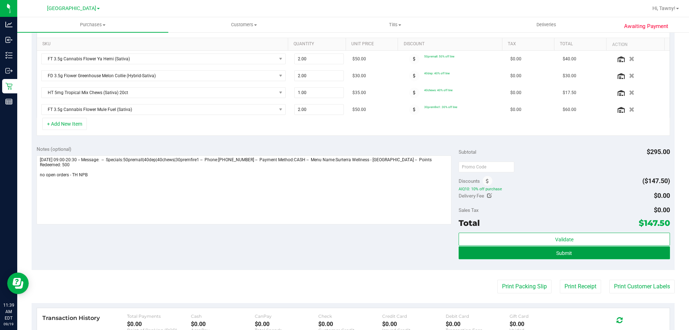
click at [587, 252] on button "Submit" at bounding box center [564, 252] width 211 height 13
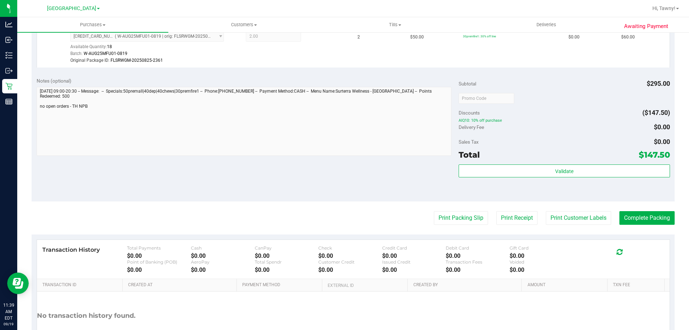
scroll to position [359, 0]
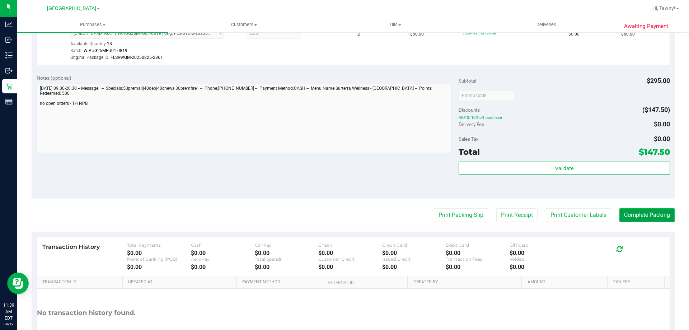
click at [632, 213] on button "Complete Packing" at bounding box center [646, 215] width 55 height 14
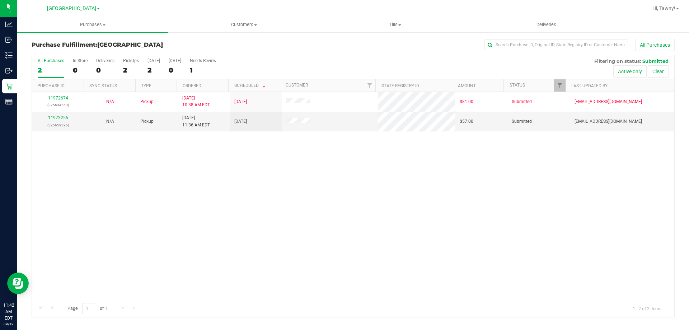
click at [237, 238] on div "11972674 (325634560) N/A Pickup [DATE] 10:38 AM EDT 9/19/2025 $81.00 Submitted …" at bounding box center [353, 196] width 642 height 208
click at [56, 117] on link "11973256" at bounding box center [58, 117] width 20 height 5
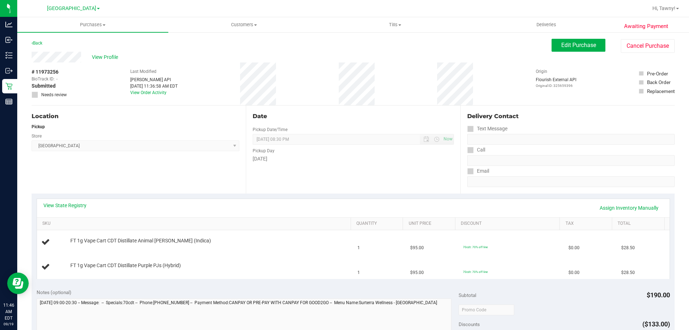
click at [141, 182] on div "Location Pickup Store [GEOGRAPHIC_DATA] WC Select Store [PERSON_NAME][GEOGRAPHI…" at bounding box center [139, 150] width 214 height 88
click at [143, 181] on div "Location Pickup Store [GEOGRAPHIC_DATA] WC Select Store [PERSON_NAME][GEOGRAPHI…" at bounding box center [139, 150] width 214 height 88
drag, startPoint x: 167, startPoint y: 168, endPoint x: 183, endPoint y: 162, distance: 16.6
click at [167, 167] on div "Location Pickup Store [GEOGRAPHIC_DATA] WC Select Store [PERSON_NAME][GEOGRAPHI…" at bounding box center [139, 150] width 214 height 88
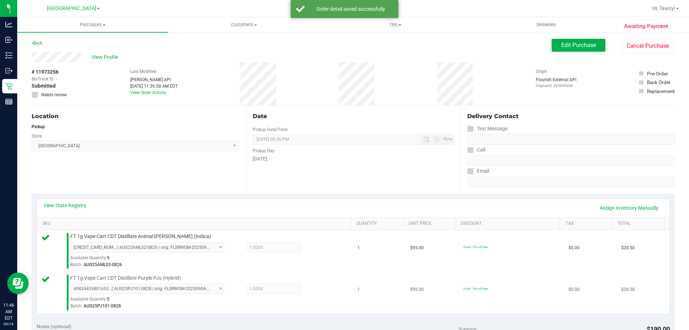
click at [117, 279] on span "FT 1g Vape Cart CDT Distillate Purple PJs (Hybrid)" at bounding box center [125, 278] width 111 height 7
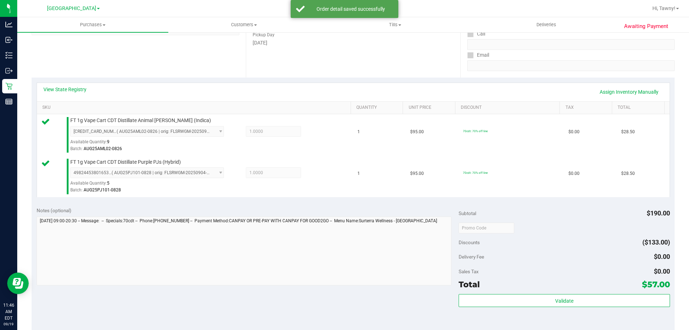
scroll to position [144, 0]
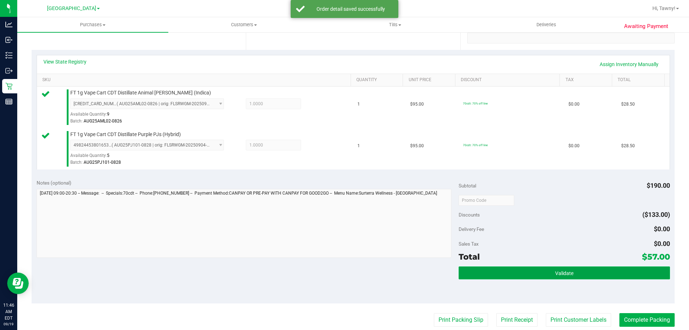
click at [543, 275] on button "Validate" at bounding box center [564, 272] width 211 height 13
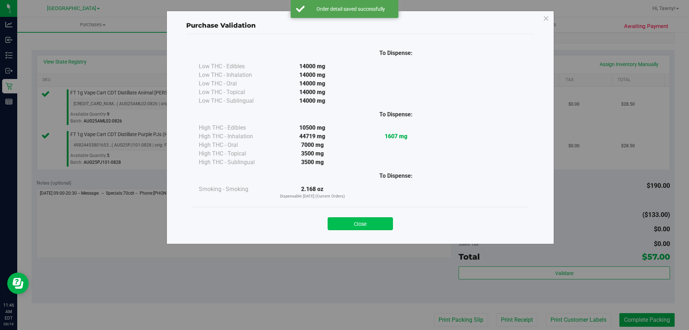
click at [370, 224] on button "Close" at bounding box center [360, 223] width 65 height 13
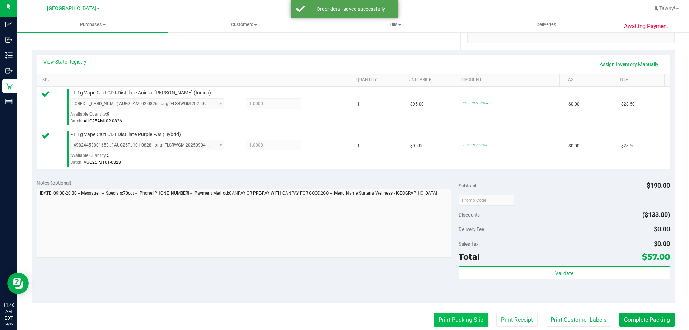
click at [463, 319] on button "Print Packing Slip" at bounding box center [461, 320] width 54 height 14
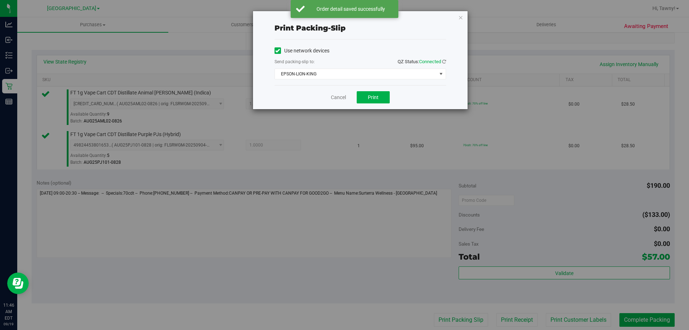
click at [361, 91] on div "Cancel Print" at bounding box center [361, 97] width 172 height 24
click at [381, 104] on div "Cancel Print" at bounding box center [361, 97] width 172 height 24
click at [380, 100] on button "Print" at bounding box center [373, 97] width 33 height 12
click at [335, 98] on link "Cancel" at bounding box center [338, 98] width 15 height 8
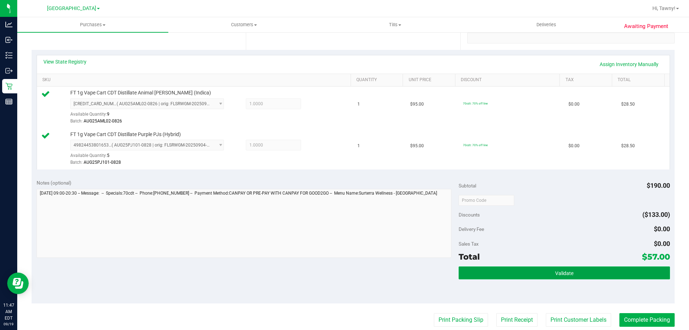
click at [567, 272] on span "Validate" at bounding box center [564, 273] width 18 height 6
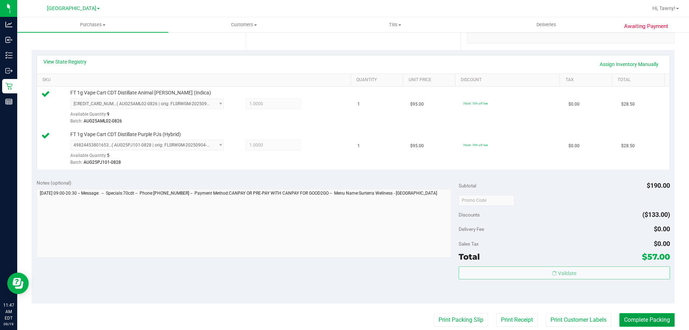
click at [640, 319] on button "Complete Packing" at bounding box center [646, 320] width 55 height 14
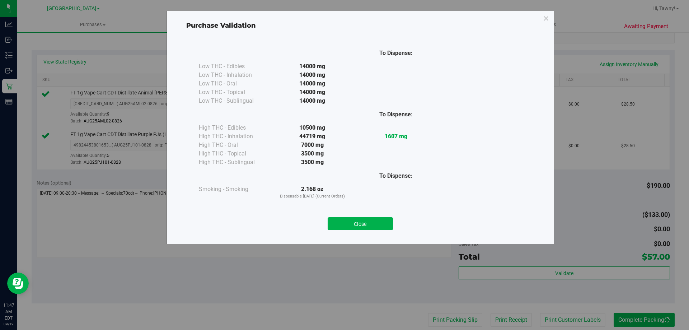
click at [383, 204] on div "To Dispense: Low THC - Edibles 14000 mg" at bounding box center [360, 125] width 337 height 163
click at [377, 237] on div "Purchase Validation To Dispense: Low THC - Edibles 14000 mg" at bounding box center [361, 127] width 388 height 233
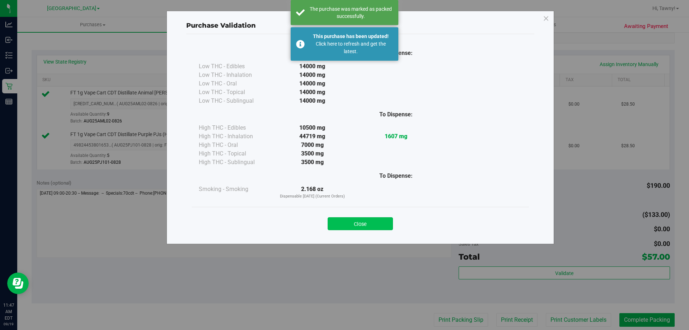
click at [392, 227] on button "Close" at bounding box center [360, 223] width 65 height 13
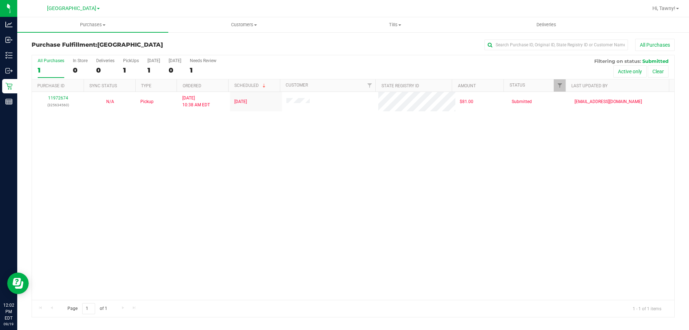
click at [186, 229] on div "11972674 (325634560) N/A Pickup [DATE] 10:38 AM EDT 9/19/2025 $81.00 Submitted …" at bounding box center [353, 196] width 642 height 208
click at [195, 163] on div at bounding box center [353, 186] width 642 height 262
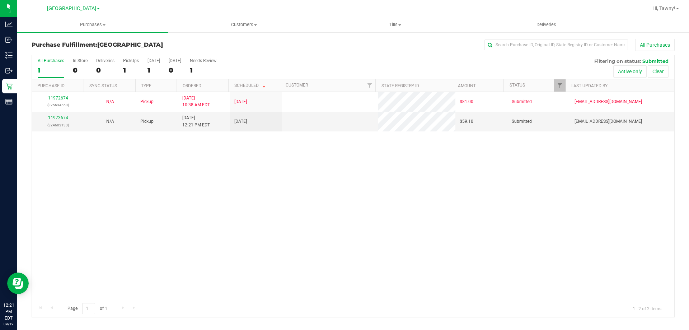
click at [151, 183] on div "11972674 (325634560) N/A Pickup [DATE] 10:38 AM EDT 9/19/2025 $81.00 Submitted …" at bounding box center [353, 196] width 642 height 208
click at [68, 118] on div "11973674 (324603133)" at bounding box center [57, 121] width 43 height 14
click at [64, 118] on link "11973674" at bounding box center [58, 117] width 20 height 5
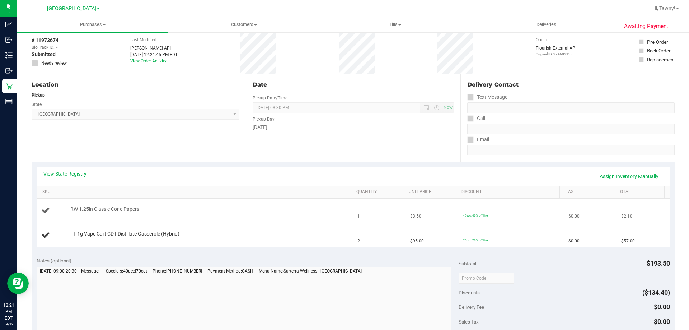
scroll to position [72, 0]
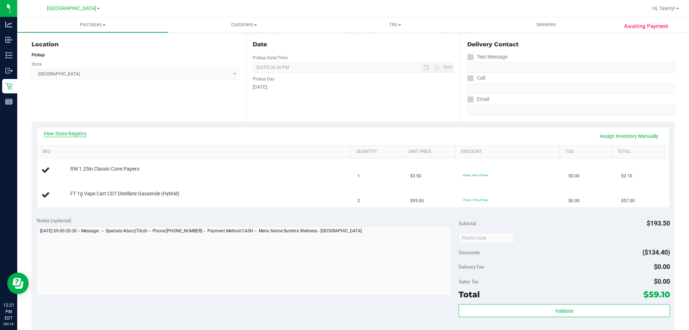
click at [76, 132] on link "View State Registry" at bounding box center [64, 133] width 43 height 7
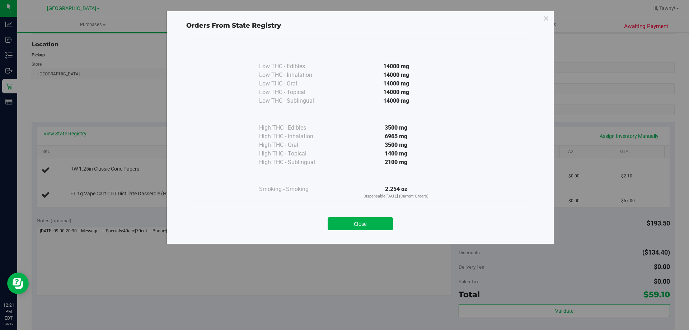
click at [380, 224] on button "Close" at bounding box center [360, 223] width 65 height 13
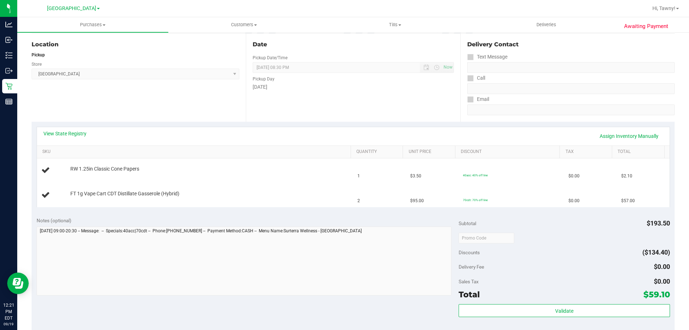
click at [163, 119] on div "Location Pickup Store [GEOGRAPHIC_DATA] WC Select Store [PERSON_NAME][GEOGRAPHI…" at bounding box center [139, 78] width 214 height 88
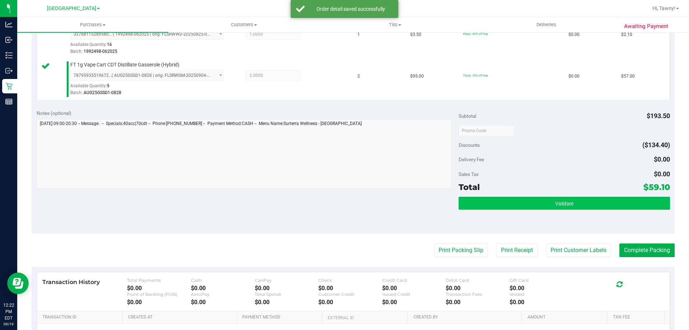
scroll to position [215, 0]
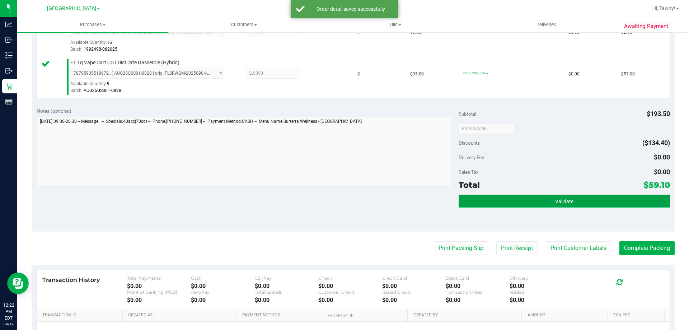
click at [578, 202] on button "Validate" at bounding box center [564, 201] width 211 height 13
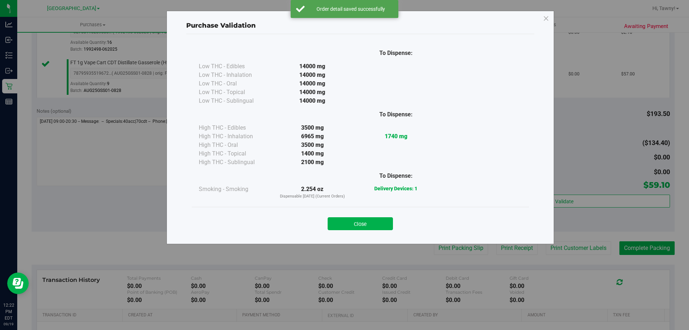
click at [361, 214] on div "Close" at bounding box center [360, 221] width 327 height 18
click at [381, 228] on button "Close" at bounding box center [360, 223] width 65 height 13
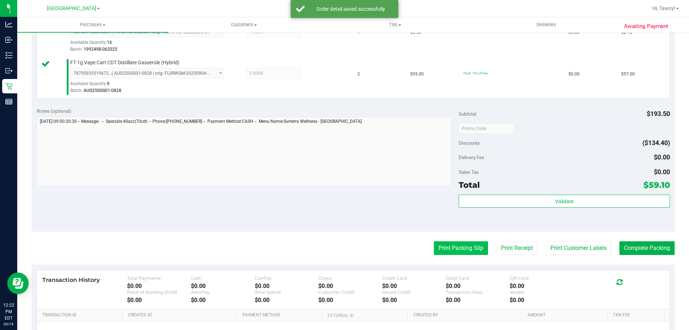
click at [442, 246] on button "Print Packing Slip" at bounding box center [461, 248] width 54 height 14
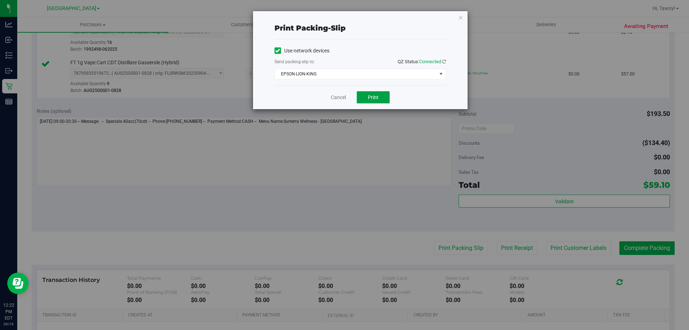
click at [372, 91] on button "Print" at bounding box center [373, 97] width 33 height 12
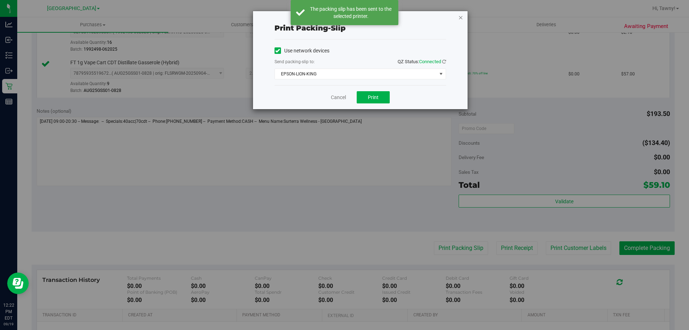
click at [460, 16] on icon "button" at bounding box center [460, 17] width 5 height 9
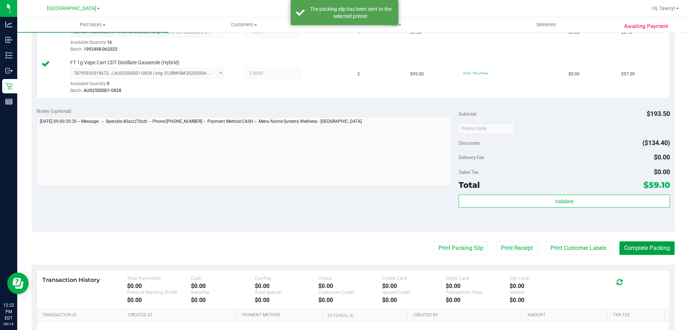
click at [634, 247] on button "Complete Packing" at bounding box center [646, 248] width 55 height 14
click at [570, 193] on div "Subtotal $193.50 Discounts ($134.40) Delivery Fee $0.00 Sales Tax $0.00 Total $…" at bounding box center [564, 166] width 211 height 119
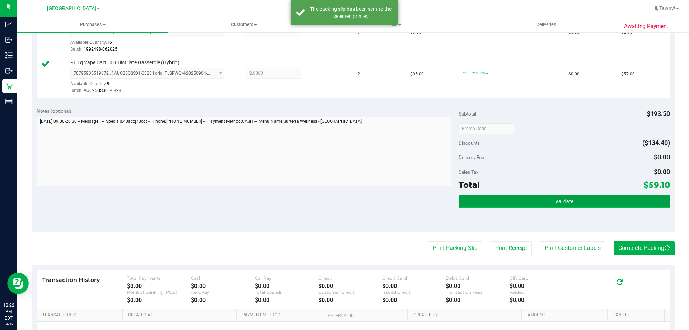
click at [564, 197] on button "Validate" at bounding box center [564, 201] width 211 height 13
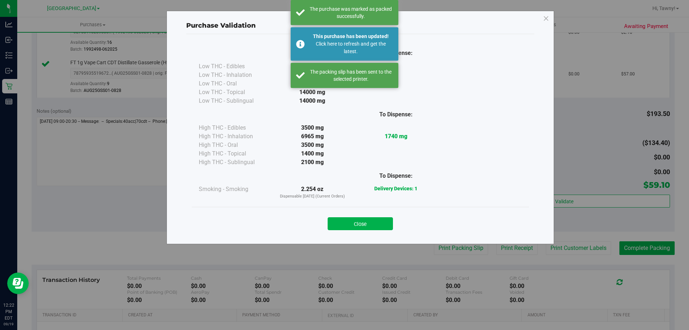
drag, startPoint x: 359, startPoint y: 224, endPoint x: 363, endPoint y: 215, distance: 9.5
click at [358, 226] on button "Close" at bounding box center [360, 223] width 65 height 13
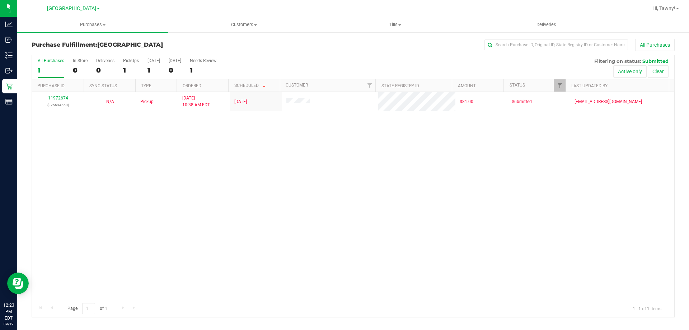
click at [158, 175] on div "11972674 (325634560) N/A Pickup [DATE] 10:38 AM EDT 9/19/2025 $81.00 Submitted …" at bounding box center [353, 196] width 642 height 208
click at [208, 166] on div "11972674 (325634560) N/A Pickup [DATE] 10:38 AM EDT 9/19/2025 $81.00 Submitted …" at bounding box center [353, 196] width 642 height 208
click at [211, 145] on div "11972674 (325634560) N/A Pickup [DATE] 10:38 AM EDT 9/19/2025 $81.00 Submitted …" at bounding box center [353, 196] width 642 height 208
click at [210, 202] on div "11972674 (325634560) N/A Pickup [DATE] 10:38 AM EDT 9/19/2025 $81.00 Submitted …" at bounding box center [353, 196] width 642 height 208
click at [236, 151] on div "11972674 (325634560) N/A Pickup [DATE] 10:38 AM EDT 9/19/2025 $81.00 Submitted …" at bounding box center [353, 196] width 642 height 208
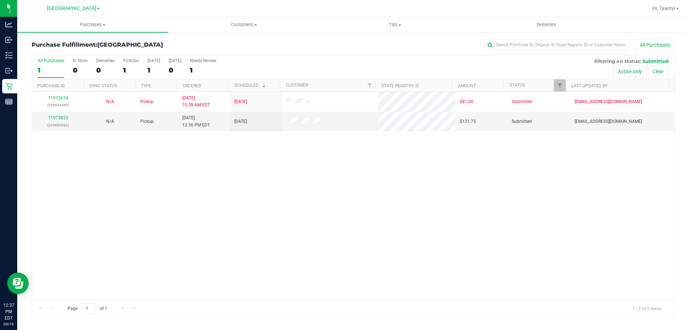
click at [284, 150] on div "11972674 (325634560) N/A Pickup [DATE] 10:38 AM EDT 9/19/2025 $81.00 Submitted …" at bounding box center [353, 196] width 642 height 208
click at [62, 122] on p "(325682662)" at bounding box center [57, 125] width 43 height 7
click at [62, 117] on link "11973823" at bounding box center [58, 117] width 20 height 5
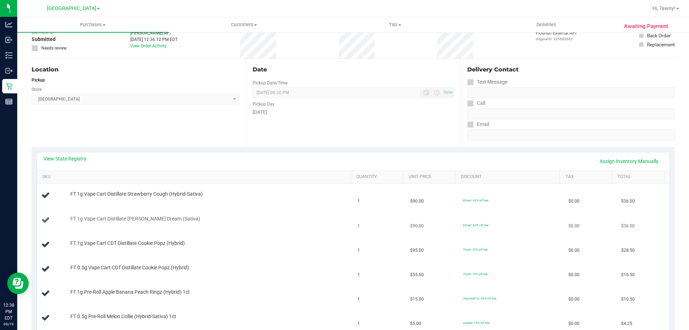
scroll to position [108, 0]
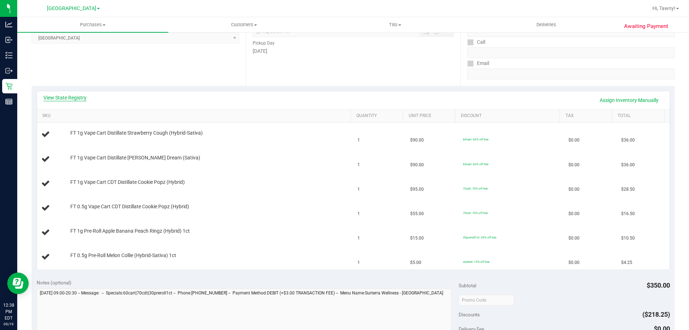
click at [67, 95] on link "View State Registry" at bounding box center [64, 97] width 43 height 7
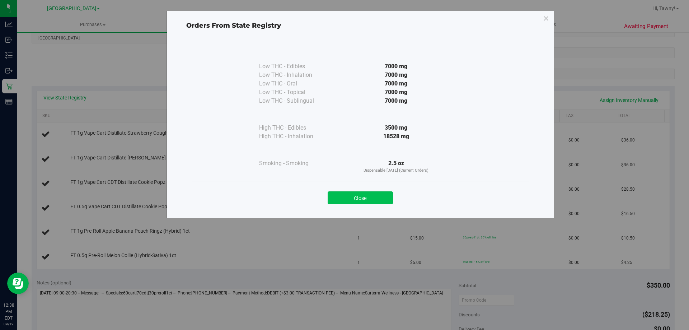
click at [383, 197] on button "Close" at bounding box center [360, 197] width 65 height 13
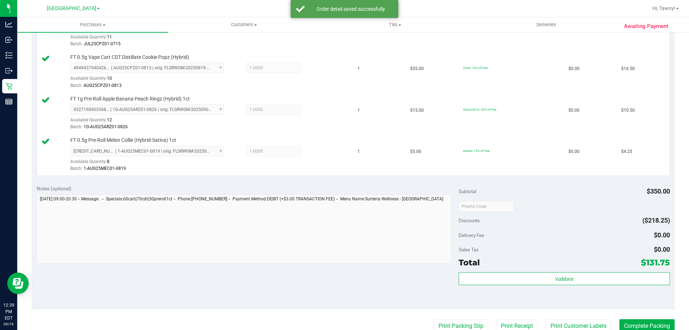
scroll to position [359, 0]
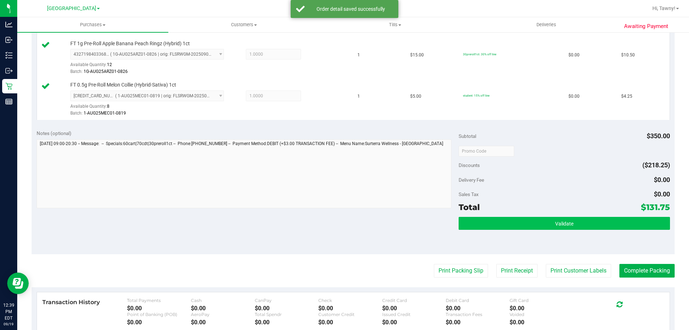
drag, startPoint x: 492, startPoint y: 213, endPoint x: 497, endPoint y: 220, distance: 8.2
click at [494, 214] on div "Subtotal $350.00 Discounts ($218.25) Delivery Fee $0.00 Sales Tax $0.00 Total $…" at bounding box center [564, 189] width 211 height 119
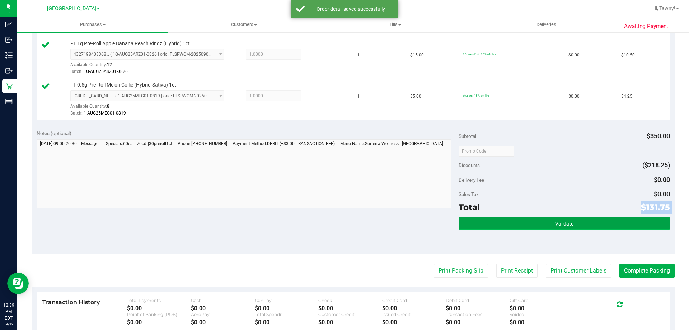
click at [497, 220] on button "Validate" at bounding box center [564, 223] width 211 height 13
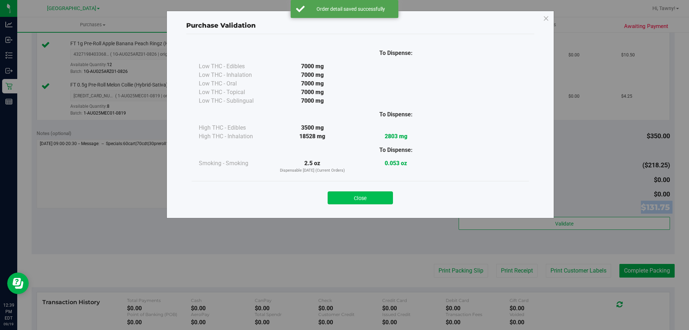
click at [372, 198] on button "Close" at bounding box center [360, 197] width 65 height 13
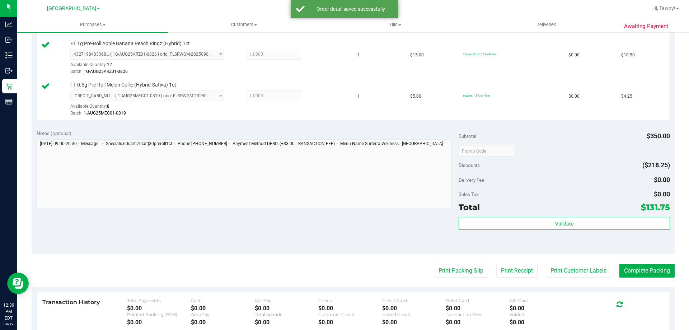
click at [449, 282] on purchase-details "Back Edit Purchase Cancel Purchase View Profile # 11973823 BioTrack ID: - Submi…" at bounding box center [353, 50] width 643 height 741
click at [453, 274] on button "Print Packing Slip" at bounding box center [461, 271] width 54 height 14
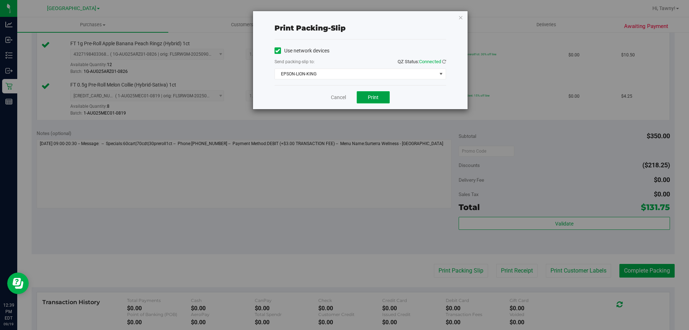
click at [374, 101] on button "Print" at bounding box center [373, 97] width 33 height 12
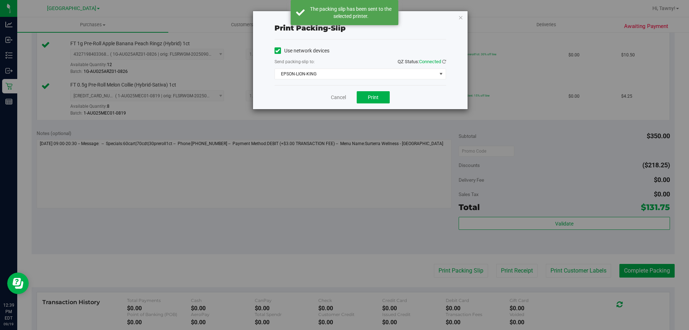
click at [455, 15] on div "Print packing-slip Use network devices Send packing-slip to: QZ Status: Connect…" at bounding box center [360, 60] width 215 height 98
click at [463, 19] on icon "button" at bounding box center [460, 17] width 5 height 9
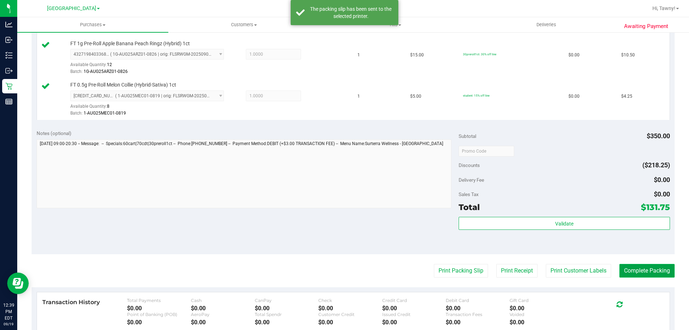
click at [647, 271] on button "Complete Packing" at bounding box center [646, 271] width 55 height 14
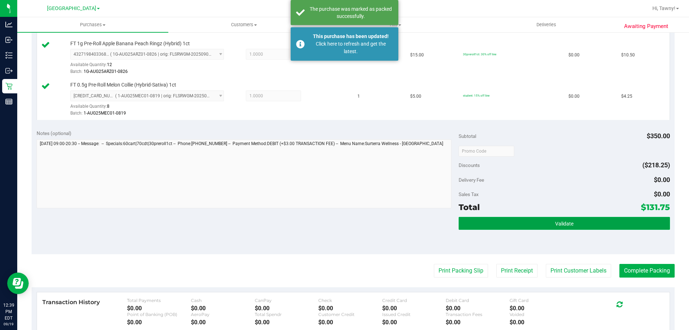
click at [510, 226] on button "Validate" at bounding box center [564, 223] width 211 height 13
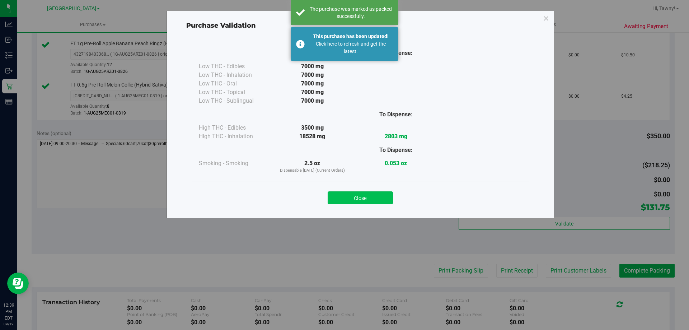
click at [384, 201] on button "Close" at bounding box center [360, 197] width 65 height 13
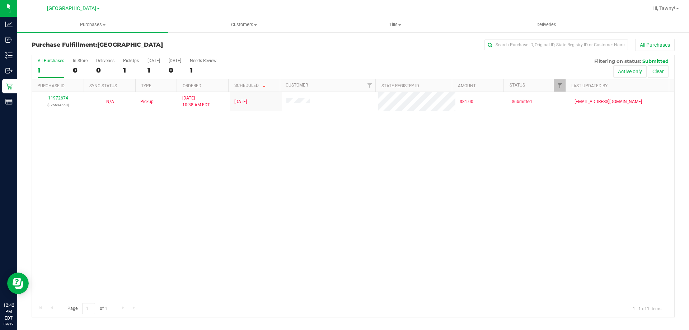
click at [217, 136] on div "11972674 (325634560) N/A Pickup 9/19/2025 10:38 AM EDT 9/19/2025 $81.00 Submitt…" at bounding box center [353, 196] width 642 height 208
click at [151, 183] on div "11972674 (325634560) N/A Pickup 9/19/2025 10:38 AM EDT 9/19/2025 $81.00 Submitt…" at bounding box center [353, 196] width 642 height 208
click at [210, 160] on div "11972674 (325634560) N/A Pickup 9/19/2025 10:38 AM EDT 9/19/2025 $81.00 Submitt…" at bounding box center [353, 196] width 642 height 208
click at [126, 63] on div "PickUps" at bounding box center [131, 60] width 16 height 5
click at [0, 0] on input "PickUps 1" at bounding box center [0, 0] width 0 height 0
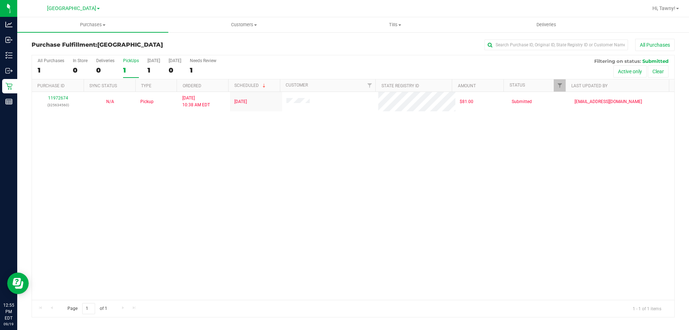
click at [203, 158] on div "11972674 (325634560) N/A Pickup 9/19/2025 10:38 AM EDT 9/19/2025 $81.00 Submitt…" at bounding box center [353, 196] width 642 height 208
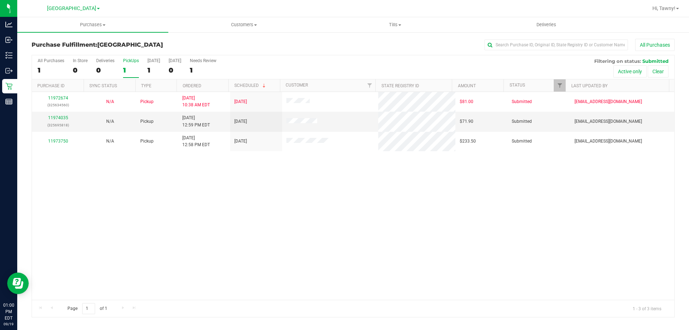
click at [202, 243] on div "11972674 (325634560) N/A Pickup 9/19/2025 10:38 AM EDT 9/19/2025 $81.00 Submitt…" at bounding box center [353, 196] width 642 height 208
click at [320, 230] on div "11972674 (325634560) N/A Pickup 9/19/2025 10:38 AM EDT 9/19/2025 $81.00 Submitt…" at bounding box center [353, 196] width 642 height 208
click at [55, 116] on link "11974035" at bounding box center [58, 117] width 20 height 5
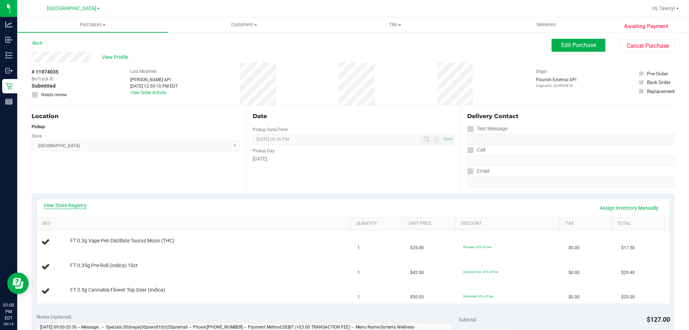
click at [79, 207] on link "View State Registry" at bounding box center [64, 205] width 43 height 7
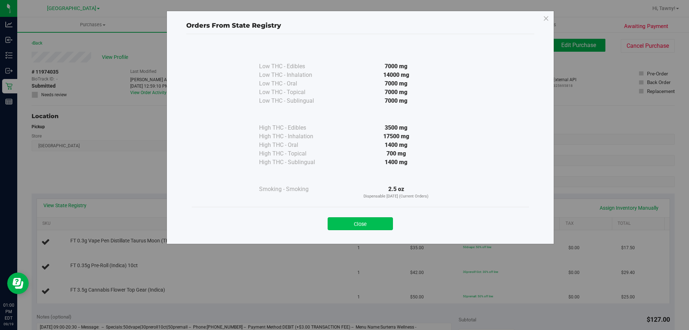
click at [375, 223] on button "Close" at bounding box center [360, 223] width 65 height 13
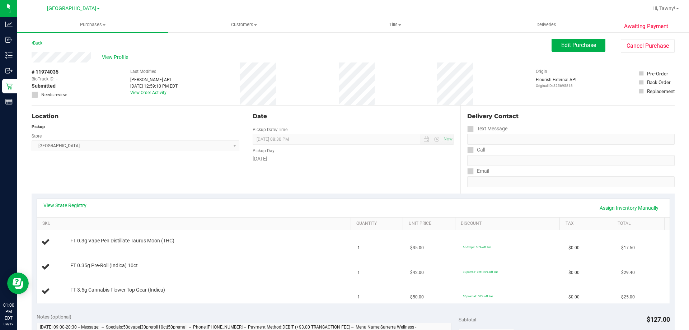
click at [205, 179] on div "Location Pickup Store North Palm Beach WC Select Store Bonita Springs WC Boynto…" at bounding box center [139, 150] width 214 height 88
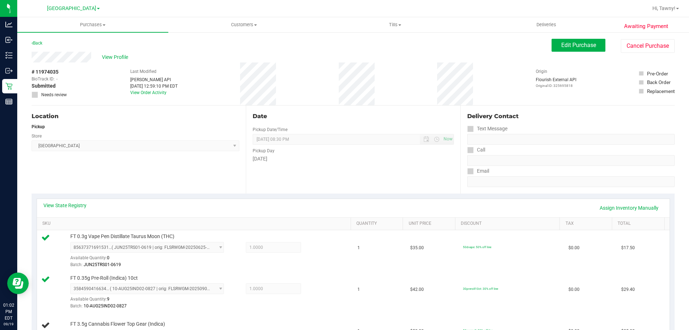
click at [175, 186] on div "Location Pickup Store North Palm Beach WC Select Store Bonita Springs WC Boynto…" at bounding box center [139, 150] width 214 height 88
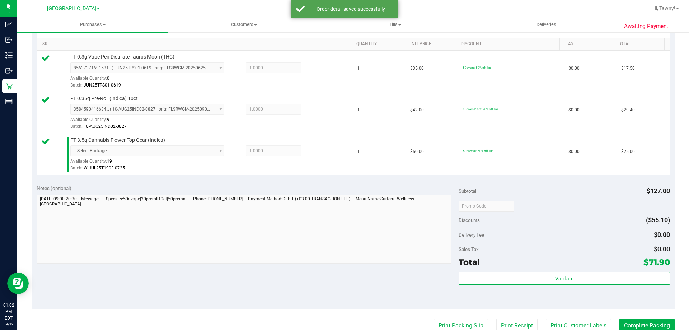
scroll to position [251, 0]
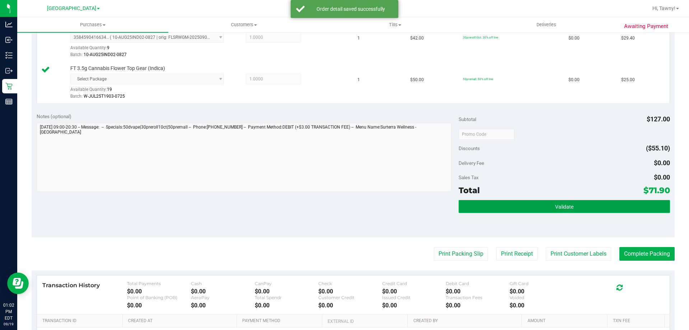
click at [530, 201] on button "Validate" at bounding box center [564, 206] width 211 height 13
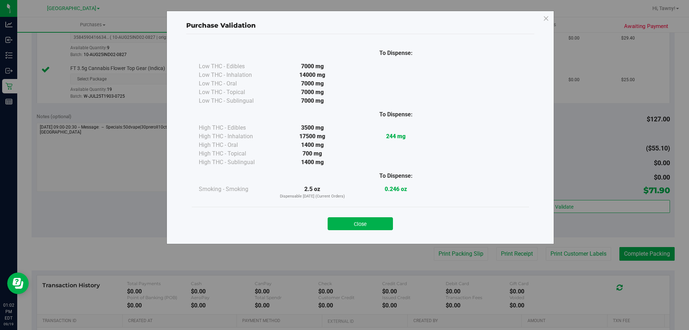
click at [367, 223] on button "Close" at bounding box center [360, 223] width 65 height 13
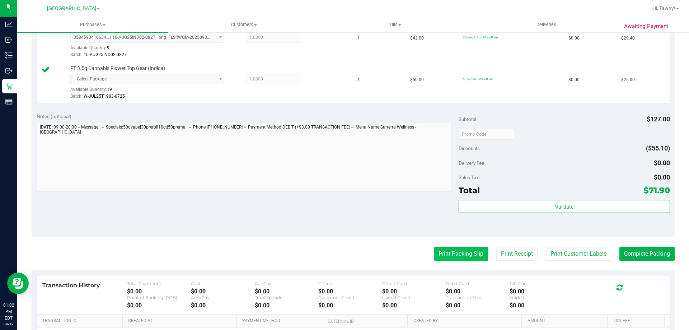
click at [456, 252] on button "Print Packing Slip" at bounding box center [461, 254] width 54 height 14
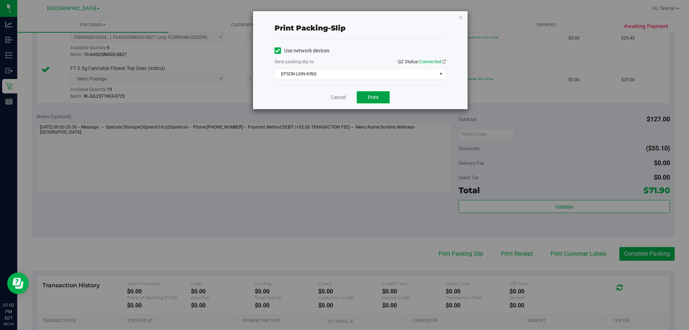
click at [375, 95] on span "Print" at bounding box center [373, 97] width 11 height 6
click at [346, 95] on link "Cancel" at bounding box center [338, 98] width 15 height 8
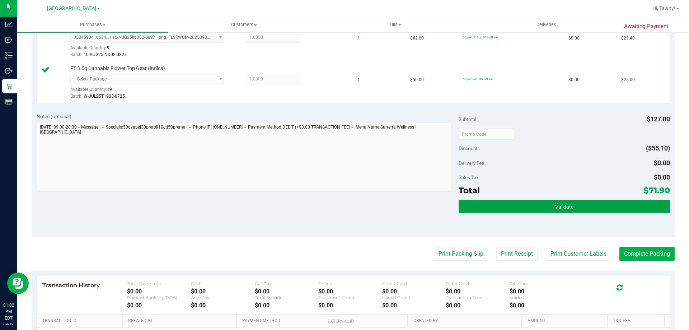
click at [537, 212] on button "Validate" at bounding box center [564, 206] width 211 height 13
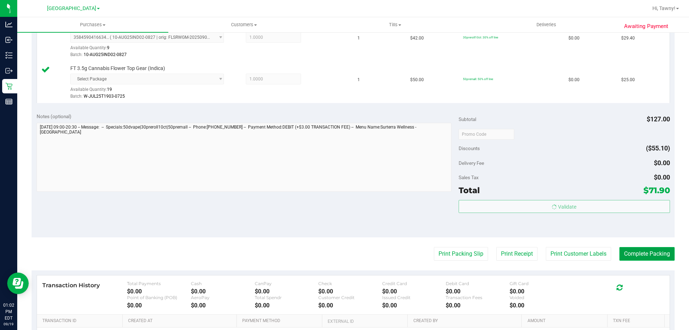
click at [640, 260] on button "Complete Packing" at bounding box center [646, 254] width 55 height 14
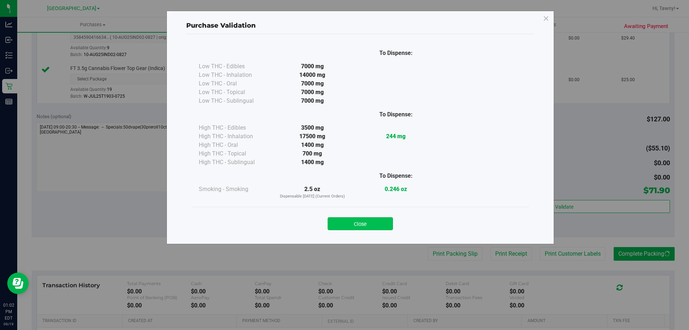
click at [384, 229] on button "Close" at bounding box center [360, 223] width 65 height 13
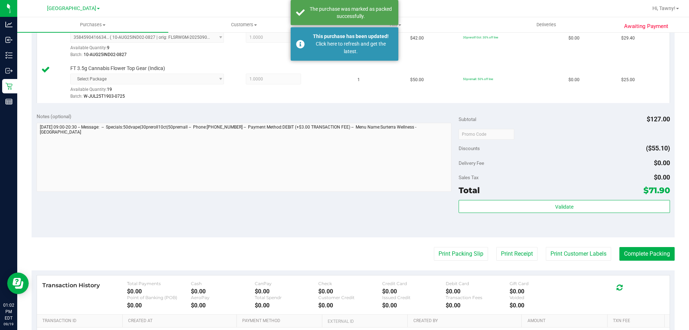
click at [399, 215] on div "Notes (optional) Subtotal $127.00 Discounts ($55.10) Delivery Fee $0.00 Sales T…" at bounding box center [353, 172] width 643 height 129
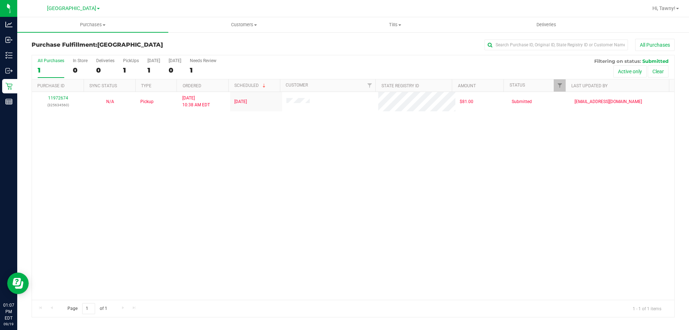
click at [270, 167] on div "11972674 (325634560) N/A Pickup 9/19/2025 10:38 AM EDT 9/19/2025 $81.00 Submitt…" at bounding box center [353, 196] width 642 height 208
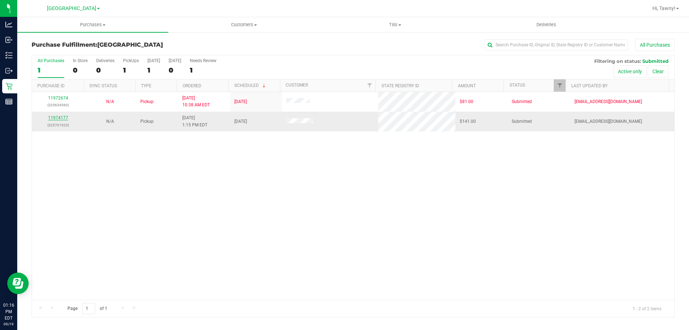
click at [60, 118] on link "11974177" at bounding box center [58, 117] width 20 height 5
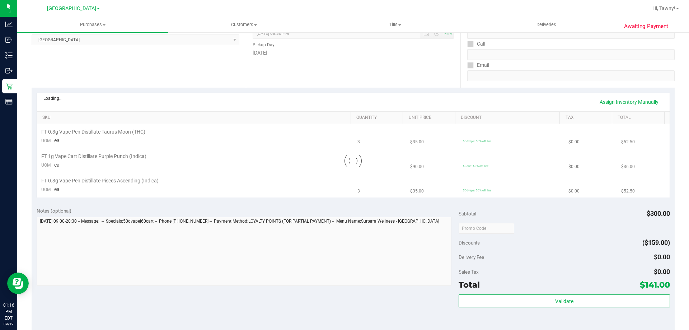
scroll to position [108, 0]
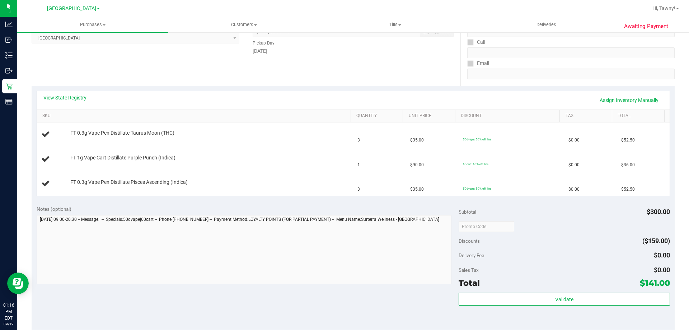
click at [74, 98] on link "View State Registry" at bounding box center [64, 97] width 43 height 7
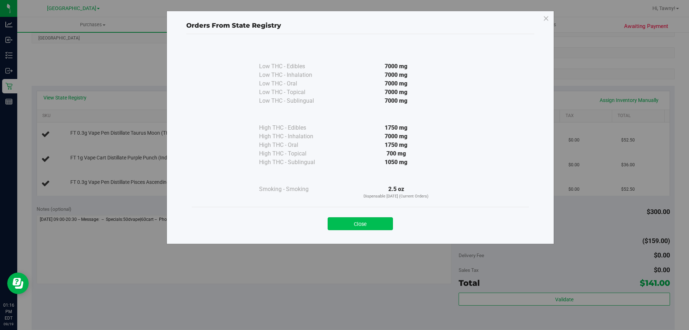
click at [380, 220] on button "Close" at bounding box center [360, 223] width 65 height 13
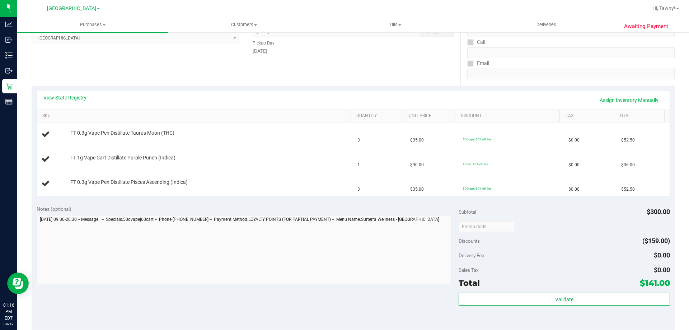
click at [185, 85] on div "Location Pickup Store North Palm Beach WC Select Store Bonita Springs WC Boynto…" at bounding box center [139, 42] width 214 height 88
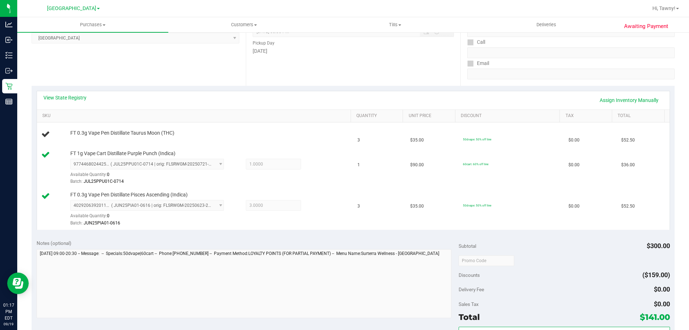
click at [191, 74] on div "Location Pickup Store North Palm Beach WC Select Store Bonita Springs WC Boynto…" at bounding box center [139, 42] width 214 height 88
click at [209, 84] on div "Location Pickup Store North Palm Beach WC Select Store Bonita Springs WC Boynto…" at bounding box center [139, 42] width 214 height 88
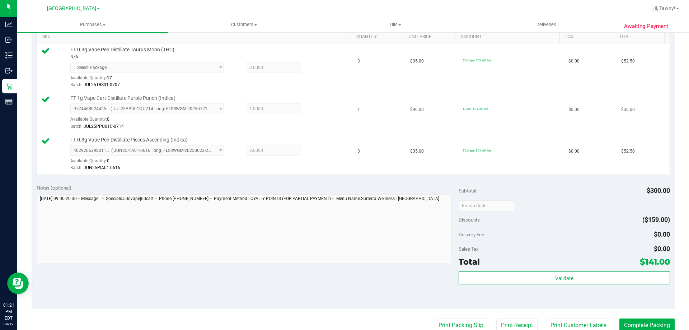
scroll to position [215, 0]
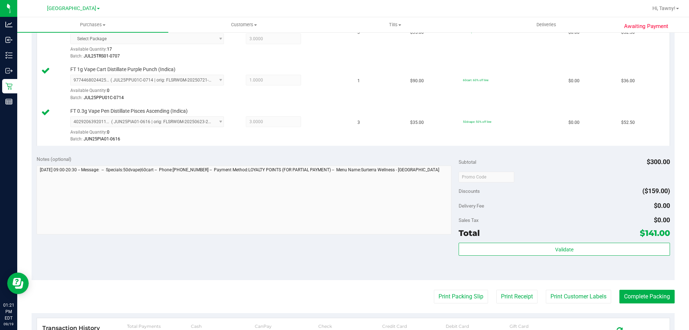
click at [505, 259] on div "Validate" at bounding box center [564, 259] width 211 height 32
click at [505, 257] on div "Validate" at bounding box center [564, 259] width 211 height 32
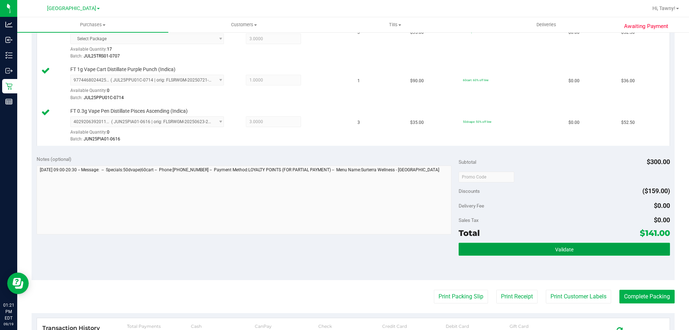
click at [505, 250] on button "Validate" at bounding box center [564, 249] width 211 height 13
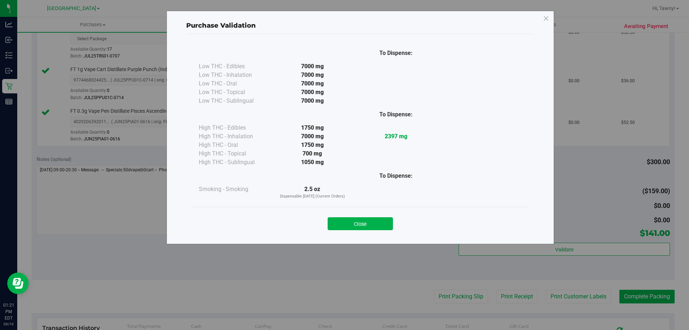
click at [370, 216] on div "Close" at bounding box center [360, 221] width 327 height 18
click at [390, 228] on button "Close" at bounding box center [360, 223] width 65 height 13
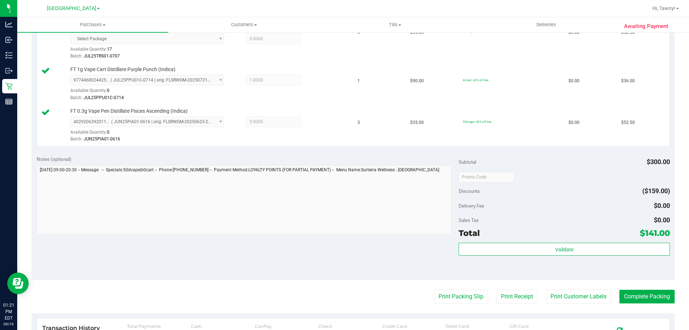
click at [442, 253] on div "Notes (optional) Subtotal $300.00 Discounts ($159.00) Delivery Fee $0.00 Sales …" at bounding box center [353, 215] width 643 height 129
click at [452, 296] on button "Print Packing Slip" at bounding box center [461, 297] width 54 height 14
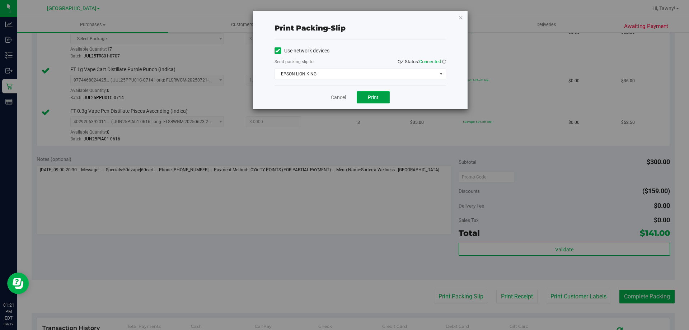
click at [374, 100] on span "Print" at bounding box center [373, 97] width 11 height 6
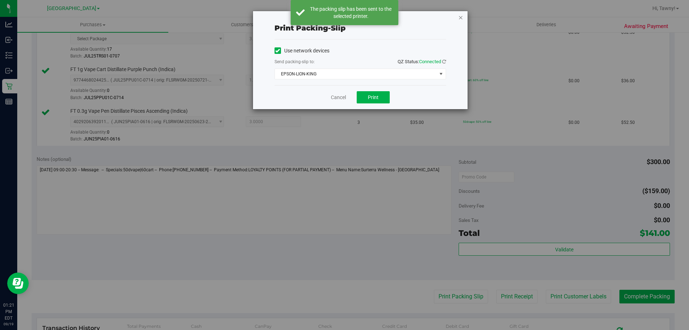
click at [461, 16] on icon "button" at bounding box center [460, 17] width 5 height 9
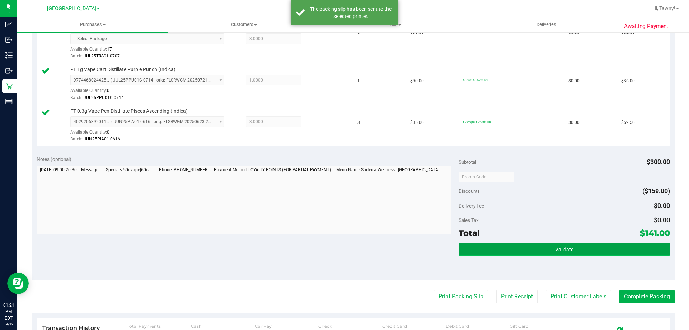
click at [609, 246] on button "Validate" at bounding box center [564, 249] width 211 height 13
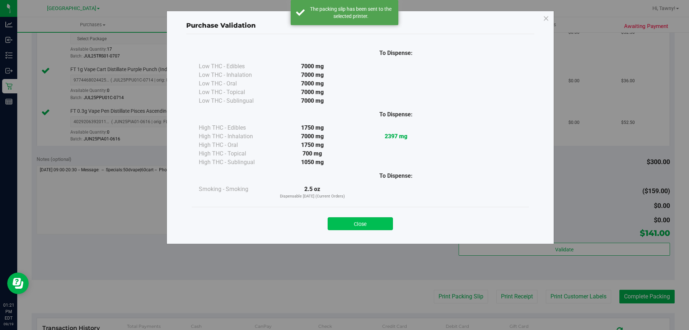
click at [362, 223] on button "Close" at bounding box center [360, 223] width 65 height 13
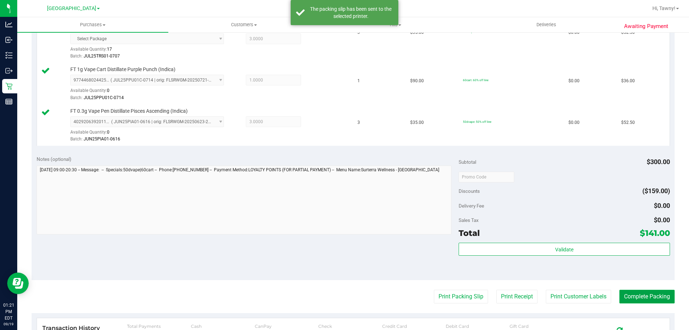
click at [651, 297] on button "Complete Packing" at bounding box center [646, 297] width 55 height 14
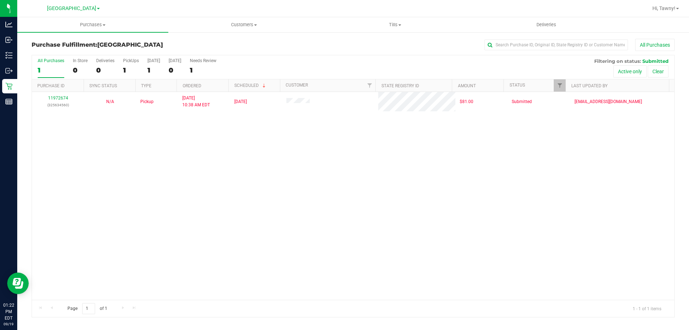
click at [184, 169] on div "11972674 (325634560) N/A Pickup 9/19/2025 10:38 AM EDT 9/19/2025 $81.00 Submitt…" at bounding box center [353, 196] width 642 height 208
click at [216, 185] on div "11972674 (325634560) N/A Pickup 9/19/2025 10:38 AM EDT 9/19/2025 $81.00 Submitt…" at bounding box center [353, 196] width 642 height 208
click at [190, 125] on div "11972674 (325634560) N/A Pickup 9/19/2025 10:38 AM EDT 9/19/2025 $81.00 Submitt…" at bounding box center [353, 196] width 642 height 208
click at [166, 174] on div "11972674 (325634560) N/A Pickup 9/19/2025 10:38 AM EDT 9/19/2025 $81.00 Submitt…" at bounding box center [353, 196] width 642 height 208
click at [204, 163] on div "11972674 (325634560) N/A Pickup 9/19/2025 10:38 AM EDT 9/19/2025 $81.00 Submitt…" at bounding box center [353, 196] width 642 height 208
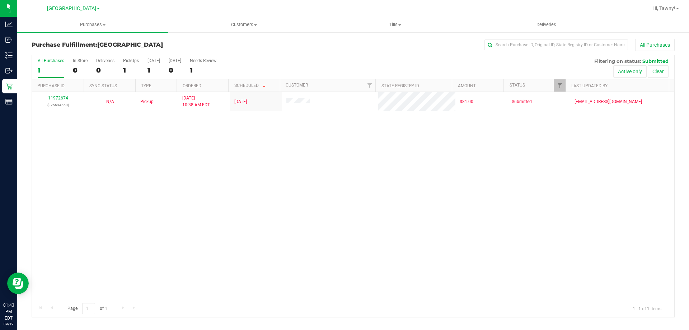
click at [516, 206] on div "11972674 (325634560) N/A Pickup 9/19/2025 10:38 AM EDT 9/19/2025 $81.00 Submitt…" at bounding box center [353, 196] width 642 height 208
click at [655, 8] on span "Hi, Tawny!" at bounding box center [663, 8] width 23 height 6
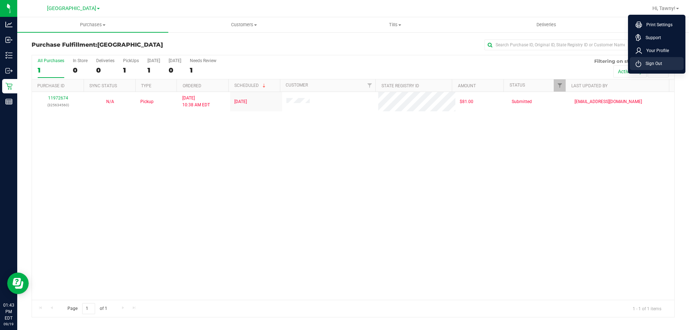
click at [654, 62] on span "Sign Out" at bounding box center [651, 63] width 21 height 7
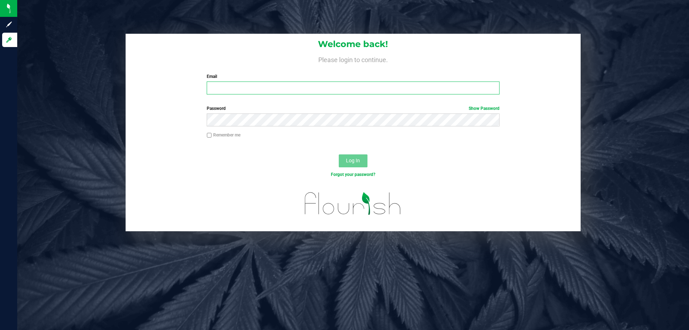
click at [262, 89] on input "Email" at bounding box center [353, 87] width 292 height 13
type input "akane@liveparallel.com"
click at [339, 154] on button "Log In" at bounding box center [353, 160] width 29 height 13
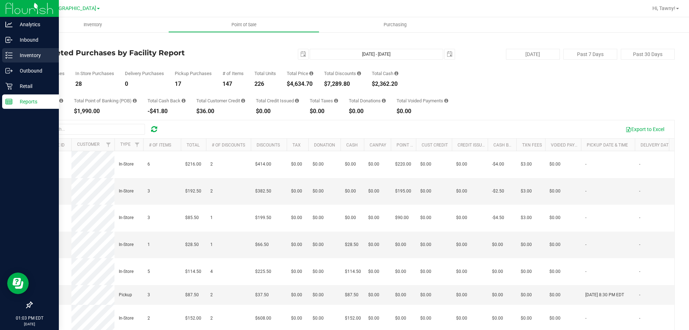
click at [6, 60] on div "Inventory" at bounding box center [30, 55] width 57 height 14
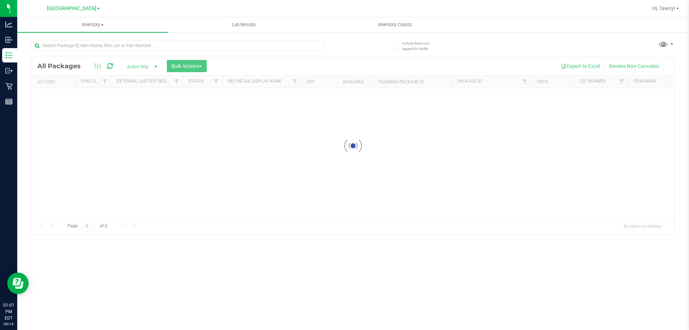
click at [129, 39] on div at bounding box center [193, 45] width 322 height 23
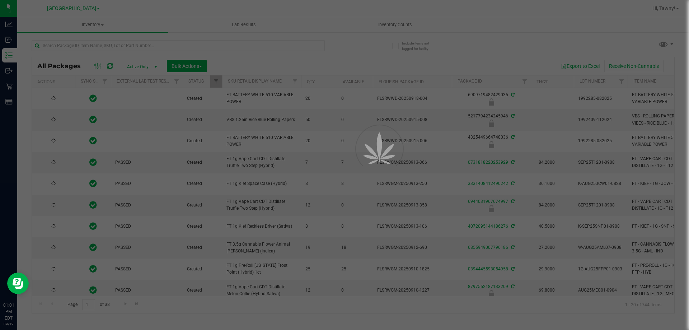
click at [130, 42] on div at bounding box center [344, 165] width 689 height 330
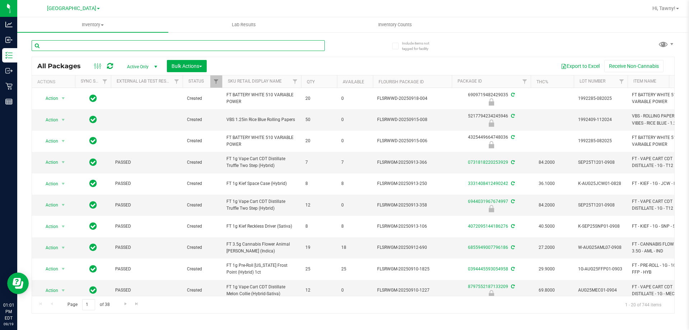
click at [130, 47] on input "text" at bounding box center [178, 45] width 293 height 11
type input "4288617373735560"
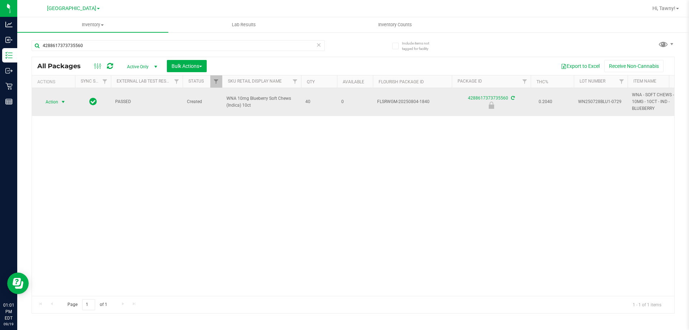
click at [51, 105] on span "Action" at bounding box center [48, 102] width 19 height 10
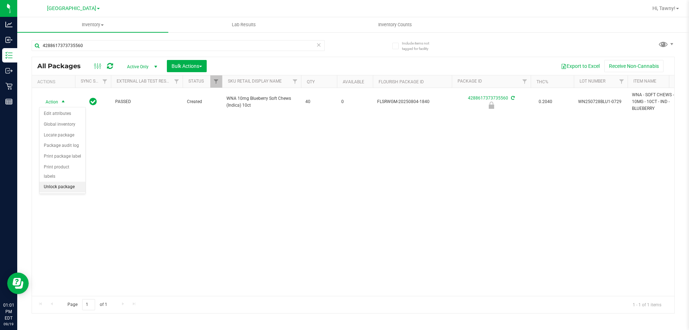
click at [67, 182] on li "Unlock package" at bounding box center [62, 187] width 46 height 11
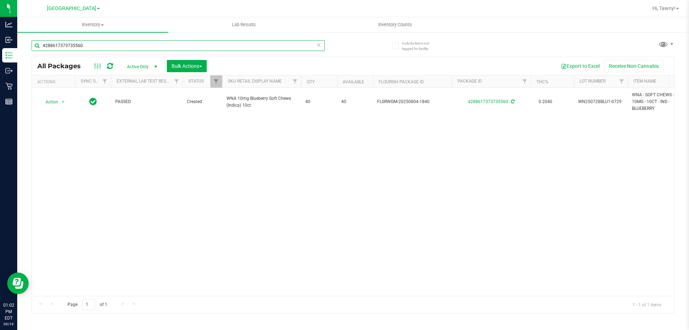
click at [130, 48] on input "4288617373735560" at bounding box center [178, 45] width 293 height 11
type input "5271011103574948"
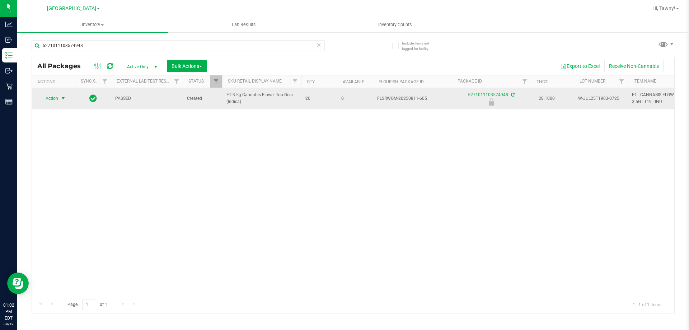
click at [61, 98] on span "select" at bounding box center [63, 98] width 6 height 6
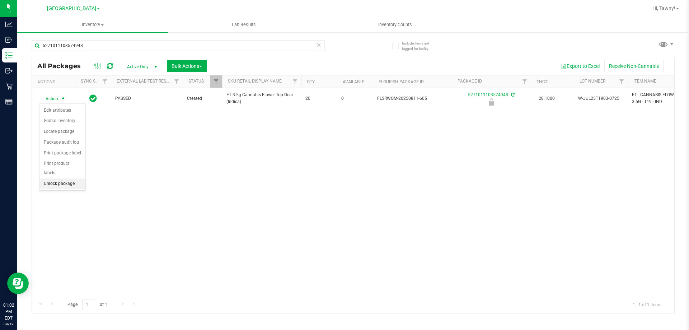
click at [63, 178] on li "Unlock package" at bounding box center [62, 183] width 46 height 11
